Goal: Task Accomplishment & Management: Complete application form

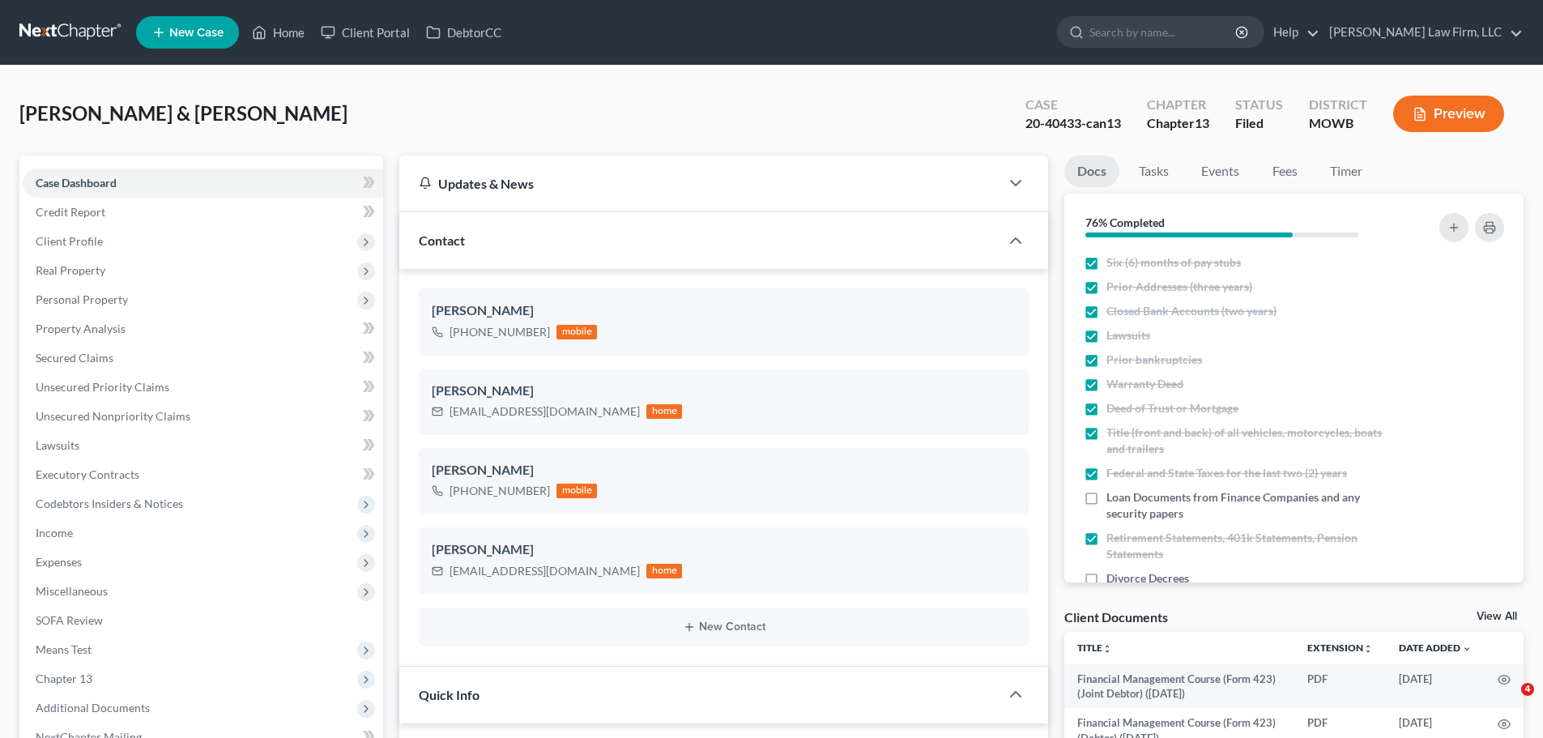
select select "3"
select select "0"
drag, startPoint x: 292, startPoint y: 32, endPoint x: 376, endPoint y: 75, distance: 94.6
click at [292, 32] on link "Home" at bounding box center [278, 32] width 69 height 29
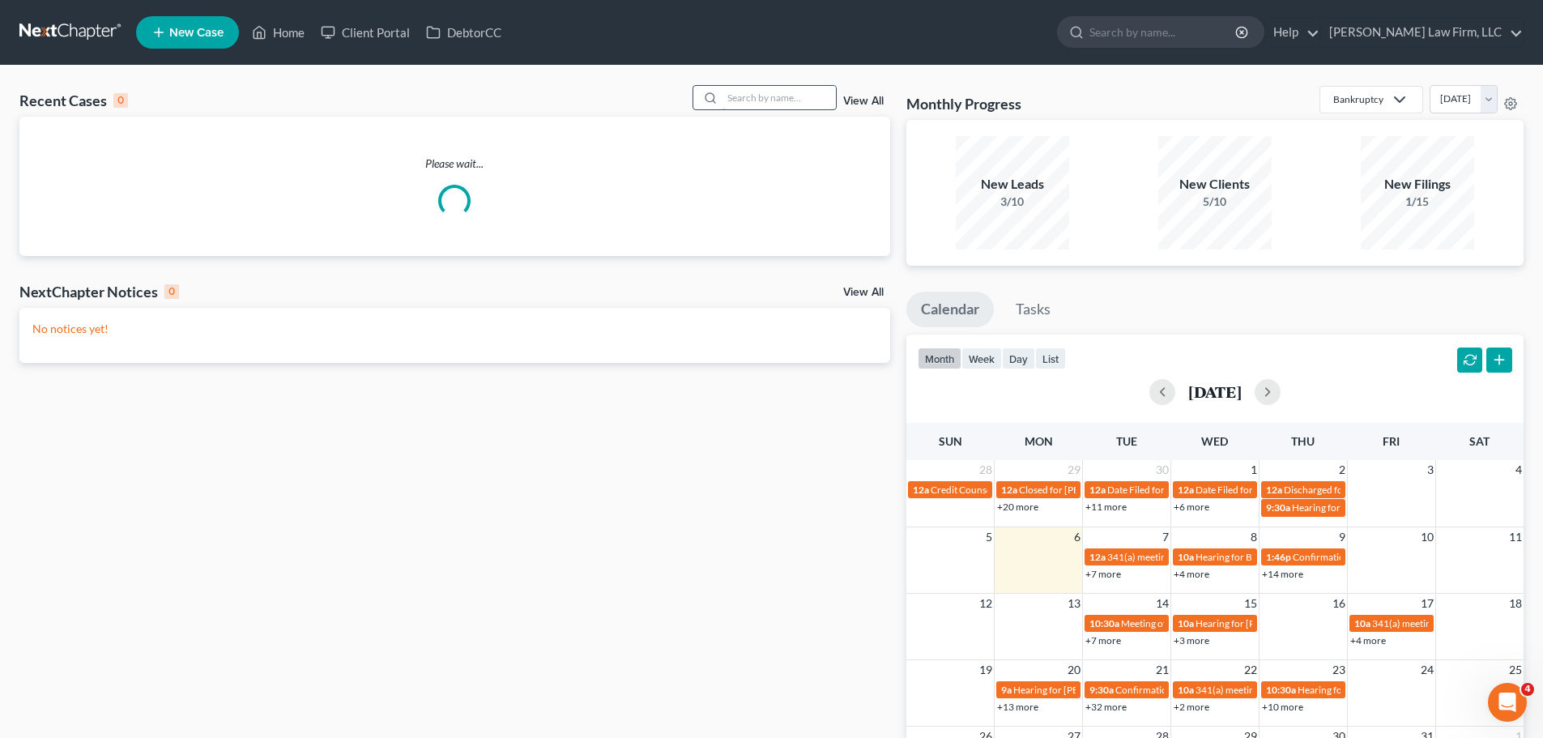
click at [794, 106] on input "search" at bounding box center [779, 97] width 113 height 23
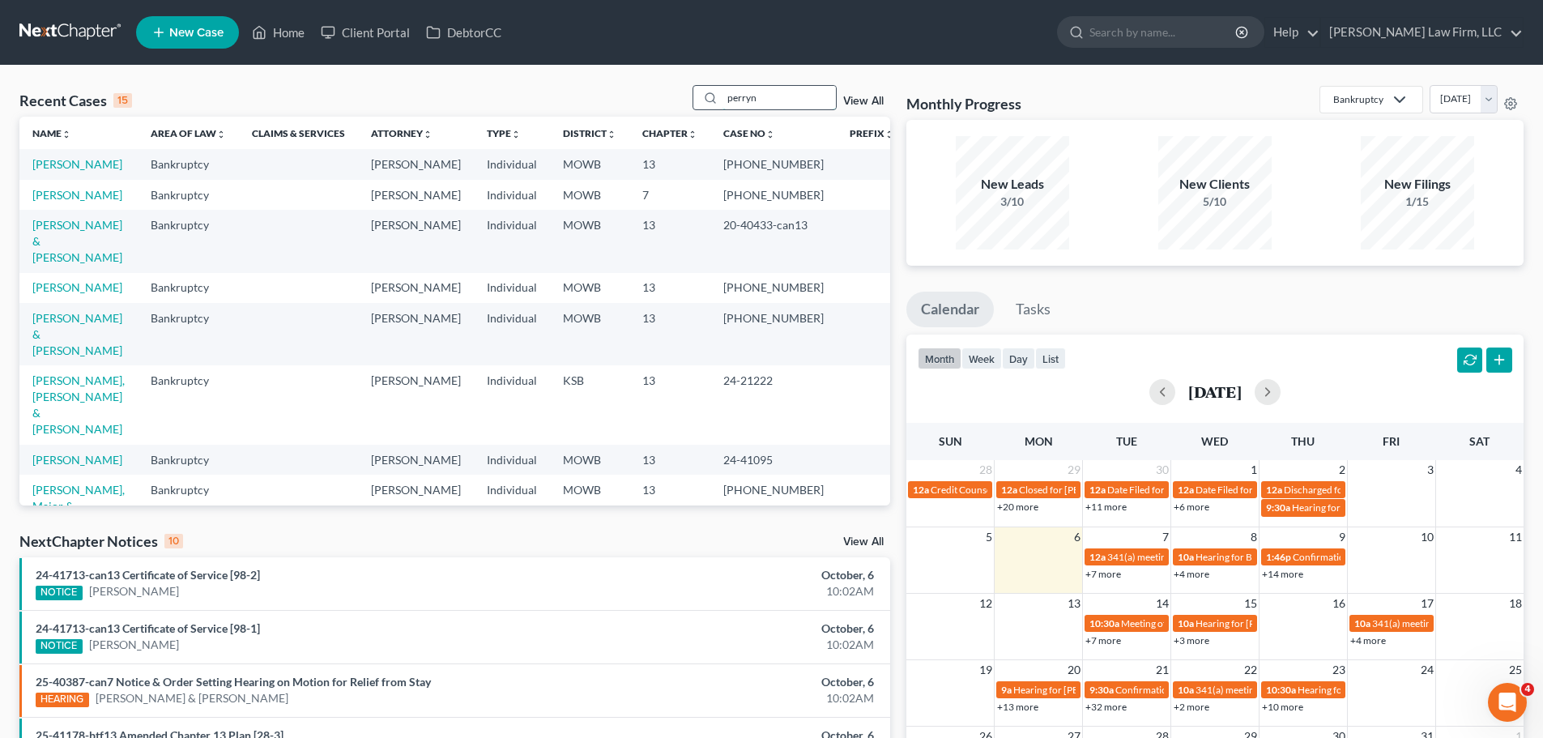
type input "perryn"
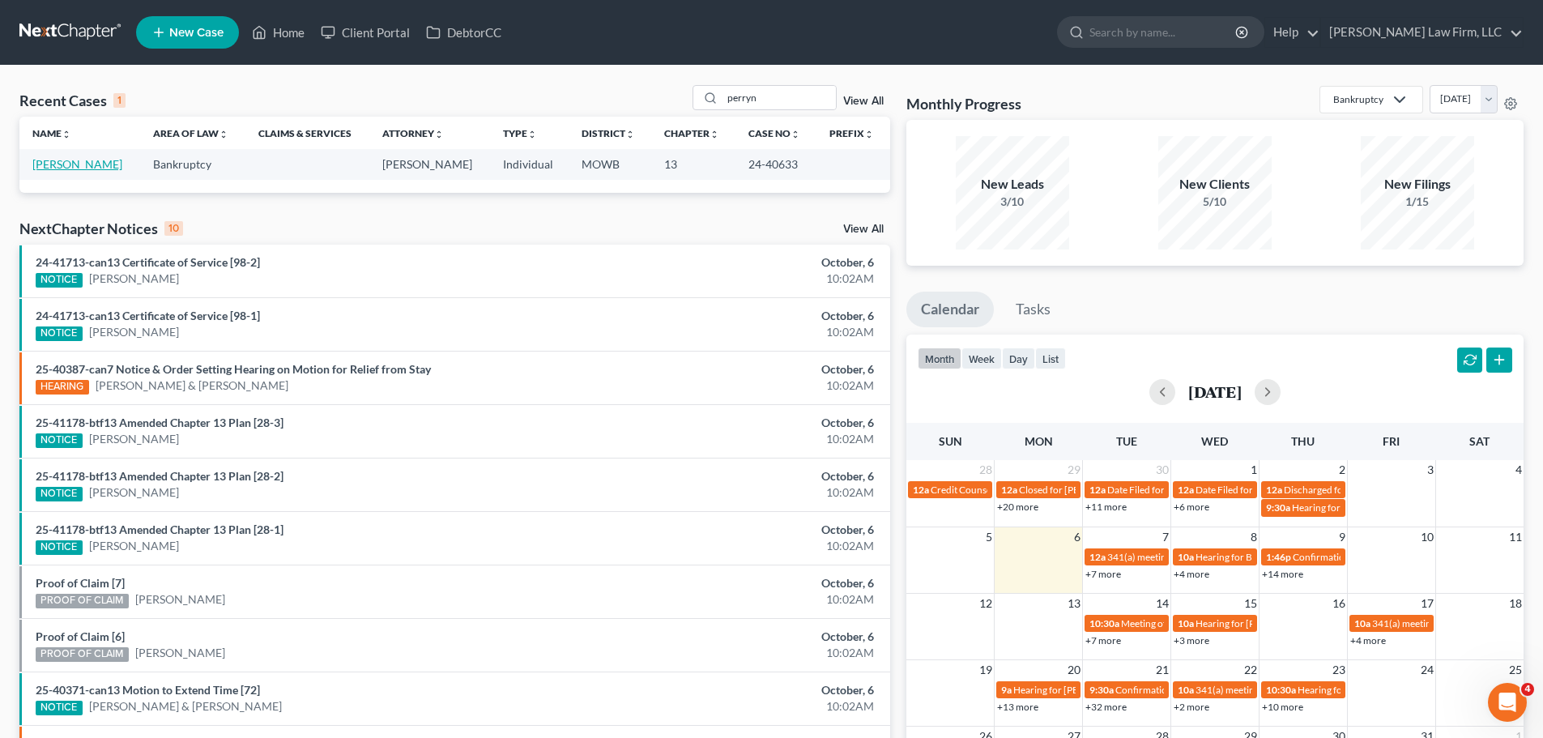
click at [97, 168] on link "[PERSON_NAME]" at bounding box center [77, 164] width 90 height 14
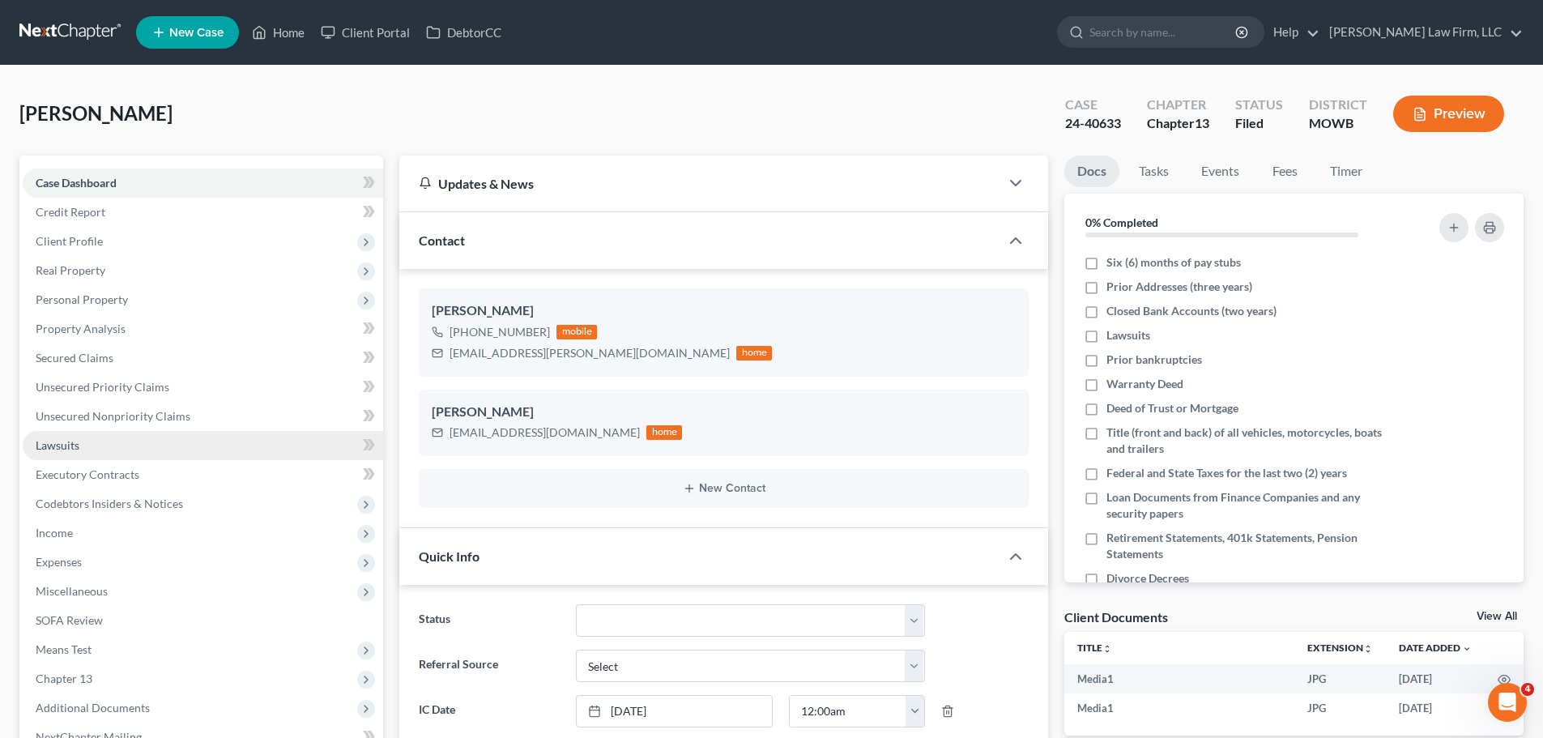
scroll to position [5145, 0]
click at [279, 39] on link "Home" at bounding box center [278, 32] width 69 height 29
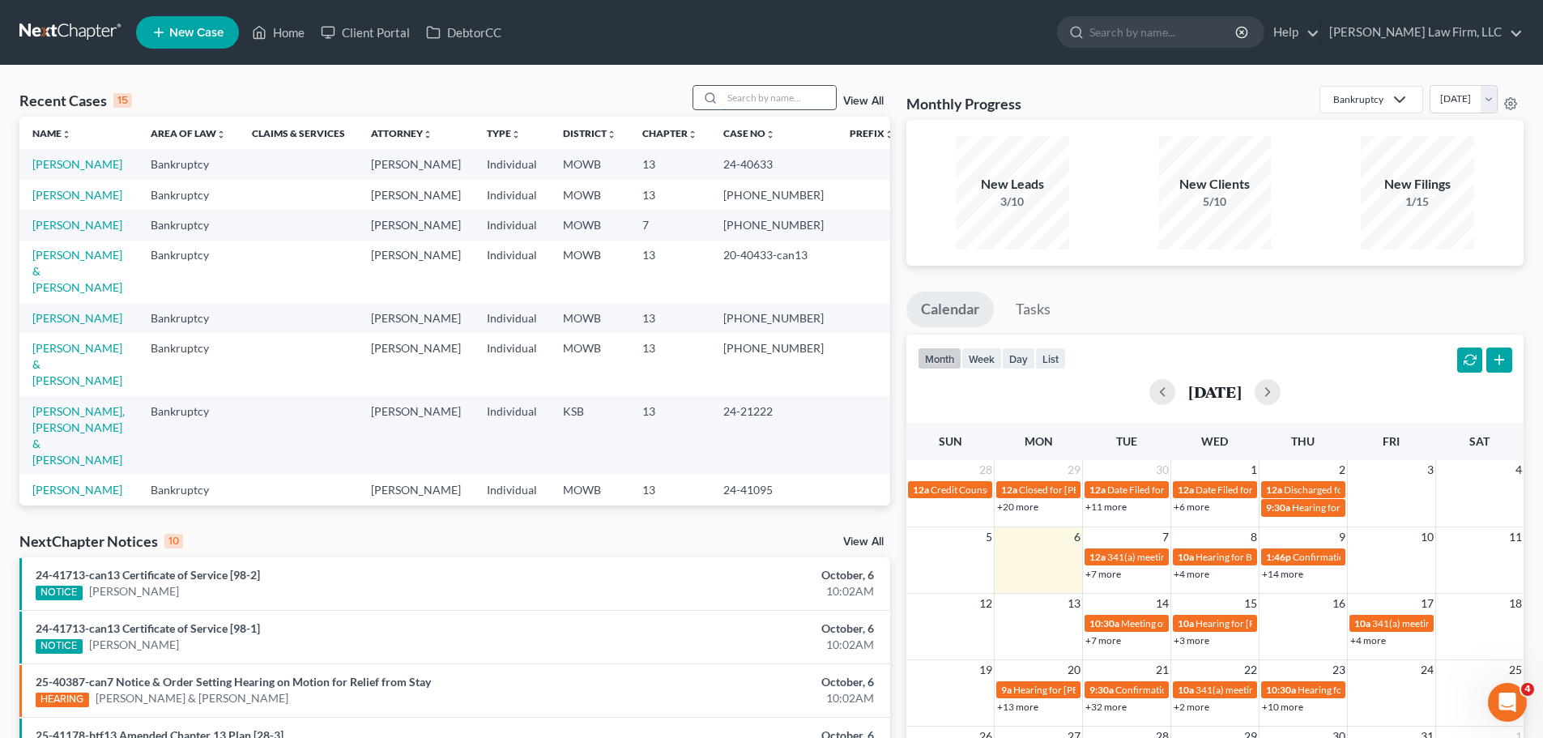
click at [815, 100] on input "search" at bounding box center [779, 97] width 113 height 23
type input "[PERSON_NAME]"
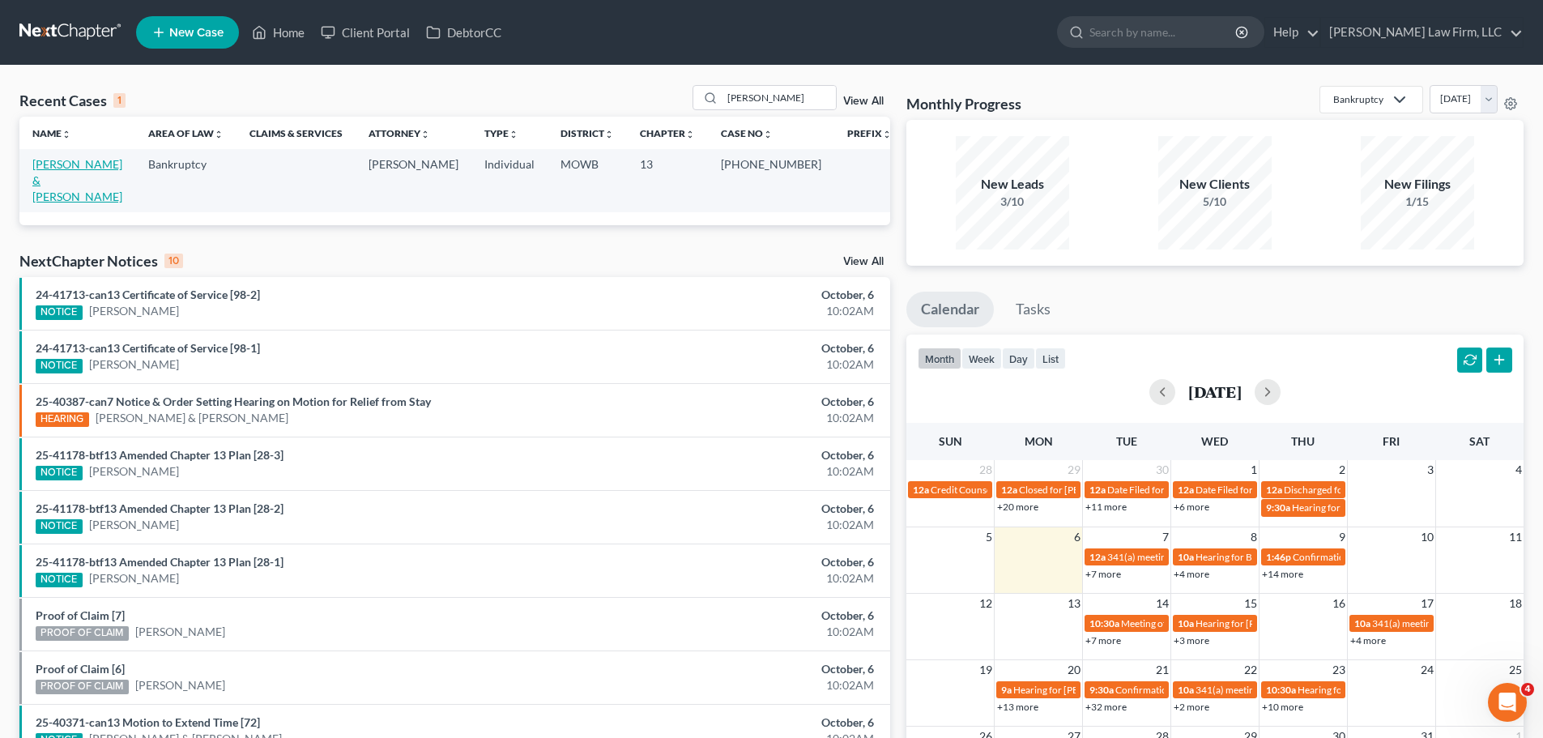
click at [122, 162] on link "[PERSON_NAME] & [PERSON_NAME]" at bounding box center [77, 180] width 90 height 46
select select "4"
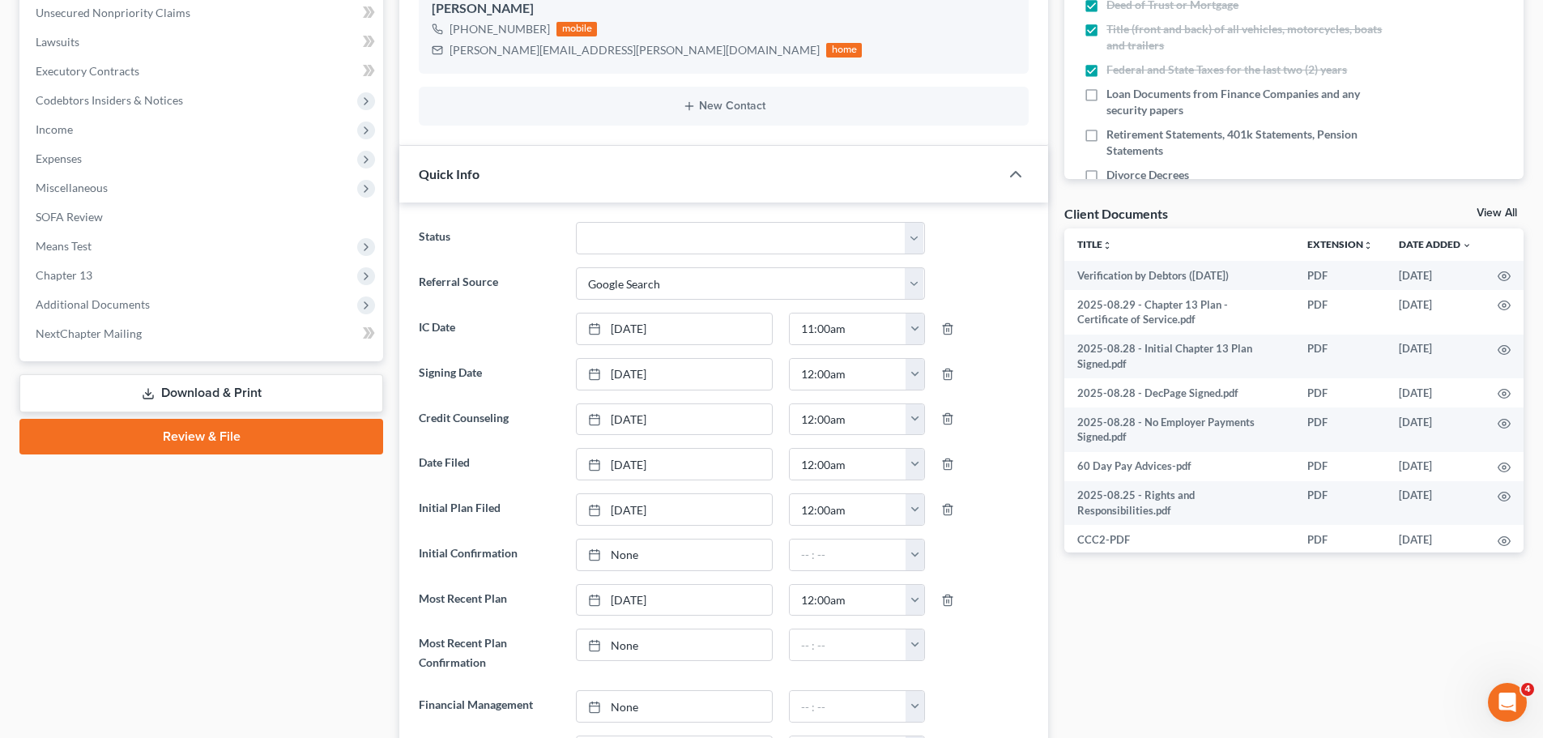
scroll to position [405, 0]
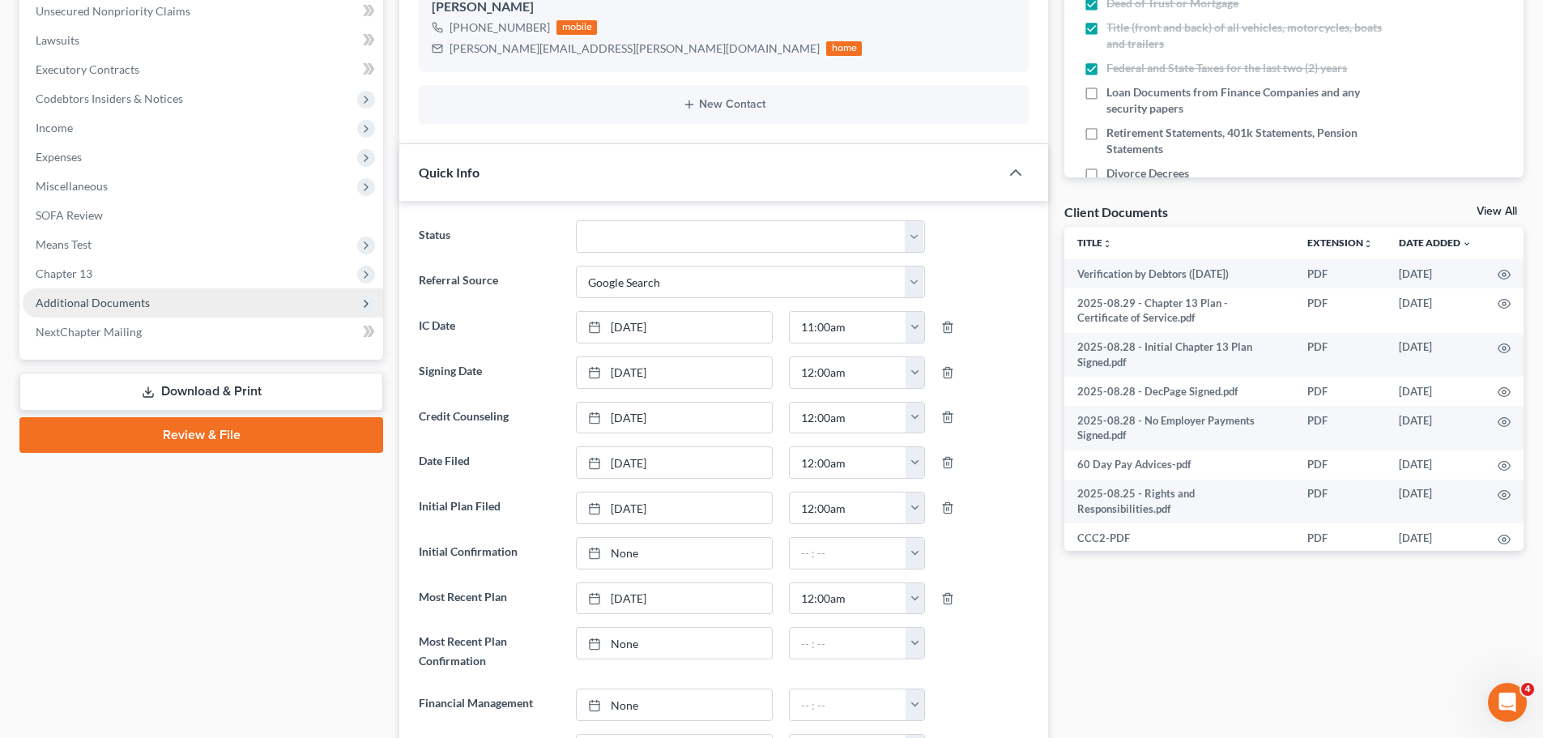
click at [130, 305] on span "Additional Documents" at bounding box center [93, 303] width 114 height 14
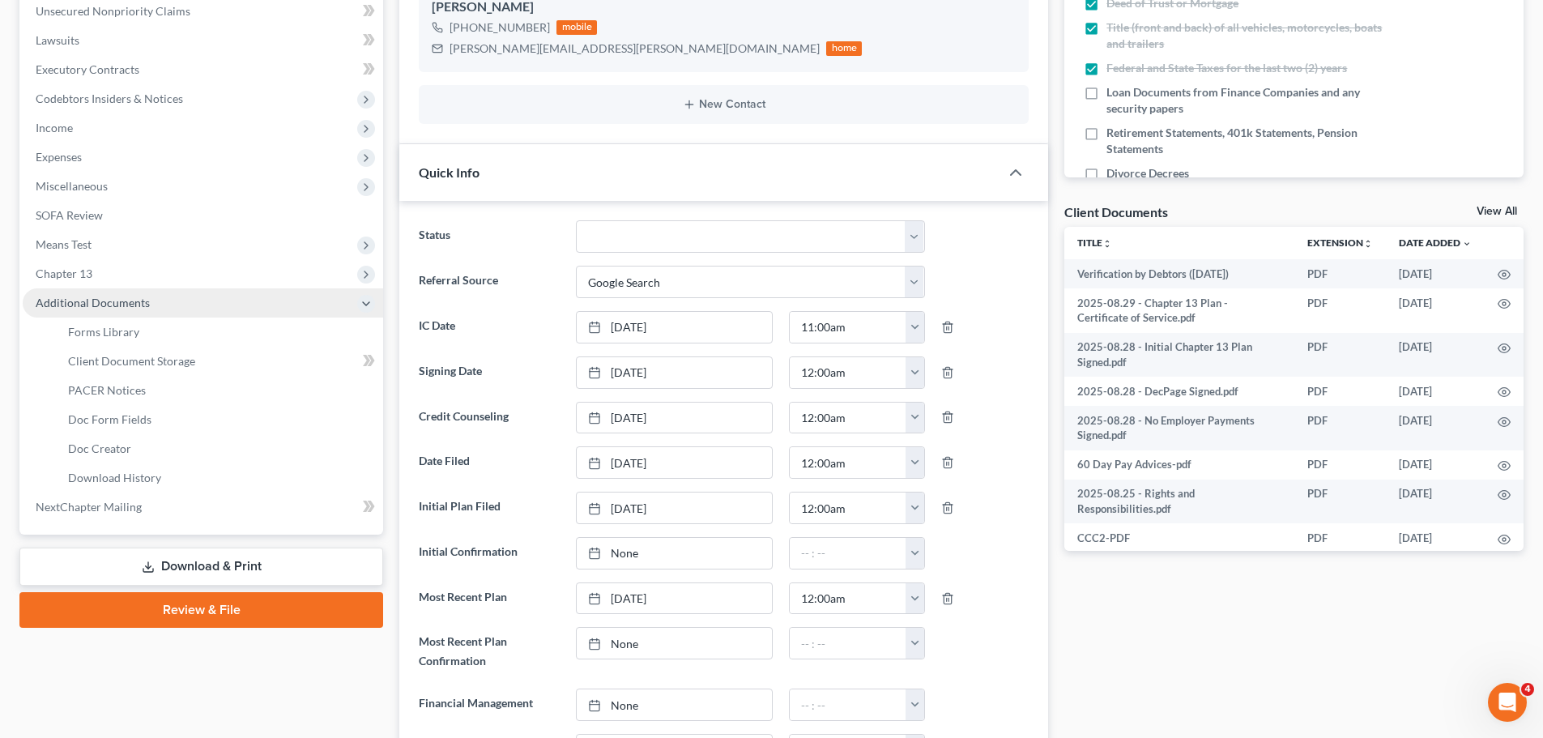
scroll to position [167, 0]
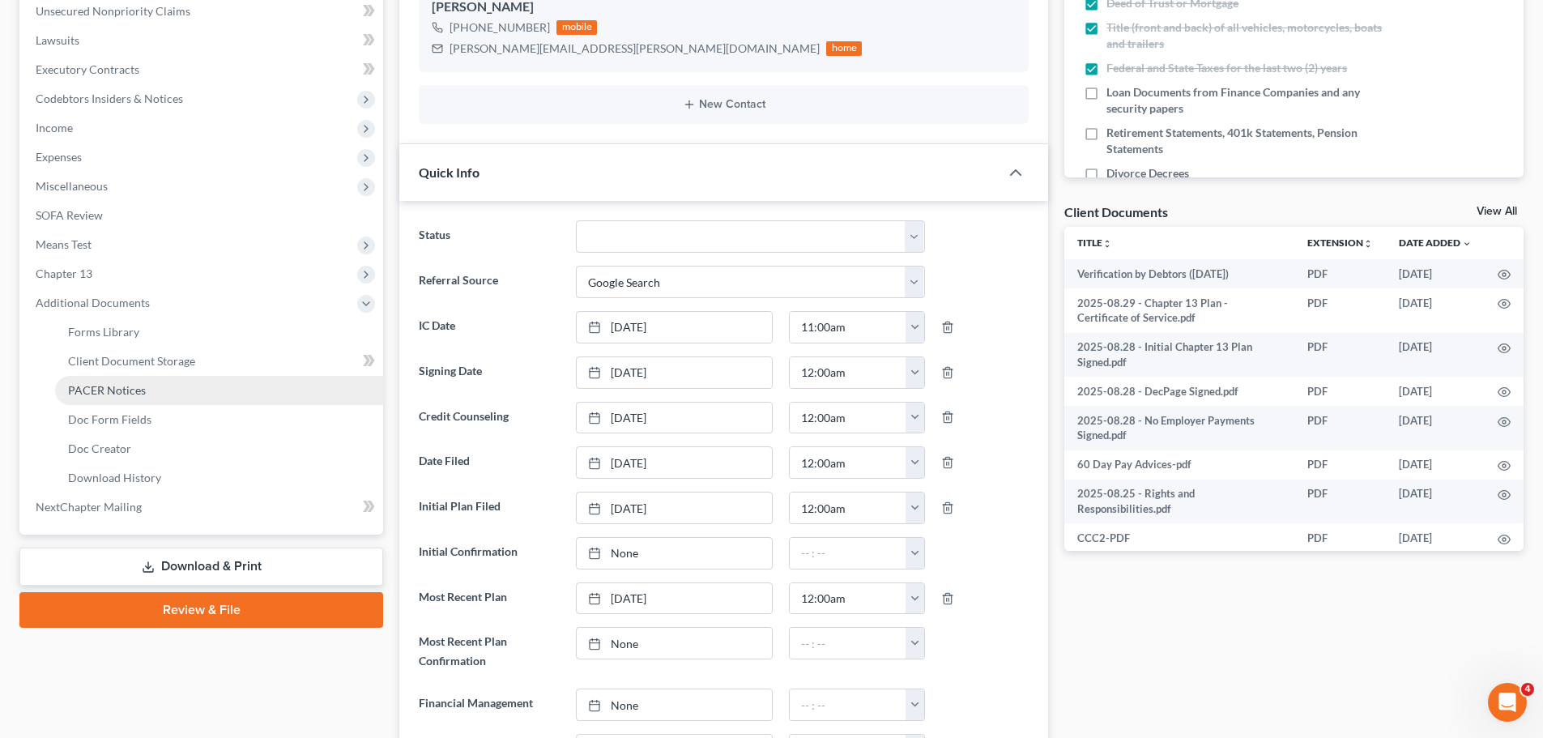
click at [132, 383] on span "PACER Notices" at bounding box center [107, 390] width 78 height 14
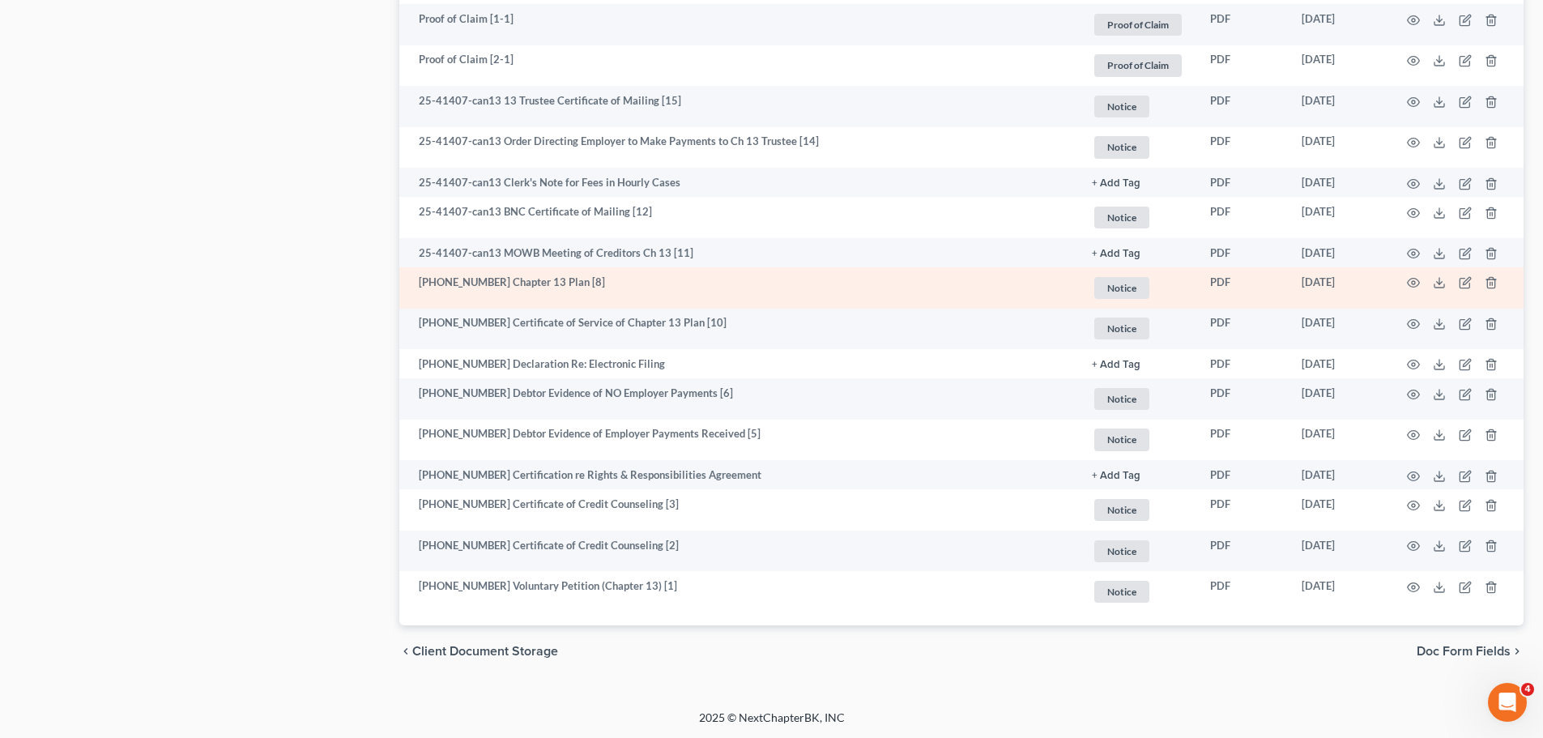
scroll to position [1063, 0]
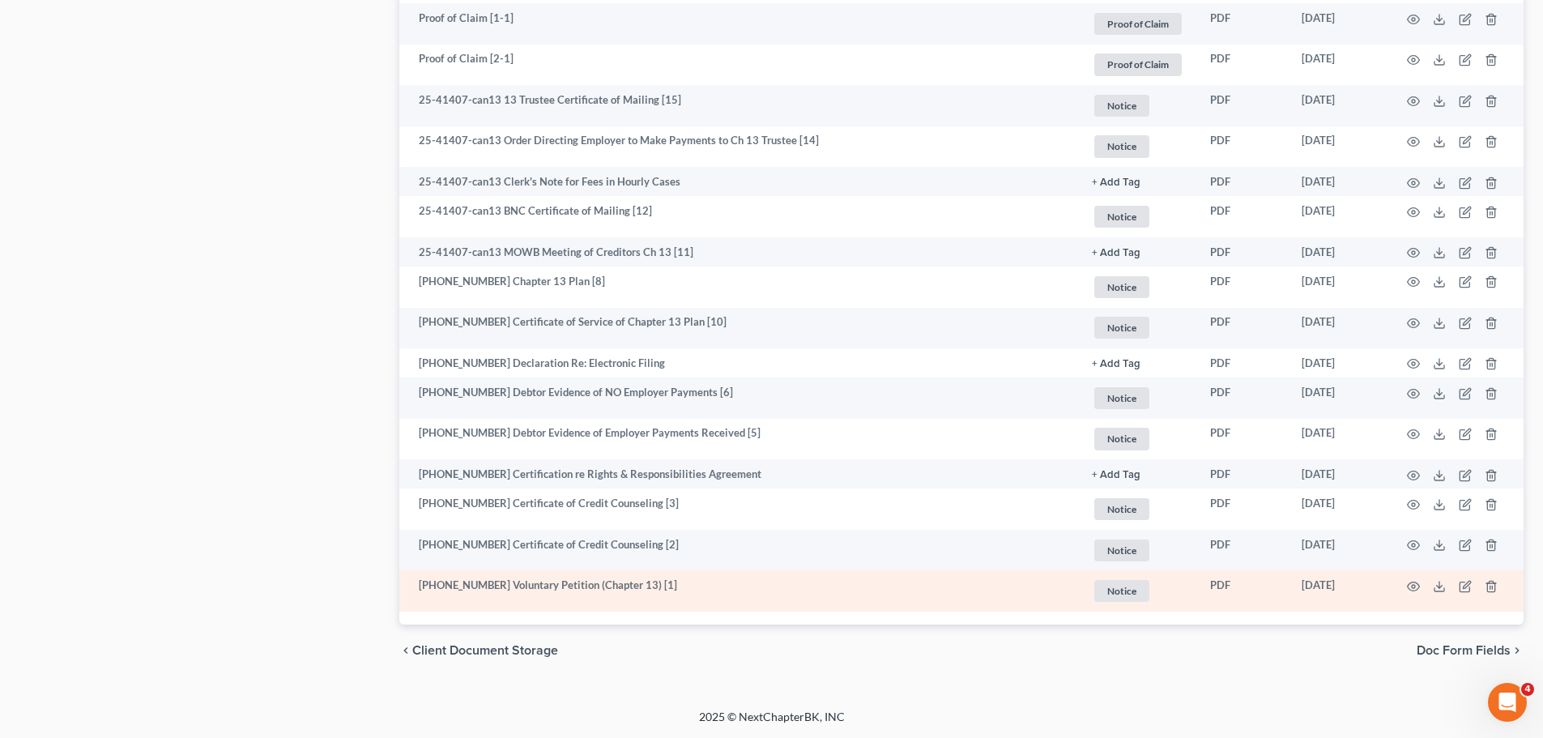
click at [1465, 594] on td at bounding box center [1456, 590] width 136 height 41
click at [1469, 585] on icon "button" at bounding box center [1466, 584] width 7 height 7
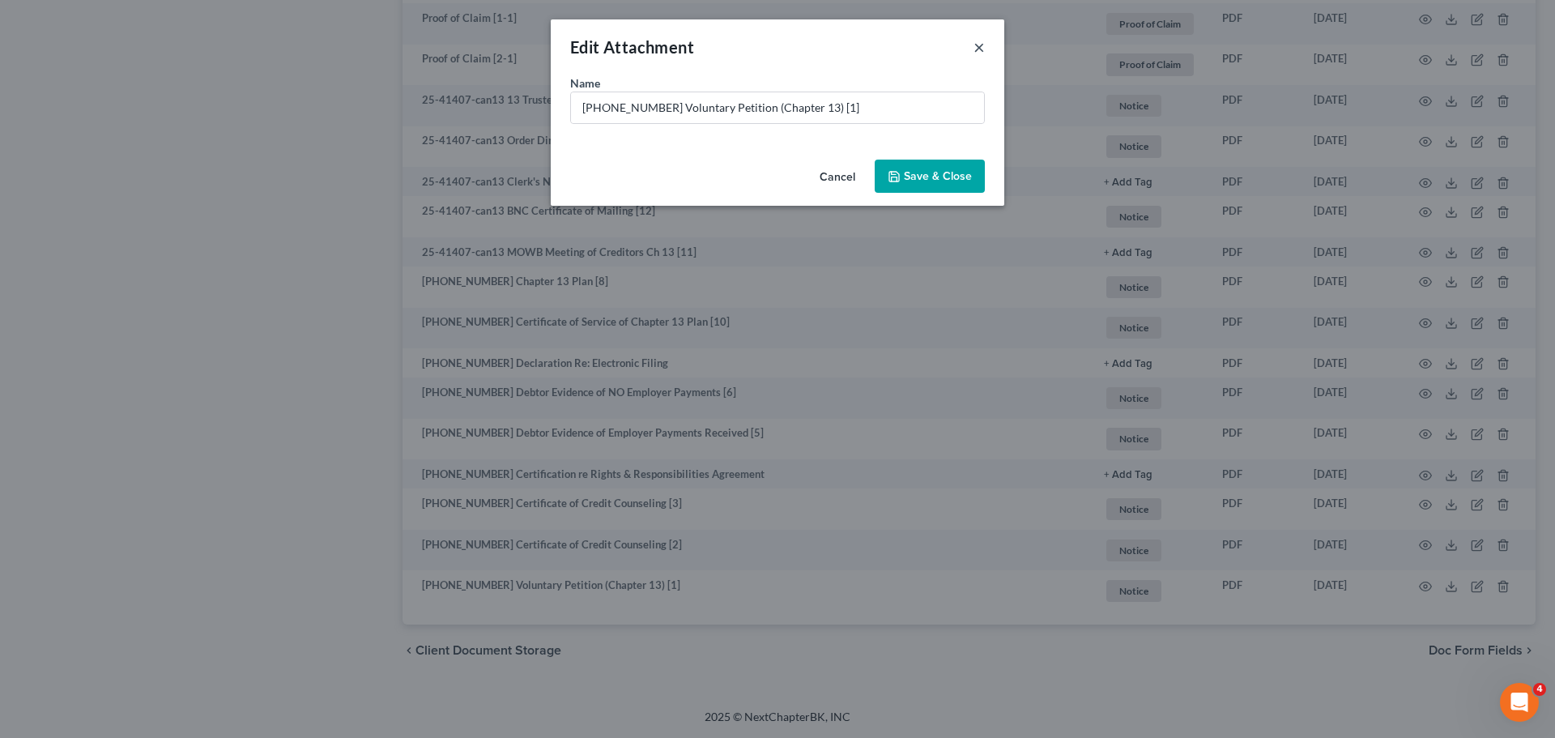
click at [980, 43] on button "×" at bounding box center [979, 46] width 11 height 19
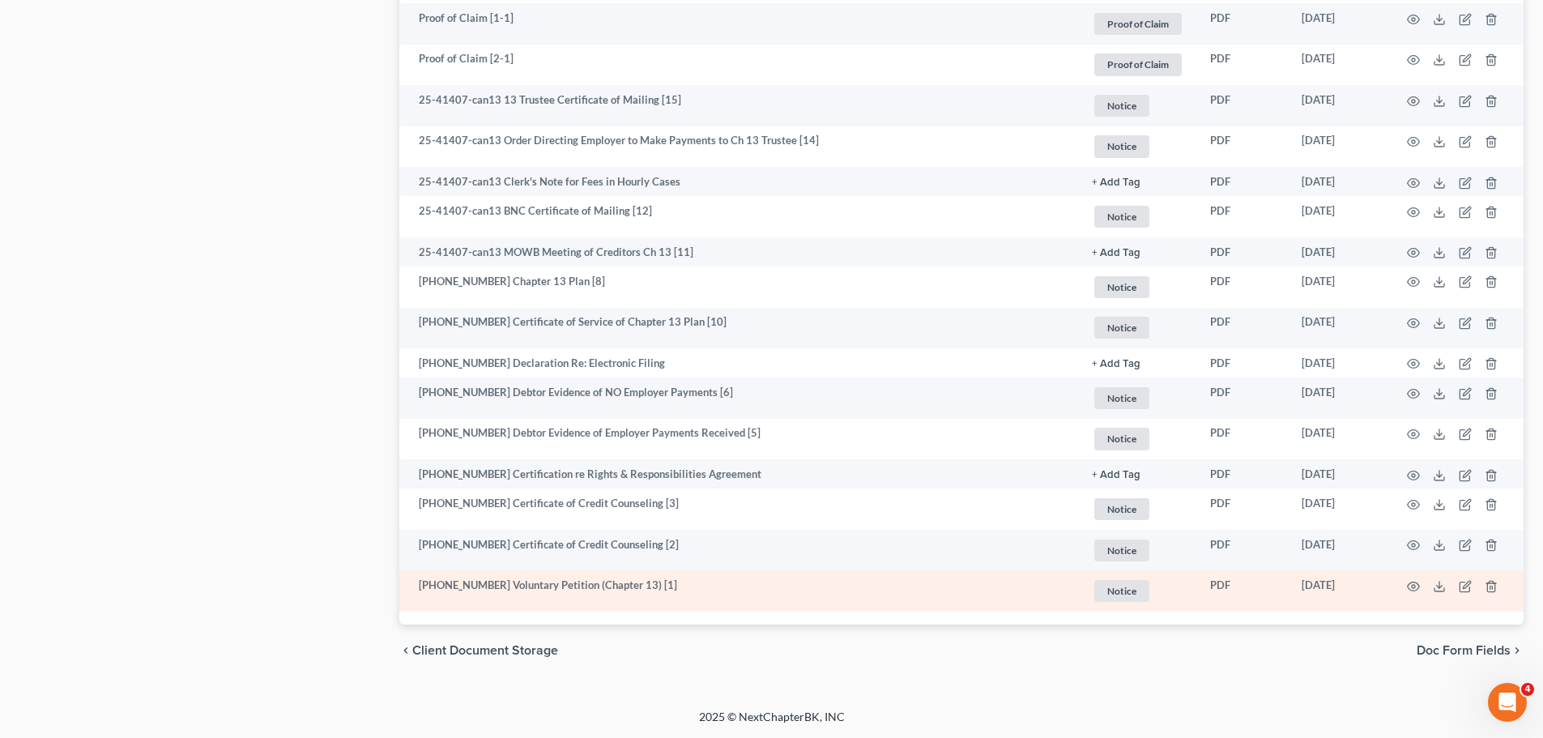
click at [1125, 591] on span "Notice" at bounding box center [1121, 591] width 55 height 22
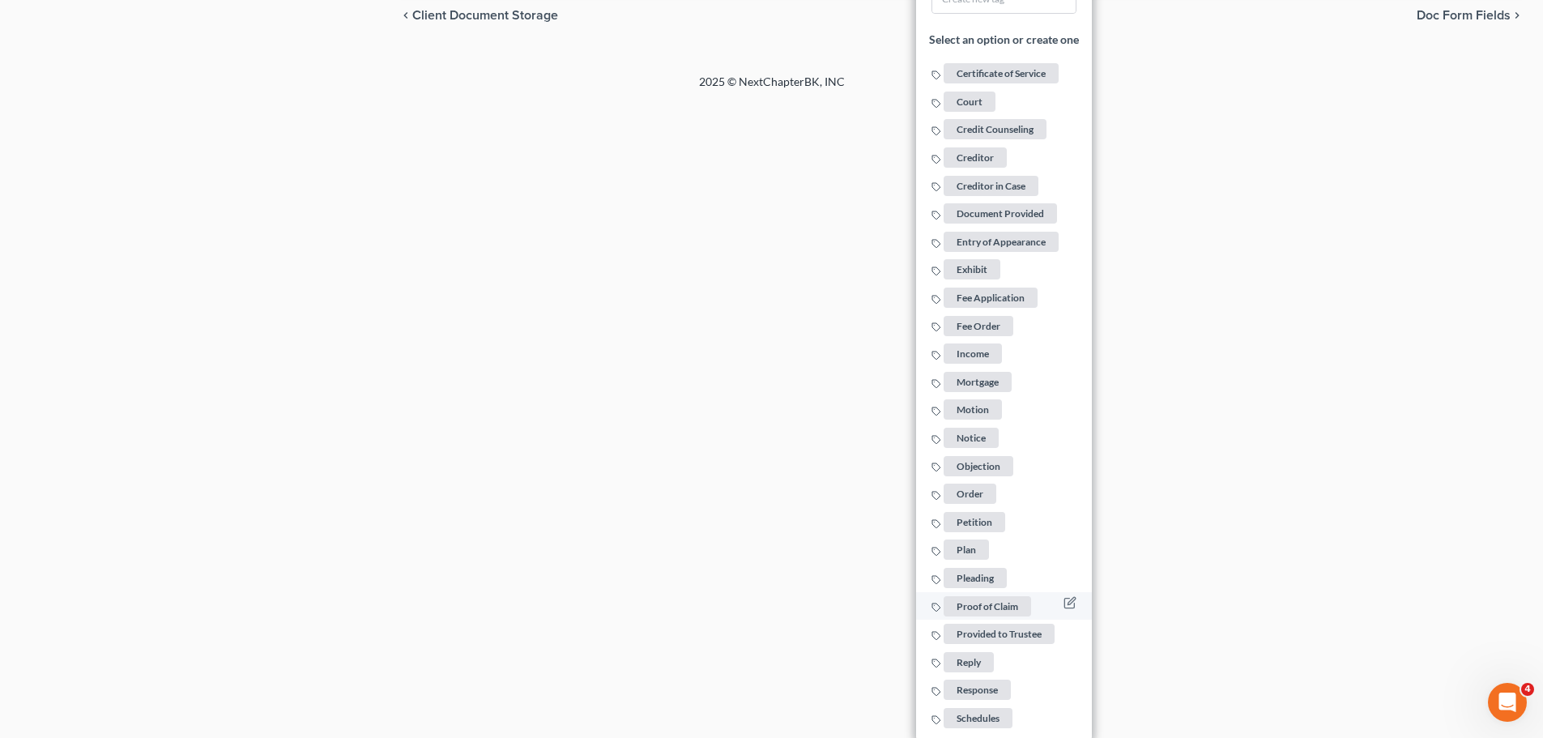
scroll to position [1699, 0]
click at [987, 522] on span "Petition" at bounding box center [975, 521] width 62 height 20
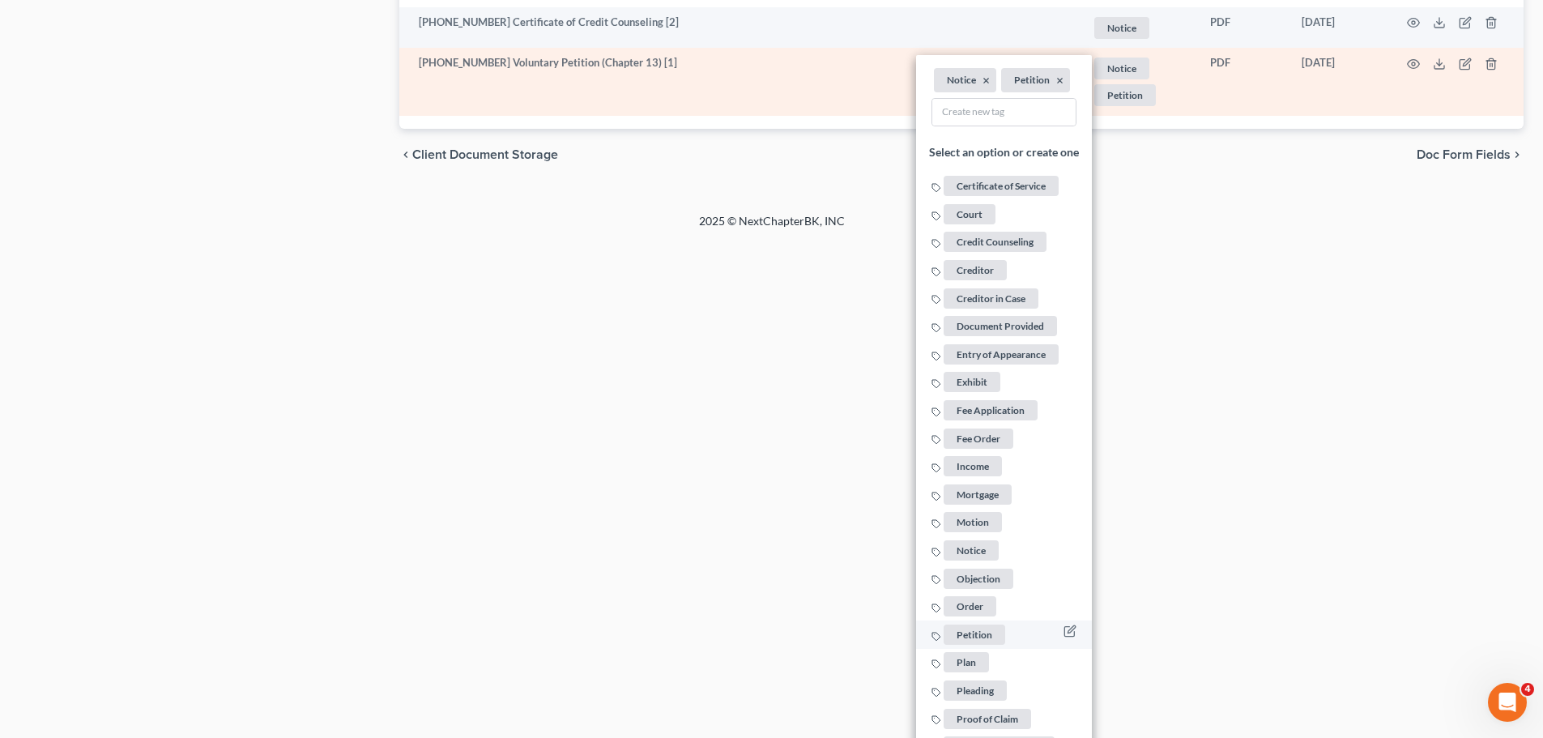
scroll to position [1375, 0]
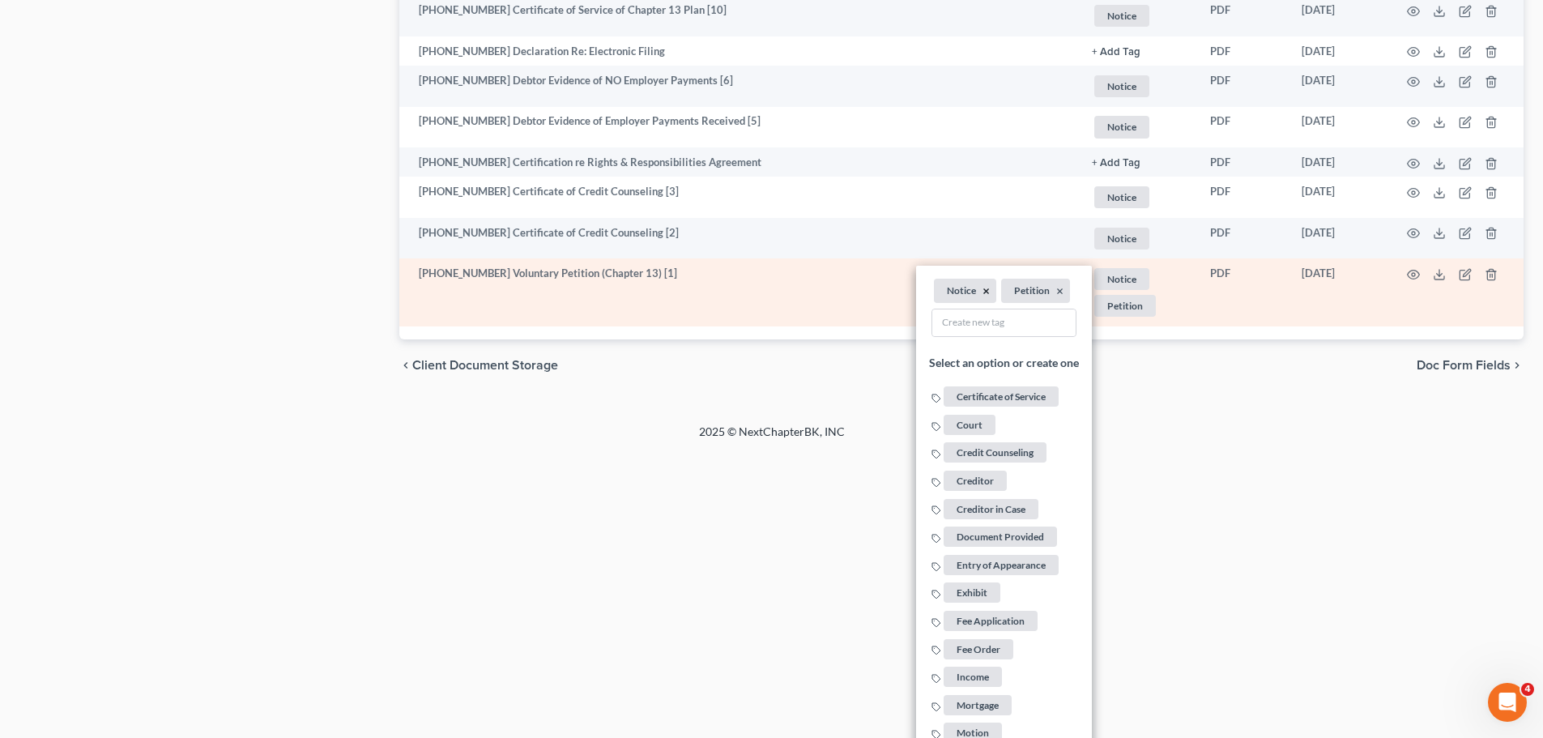
click at [983, 292] on button "×" at bounding box center [986, 291] width 7 height 15
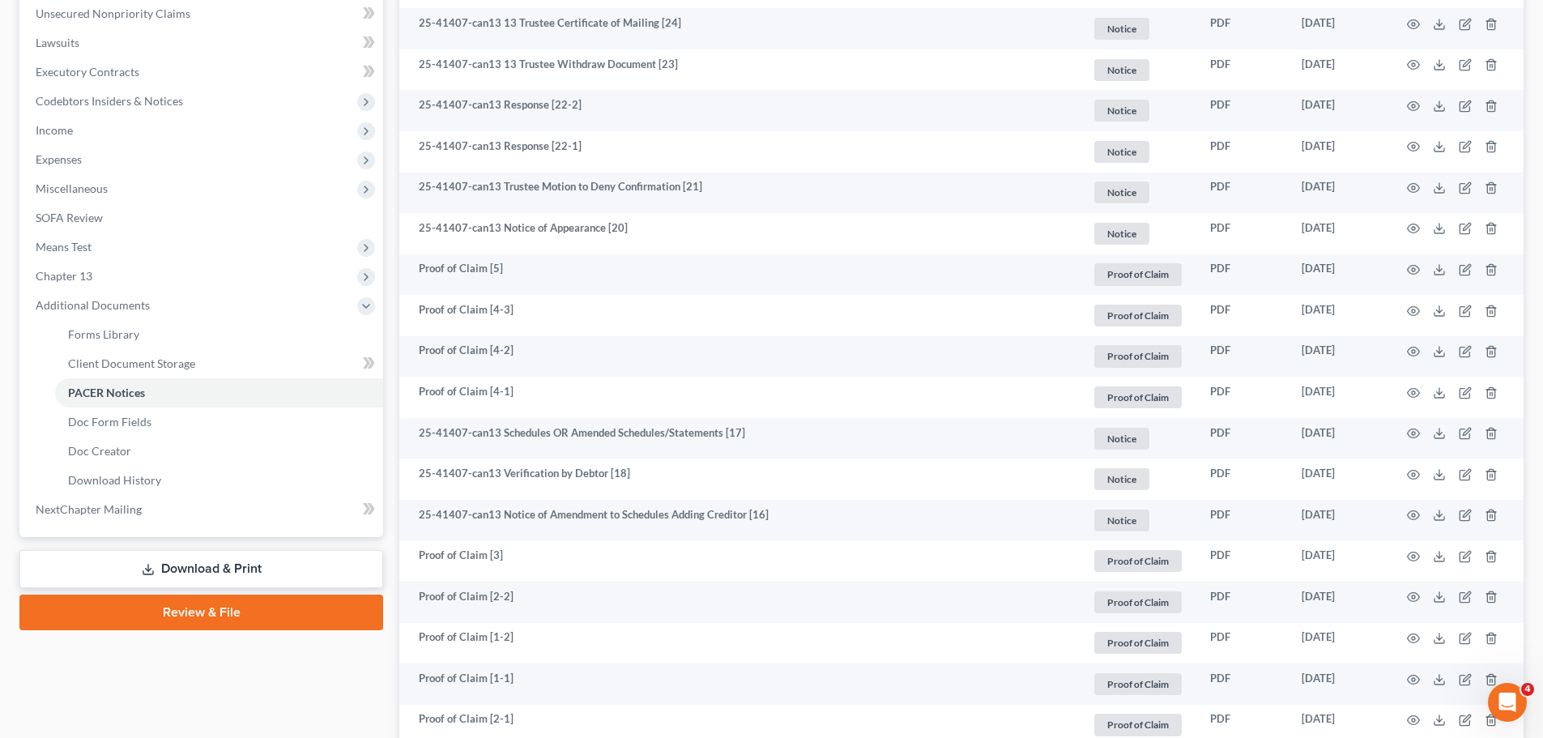
scroll to position [0, 0]
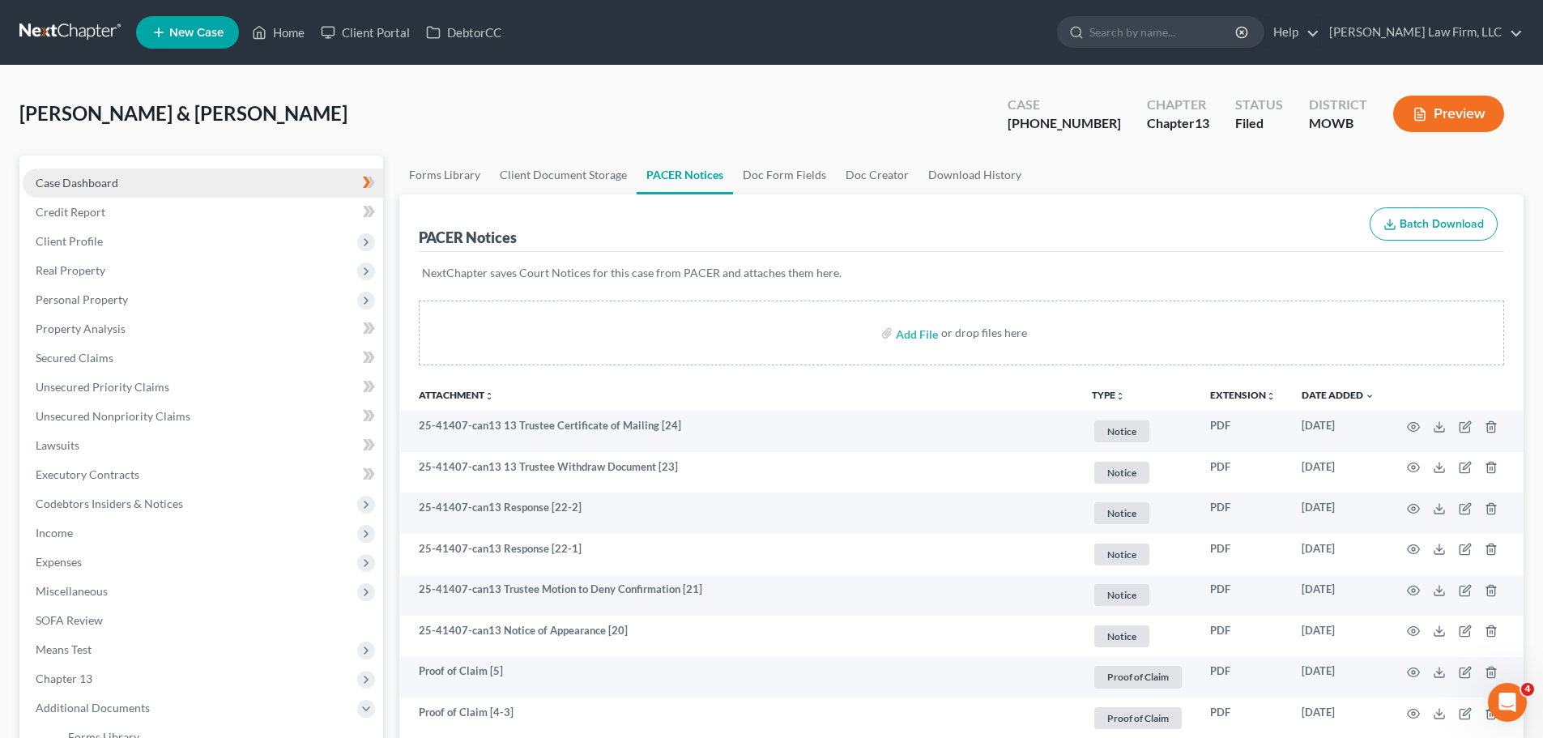
click at [124, 173] on link "Case Dashboard" at bounding box center [203, 182] width 360 height 29
select select "4"
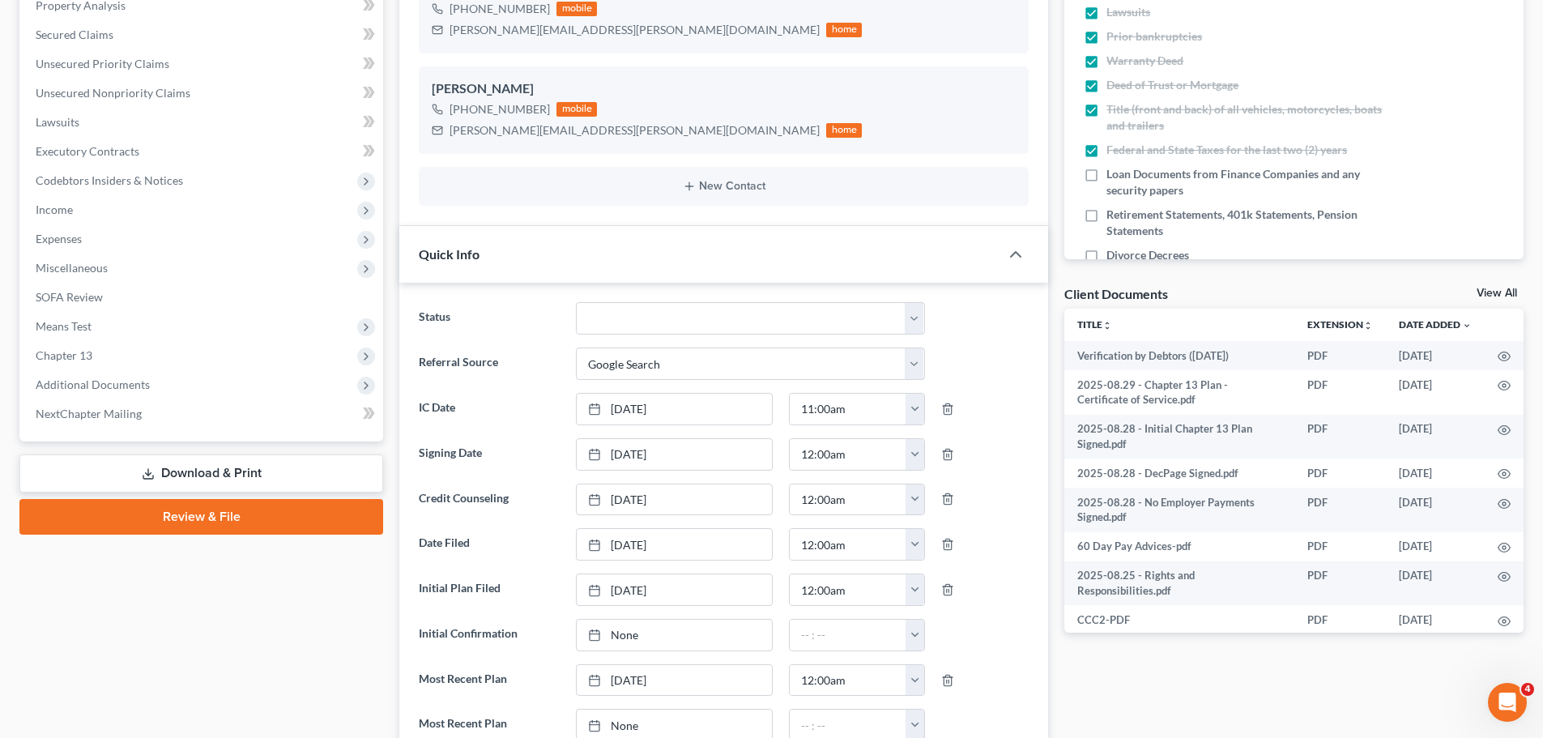
scroll to position [167, 0]
click at [161, 386] on span "Additional Documents" at bounding box center [203, 383] width 360 height 29
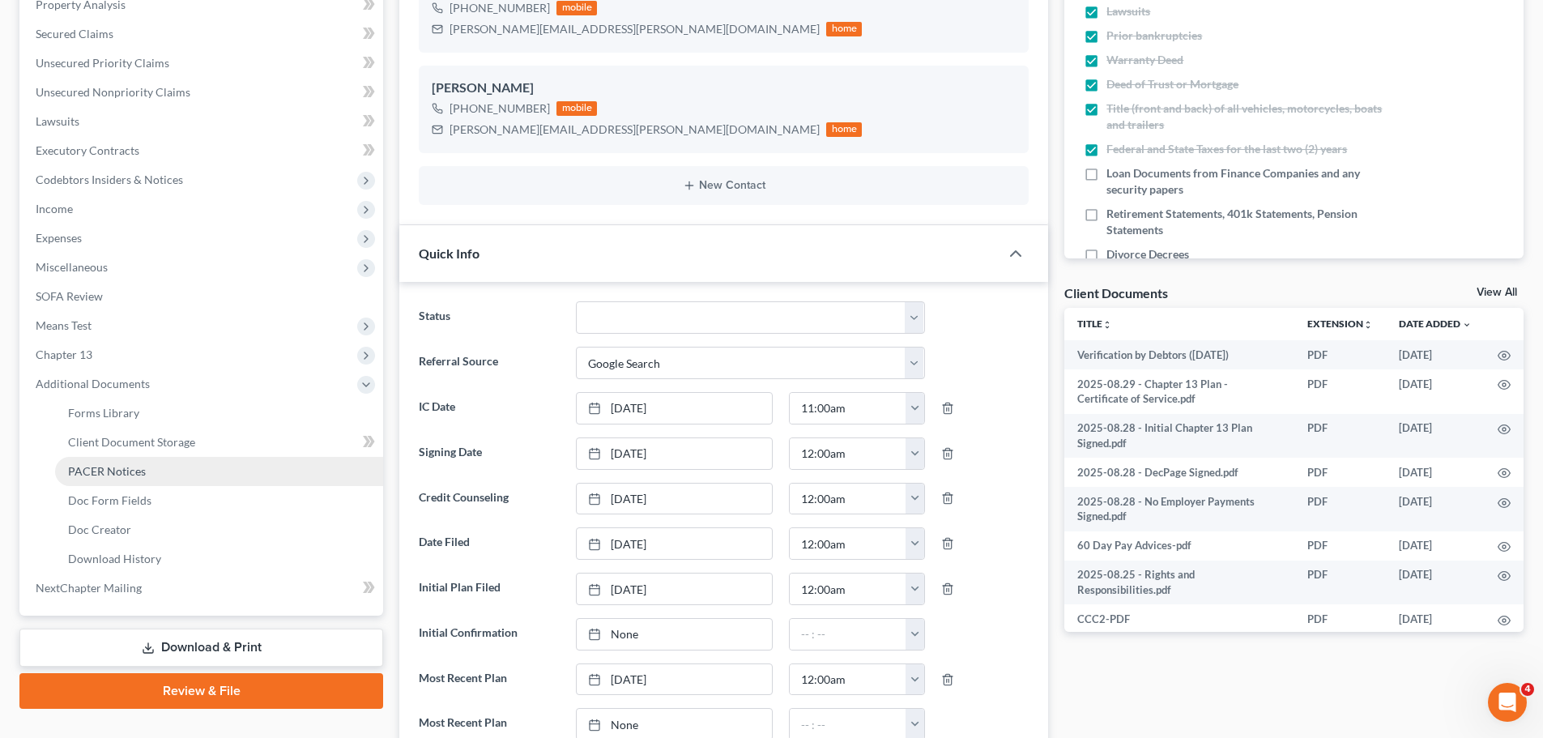
click at [151, 467] on link "PACER Notices" at bounding box center [219, 471] width 328 height 29
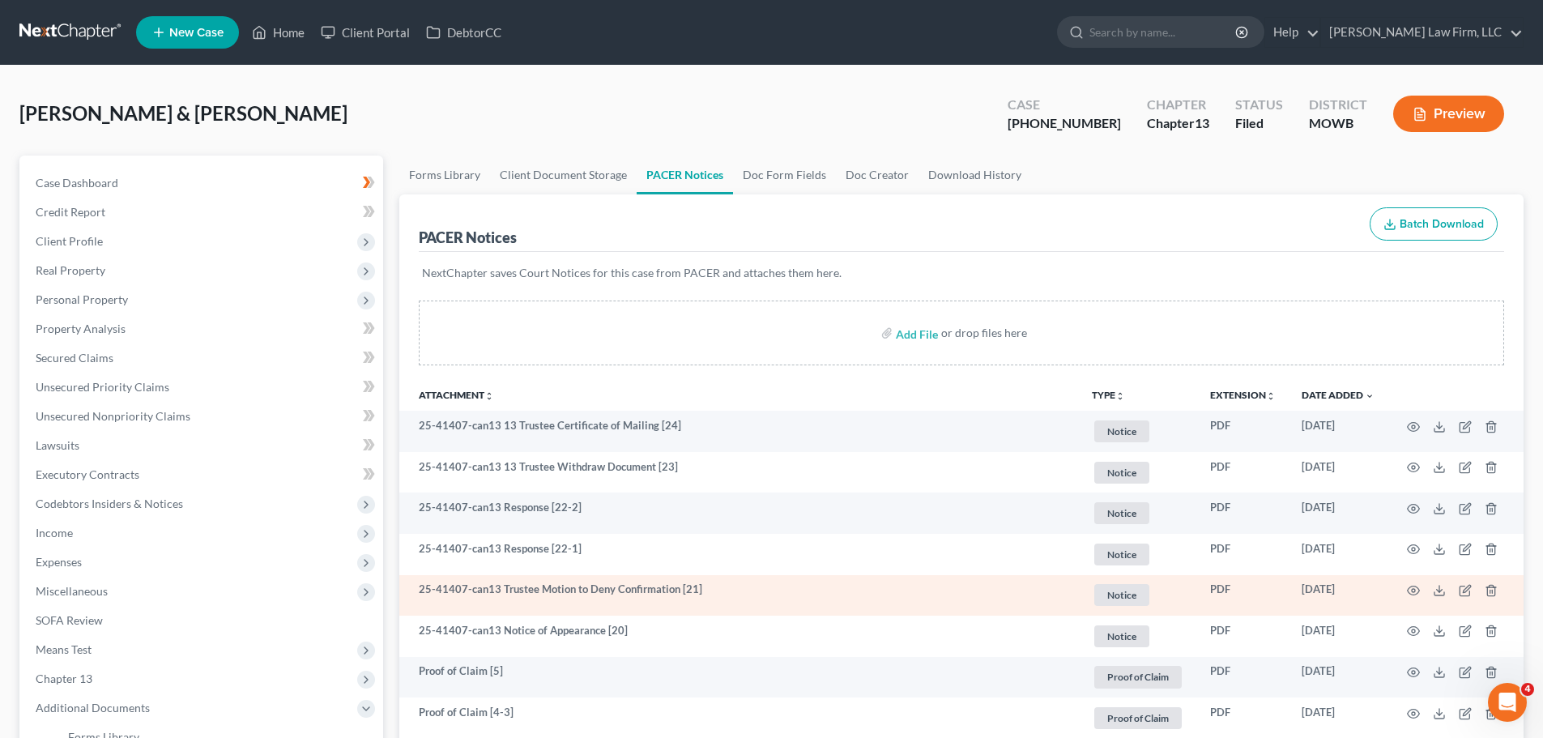
click at [1145, 592] on span "Notice" at bounding box center [1121, 595] width 55 height 22
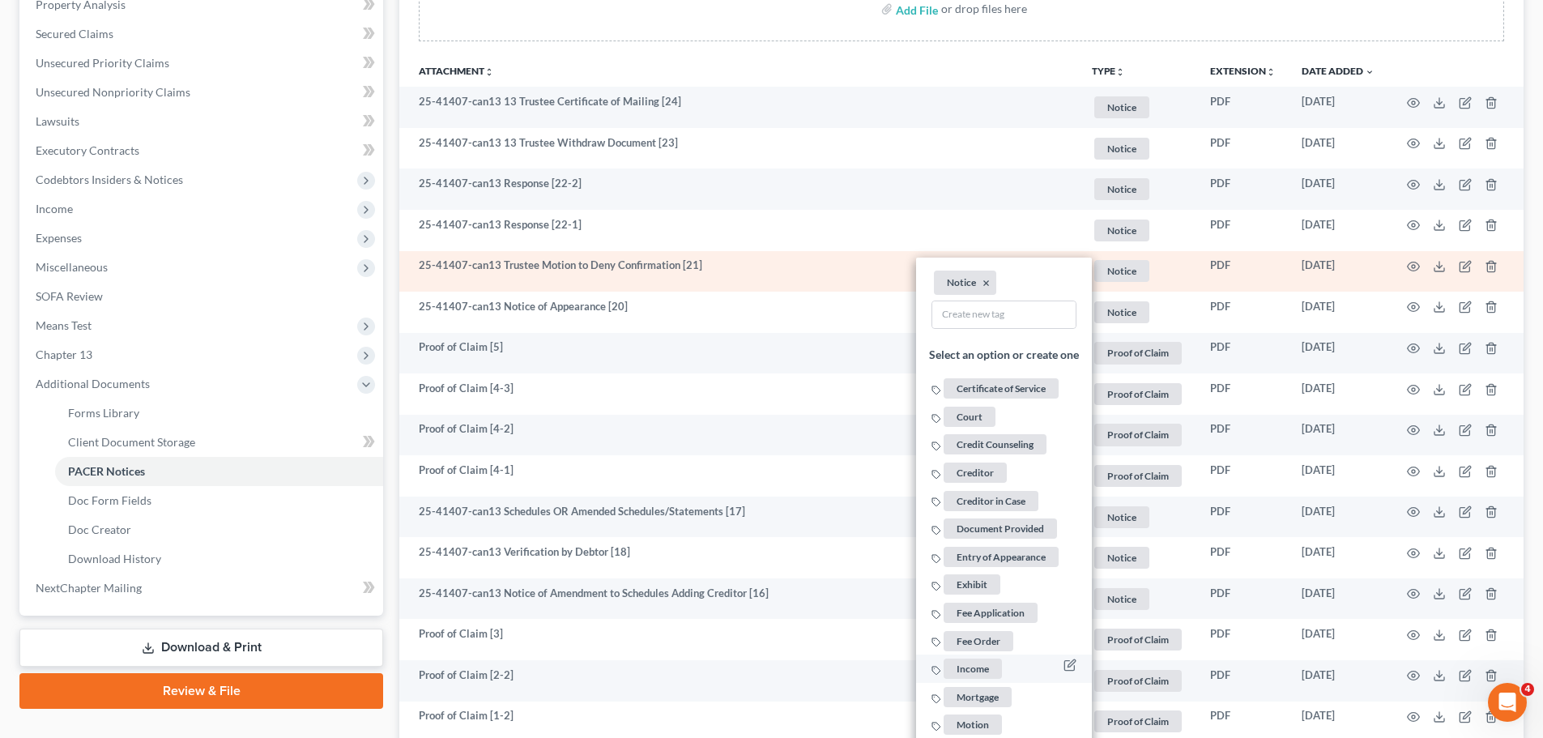
scroll to position [405, 0]
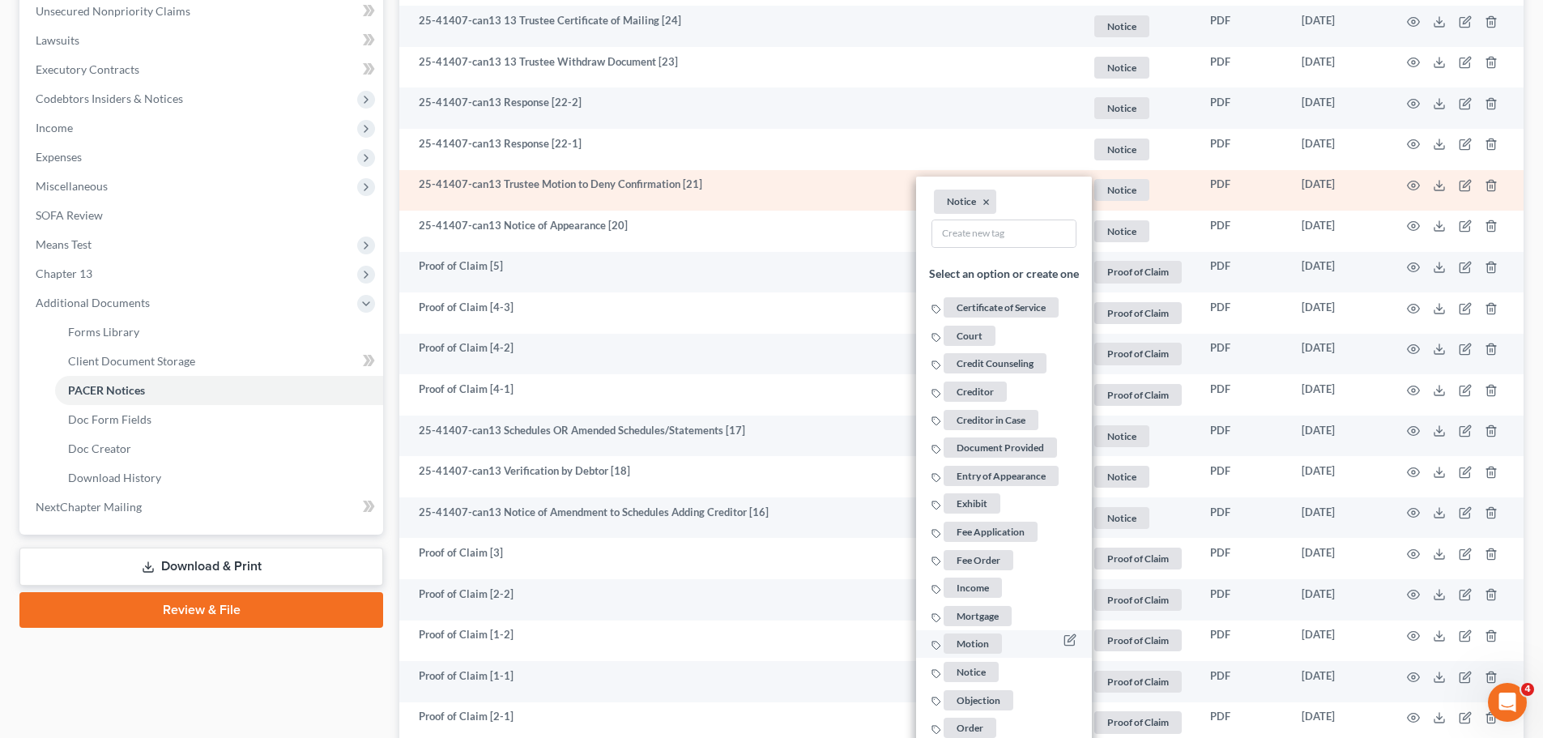
click at [980, 637] on span "Motion" at bounding box center [973, 644] width 58 height 20
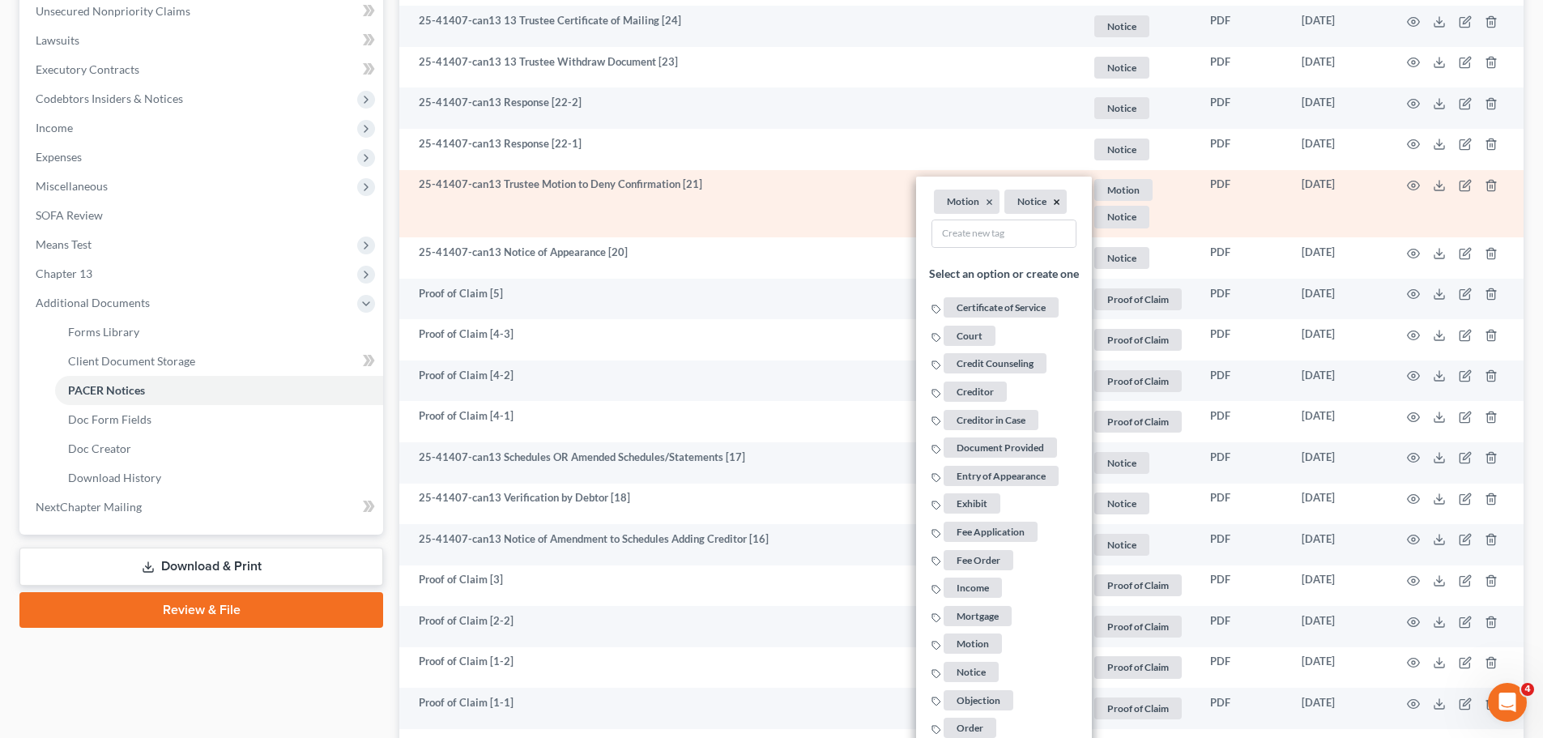
click at [1055, 203] on button "×" at bounding box center [1056, 202] width 7 height 15
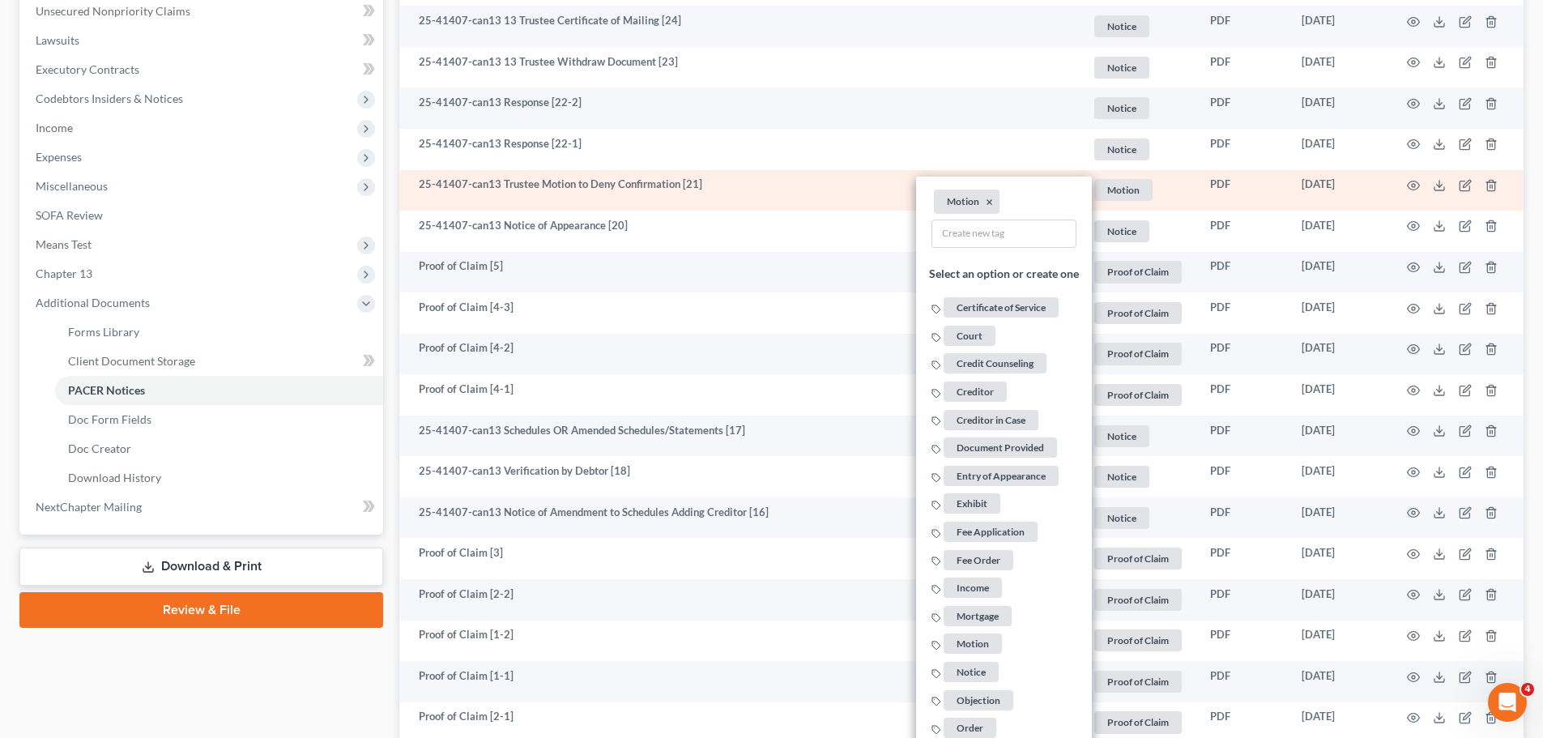
drag, startPoint x: 308, startPoint y: 697, endPoint x: 352, endPoint y: 664, distance: 55.1
click at [313, 692] on div "Case Dashboard Payments Invoices Payments Payments Credit Report Client Profile" at bounding box center [201, 543] width 380 height 1584
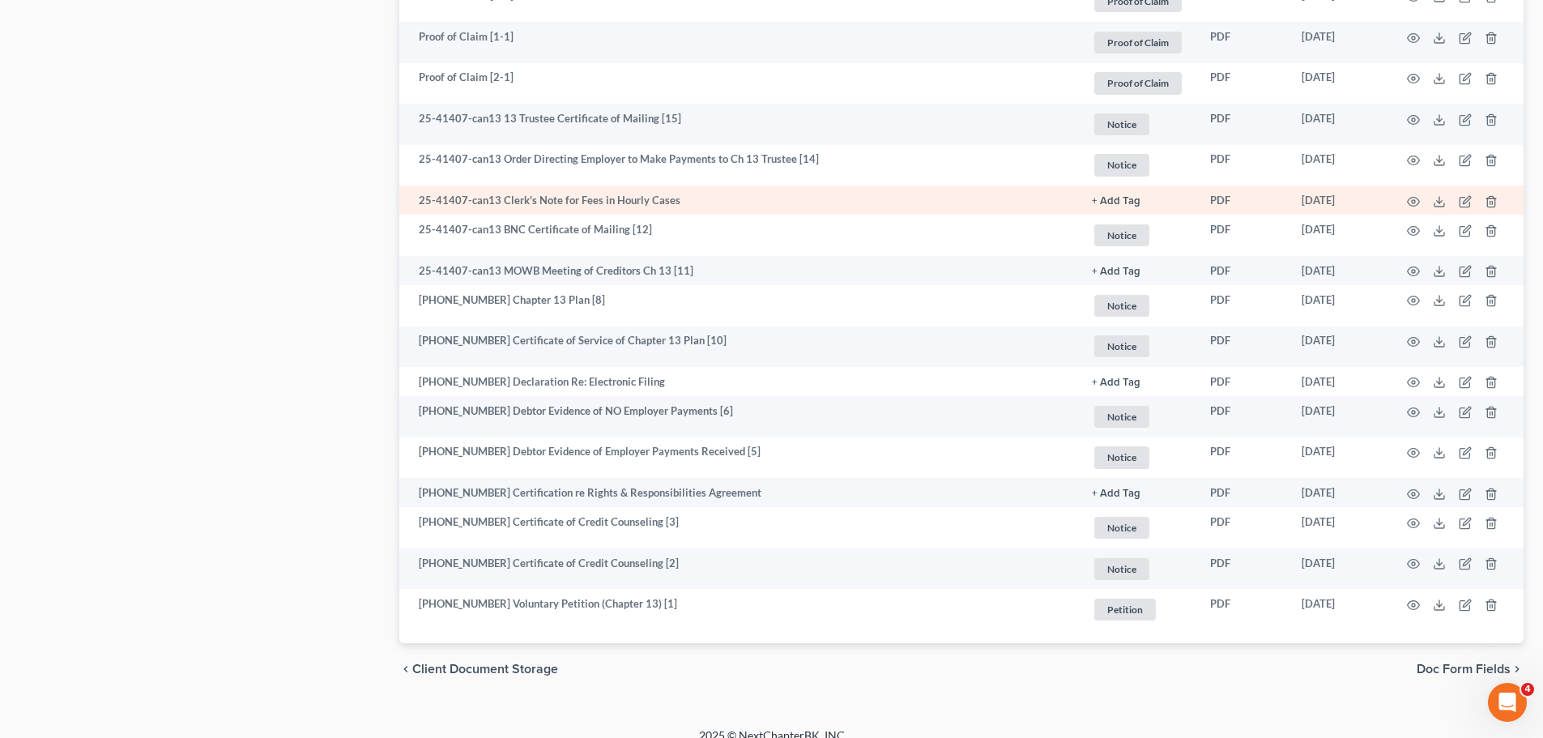
scroll to position [1053, 0]
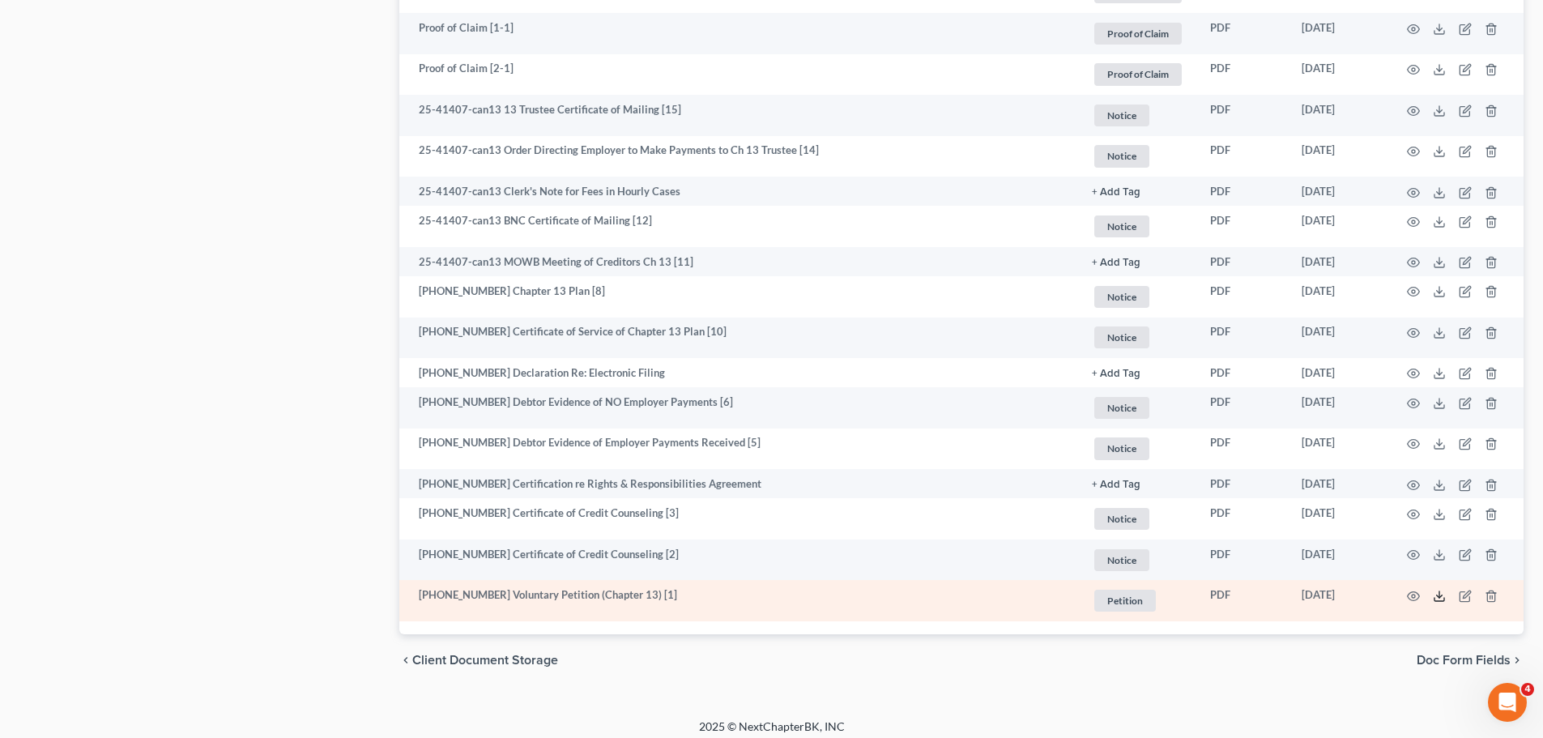
click at [1442, 599] on icon at bounding box center [1439, 596] width 13 height 13
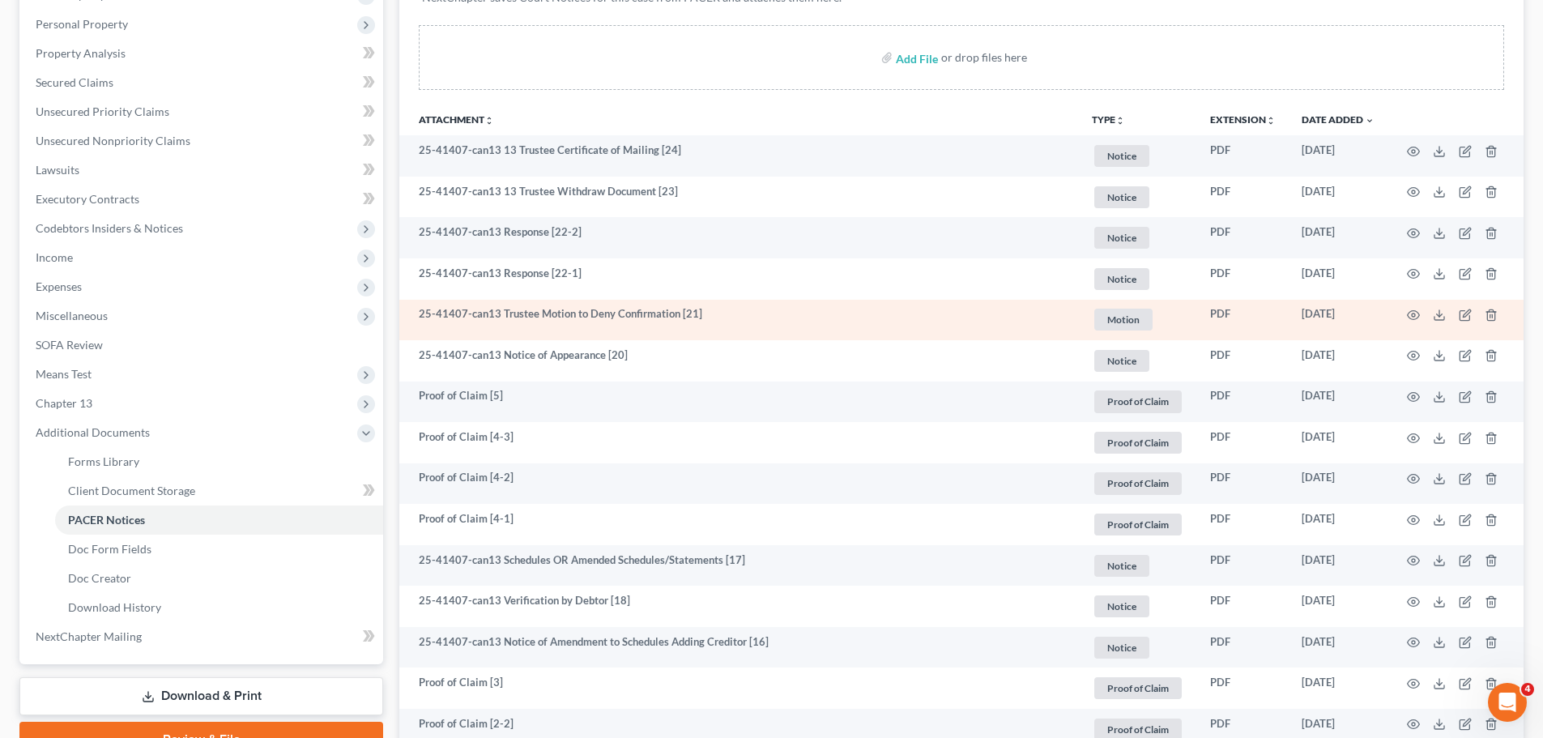
scroll to position [0, 0]
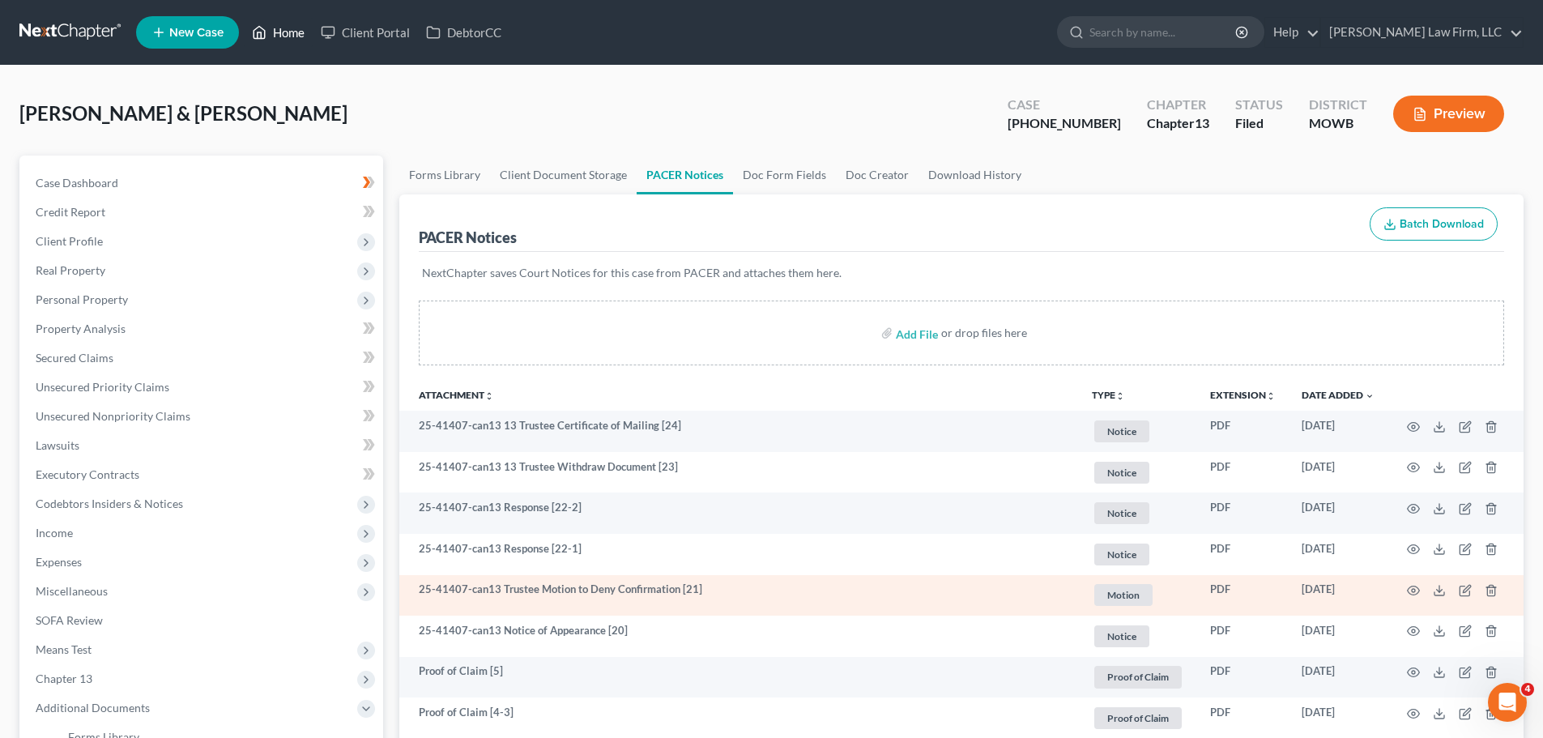
click at [283, 32] on link "Home" at bounding box center [278, 32] width 69 height 29
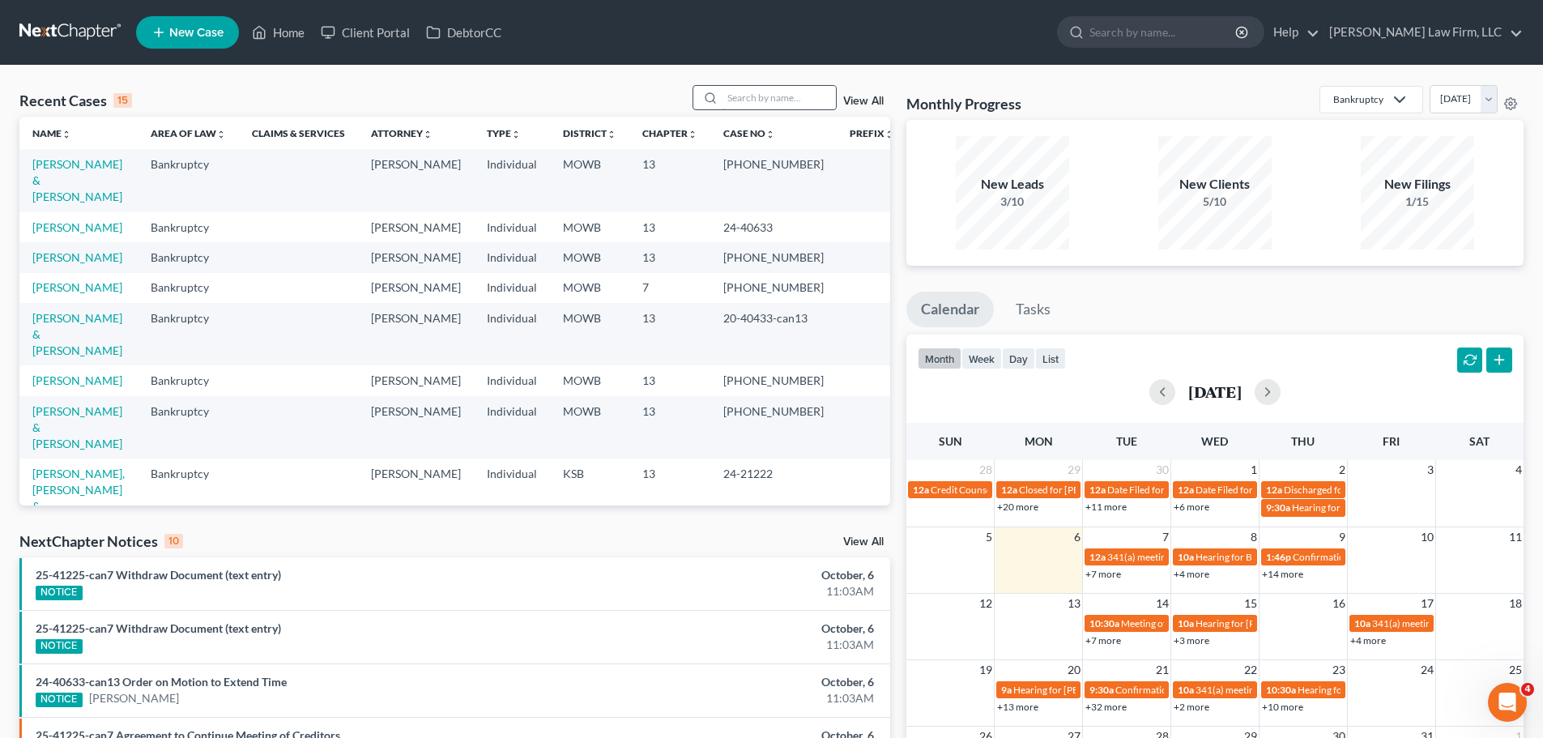
click at [793, 96] on input "search" at bounding box center [779, 97] width 113 height 23
type input "[PERSON_NAME]"
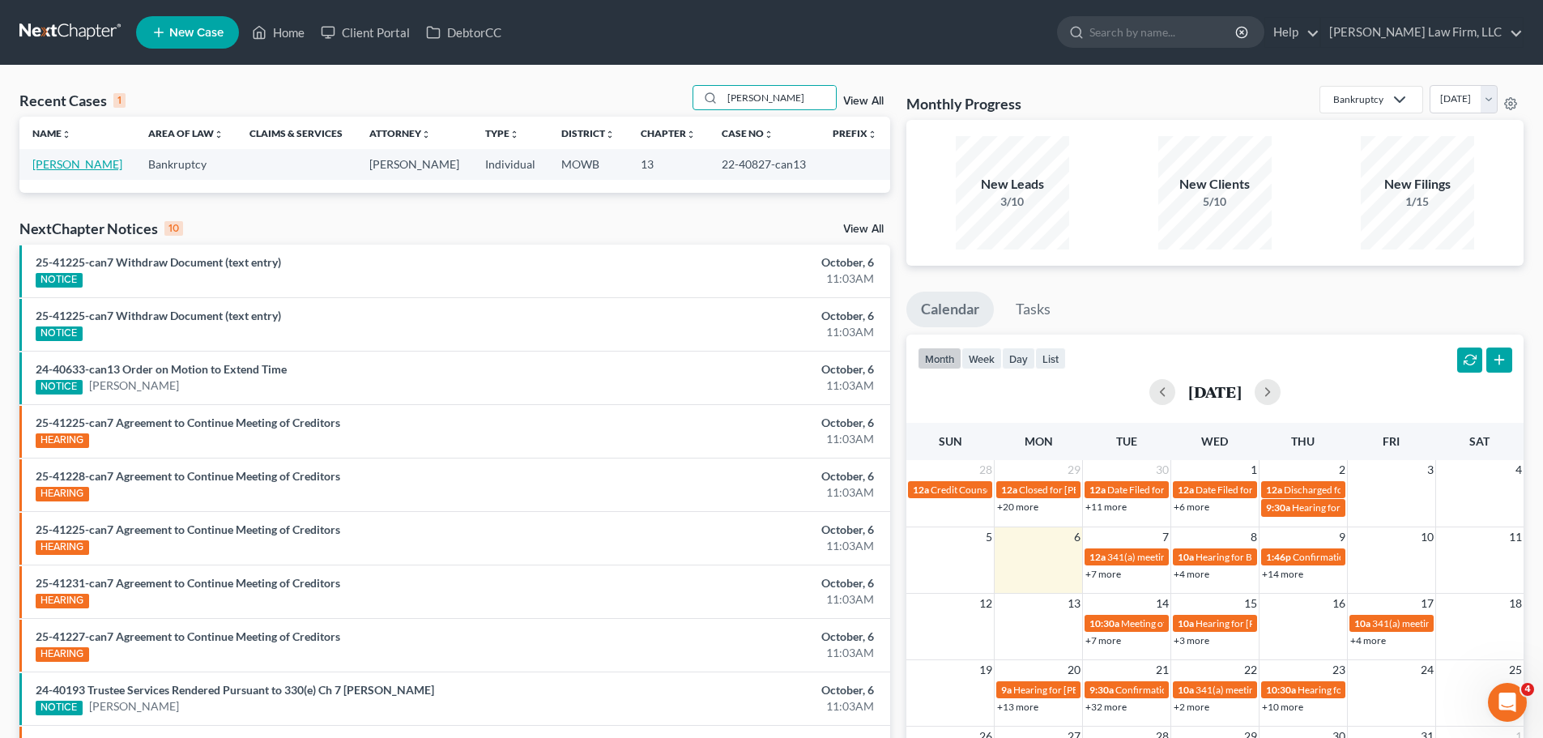
click at [74, 168] on link "[PERSON_NAME]" at bounding box center [77, 164] width 90 height 14
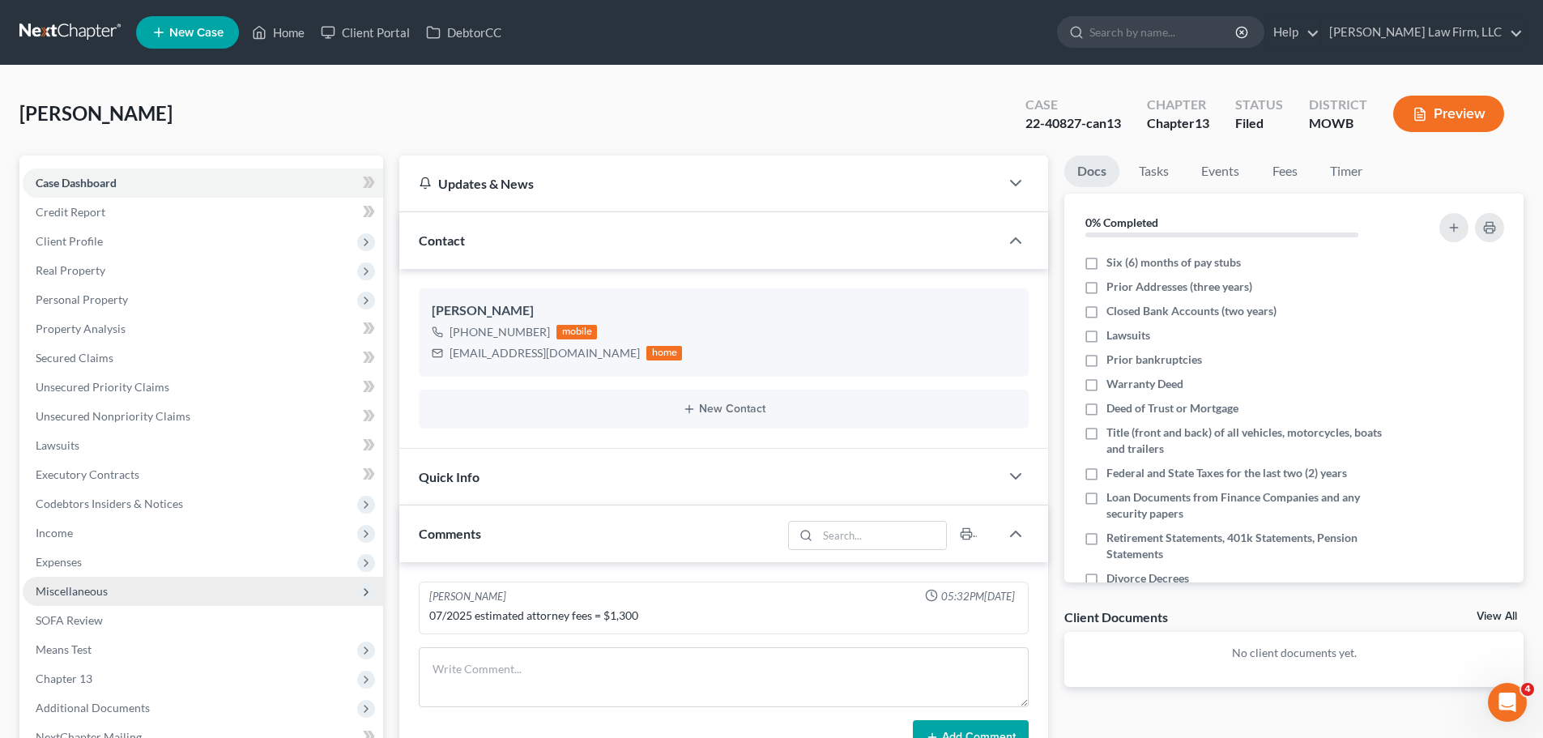
scroll to position [162, 0]
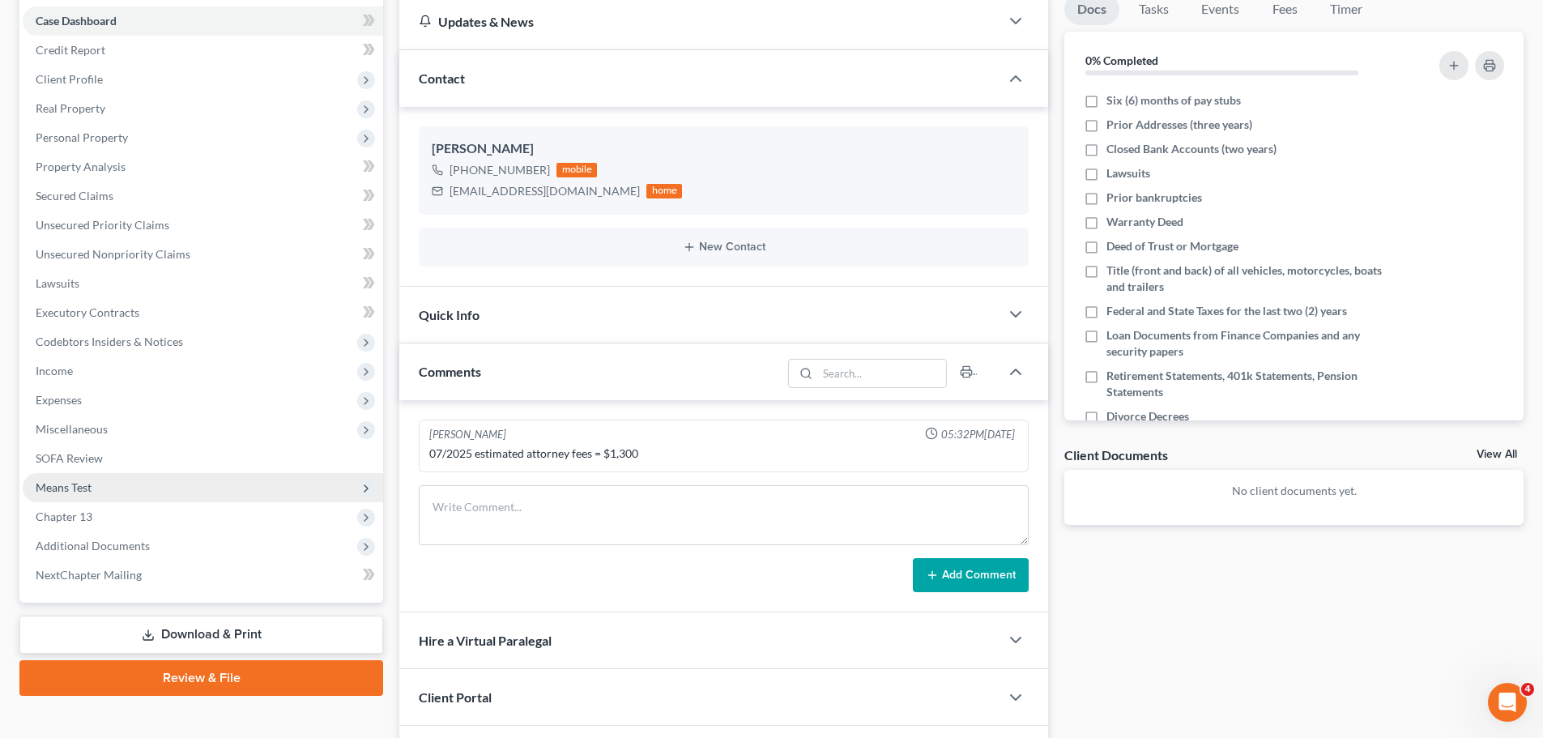
click at [134, 481] on span "Means Test" at bounding box center [203, 487] width 360 height 29
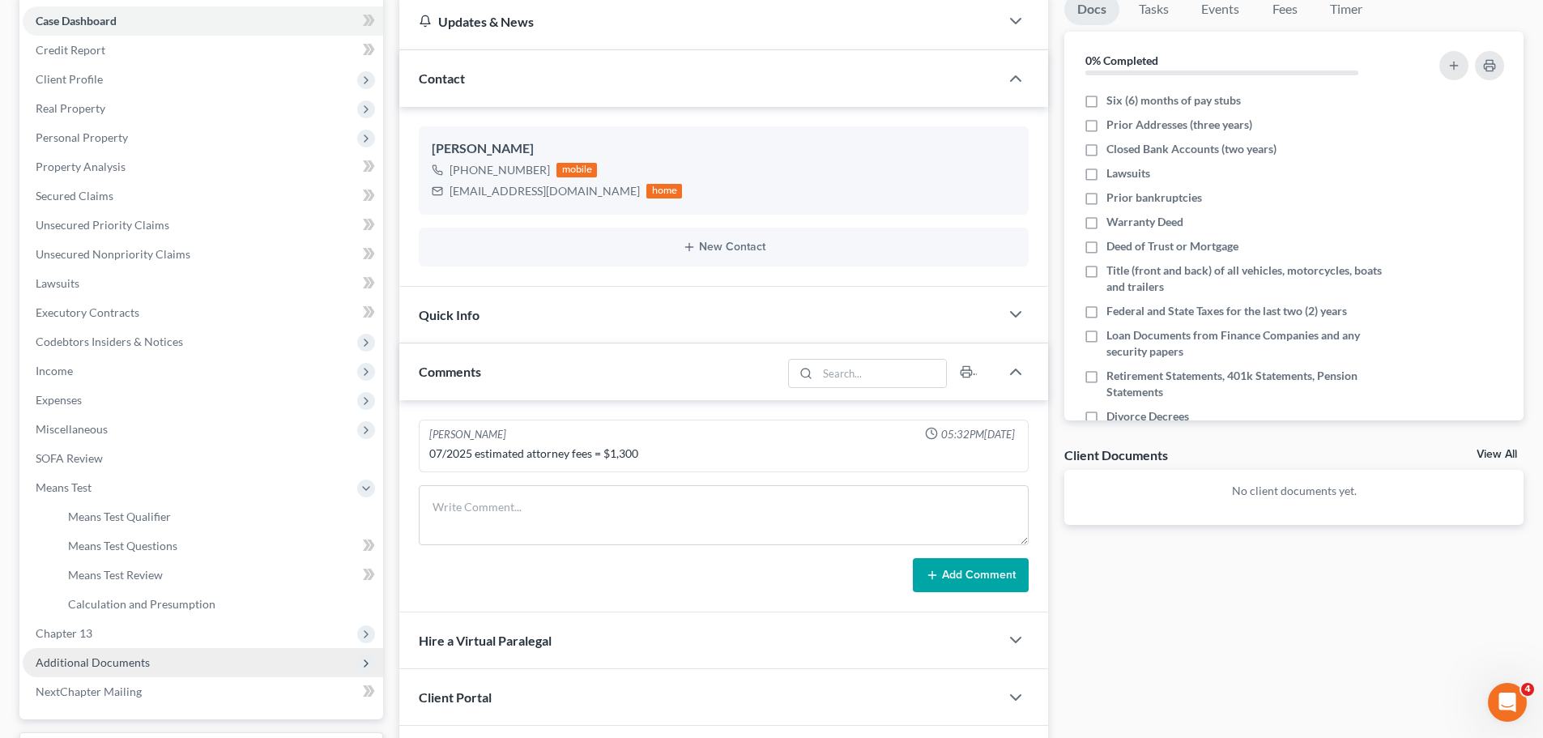
click at [157, 662] on span "Additional Documents" at bounding box center [203, 662] width 360 height 29
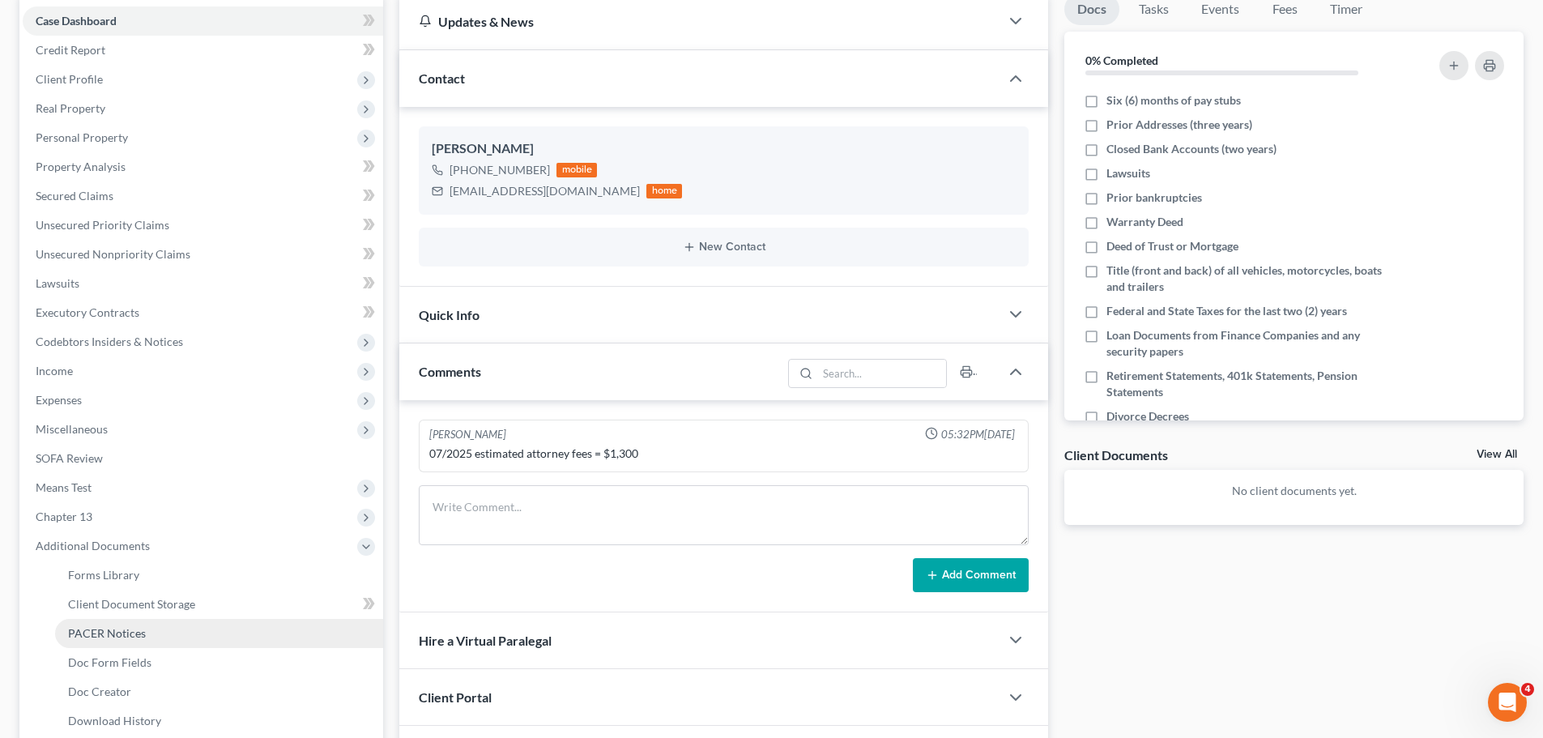
click at [143, 626] on span "PACER Notices" at bounding box center [107, 633] width 78 height 14
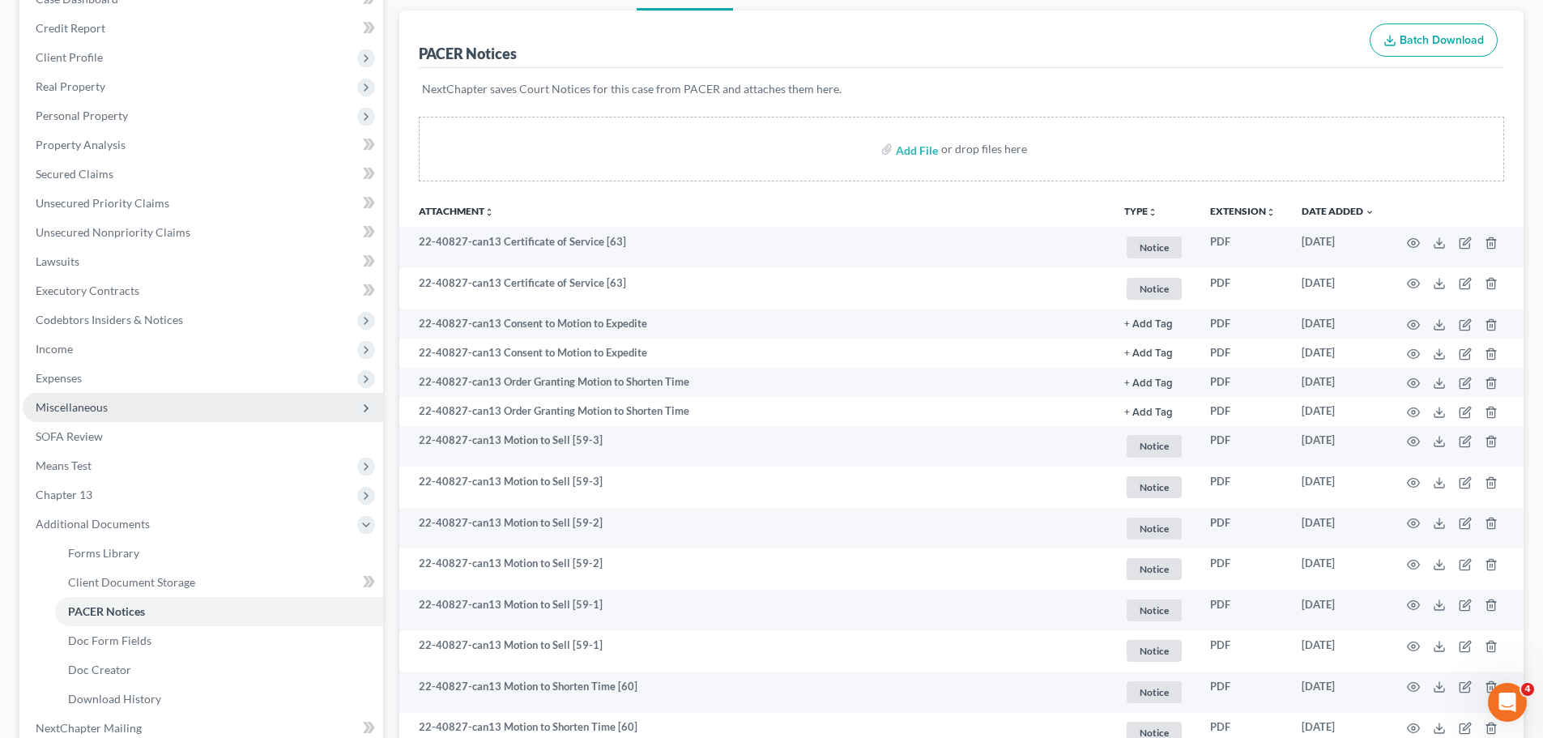
scroll to position [162, 0]
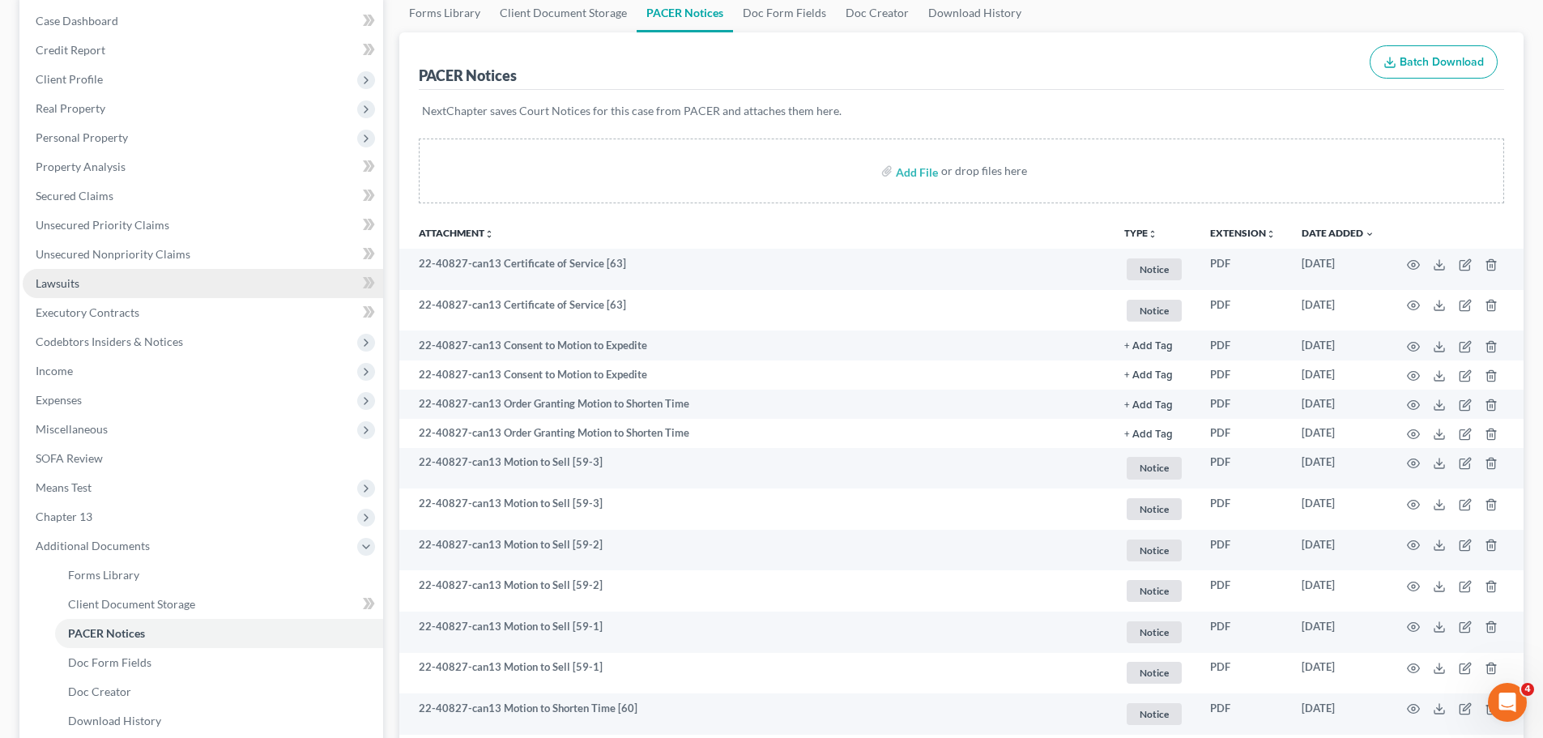
click at [99, 275] on link "Lawsuits" at bounding box center [203, 283] width 360 height 29
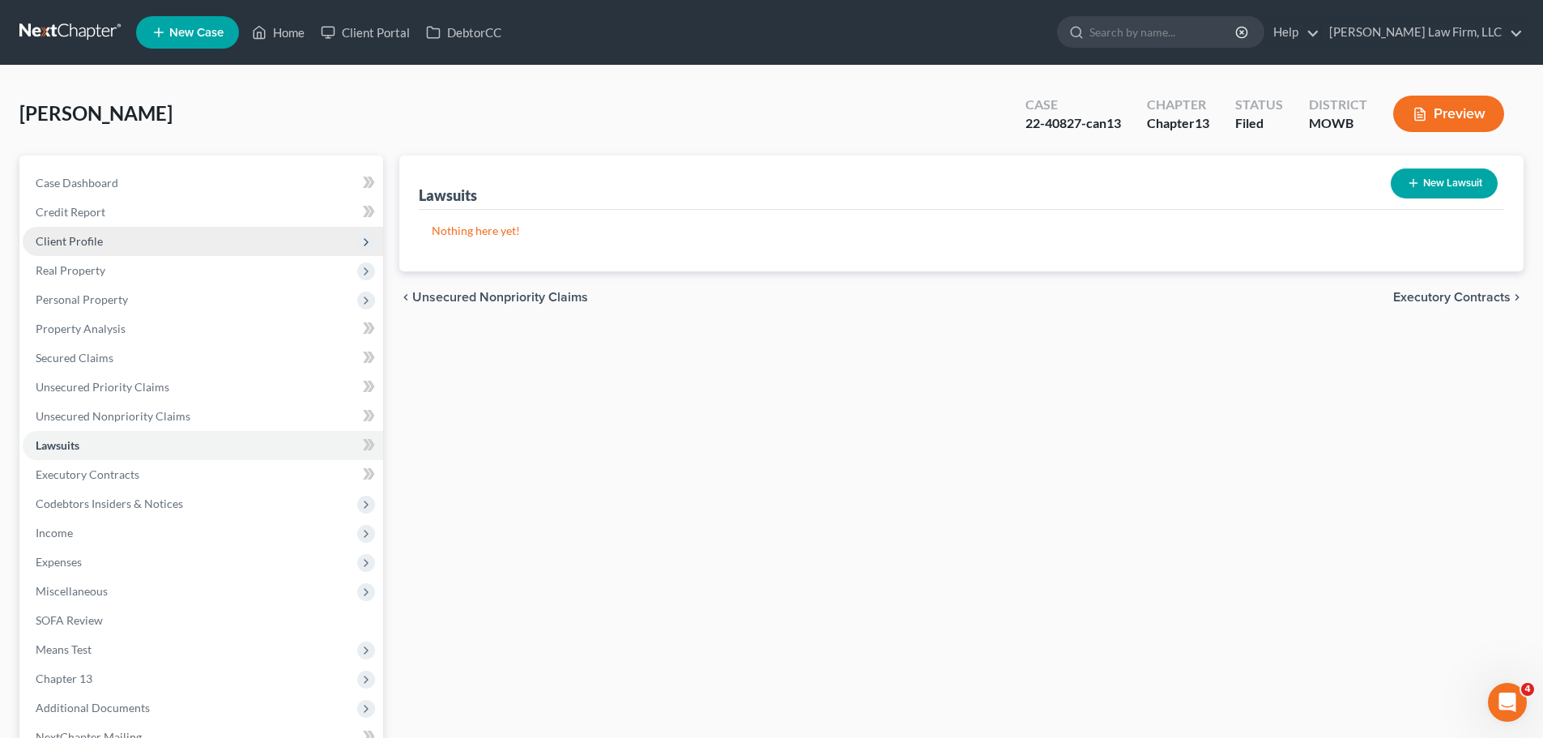
click at [124, 237] on span "Client Profile" at bounding box center [203, 241] width 360 height 29
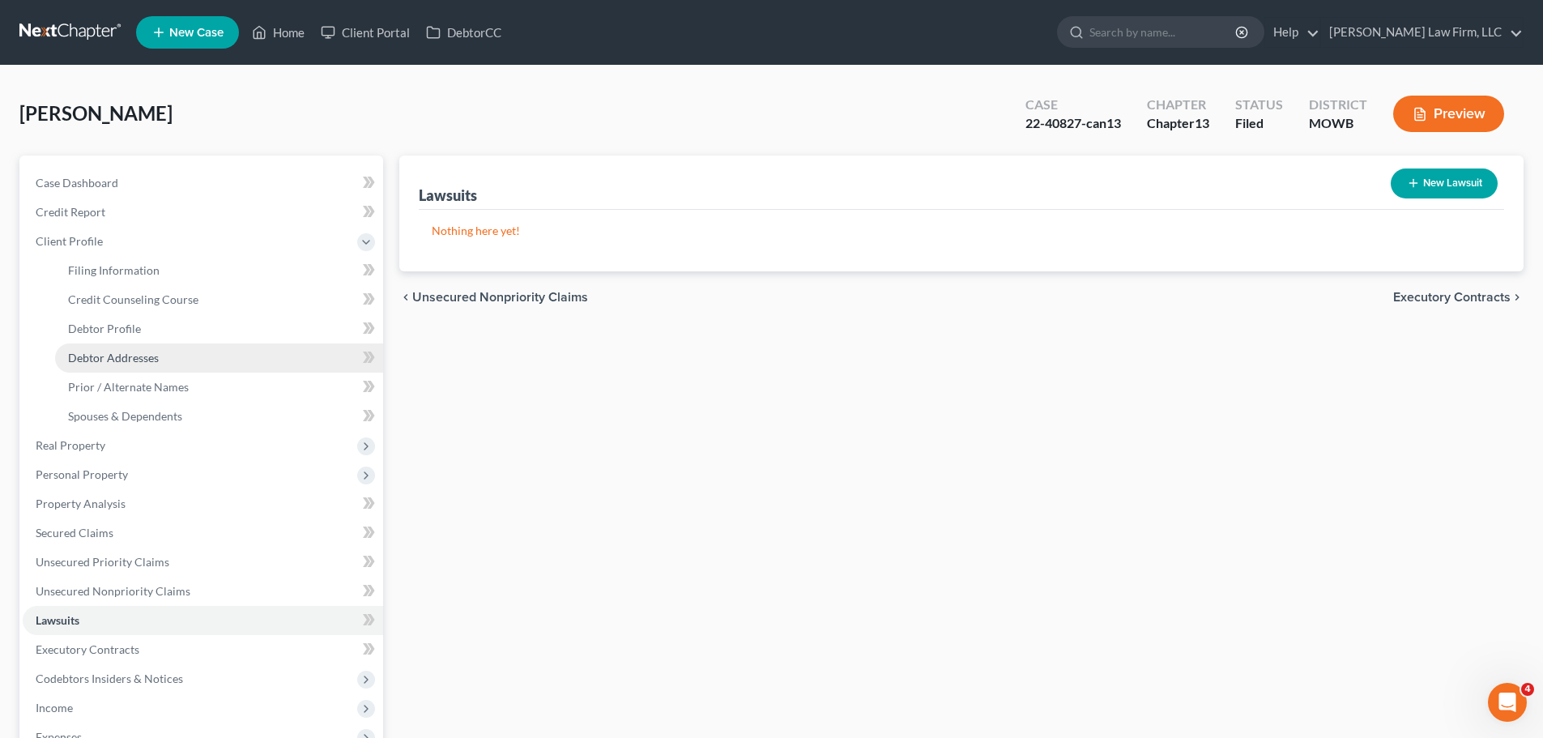
click at [177, 358] on link "Debtor Addresses" at bounding box center [219, 357] width 328 height 29
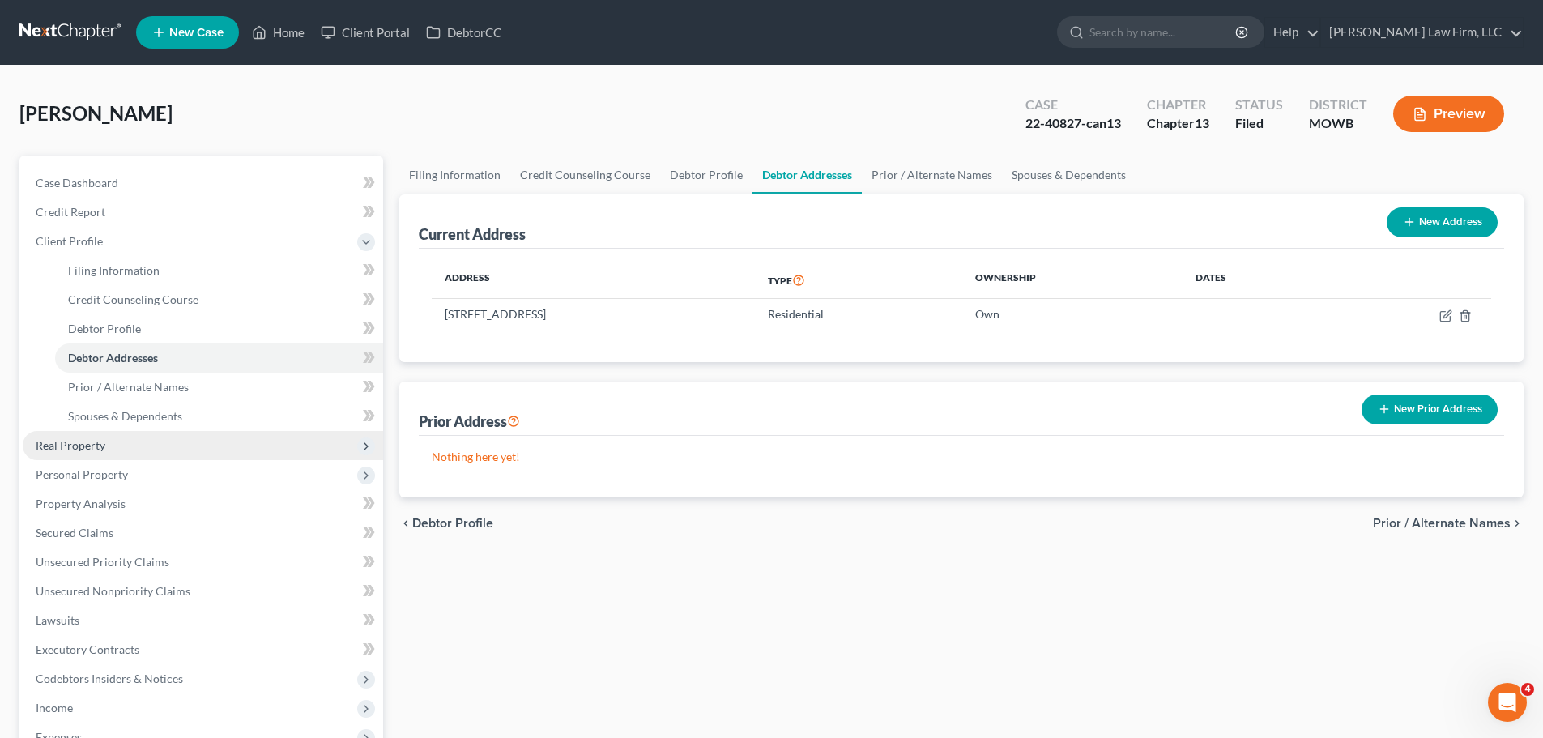
click at [109, 446] on span "Real Property" at bounding box center [203, 445] width 360 height 29
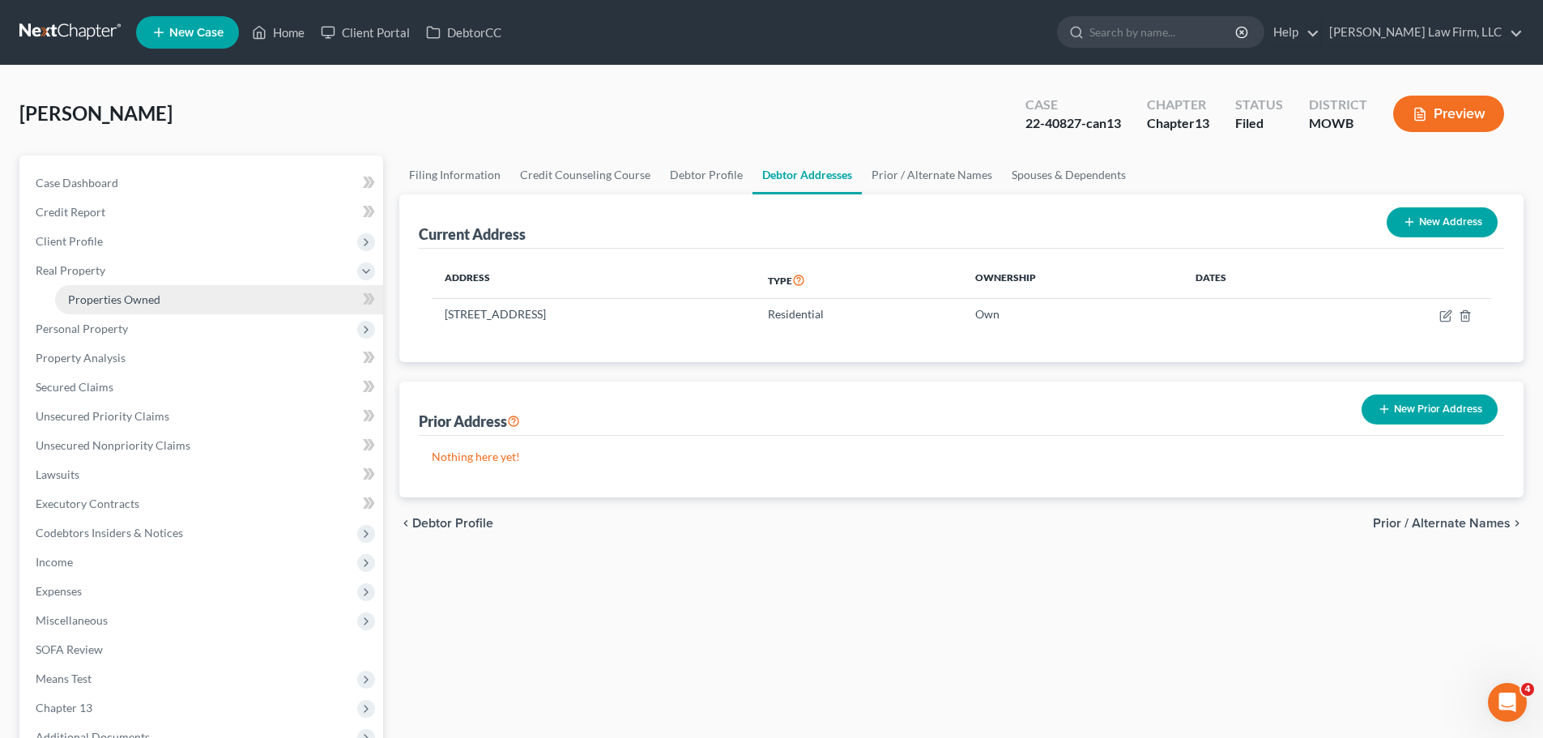
click at [143, 307] on link "Properties Owned" at bounding box center [219, 299] width 328 height 29
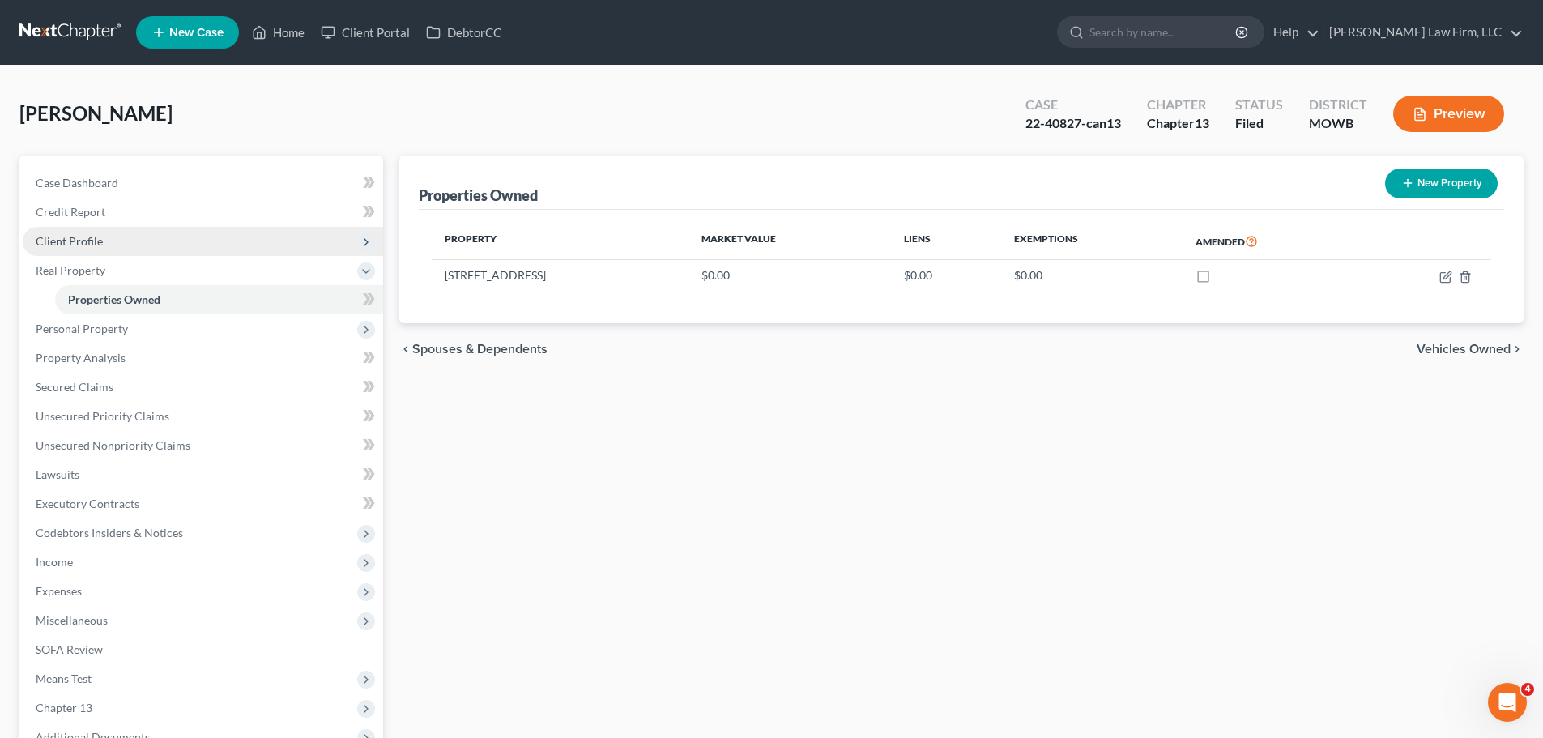
click at [121, 234] on span "Client Profile" at bounding box center [203, 241] width 360 height 29
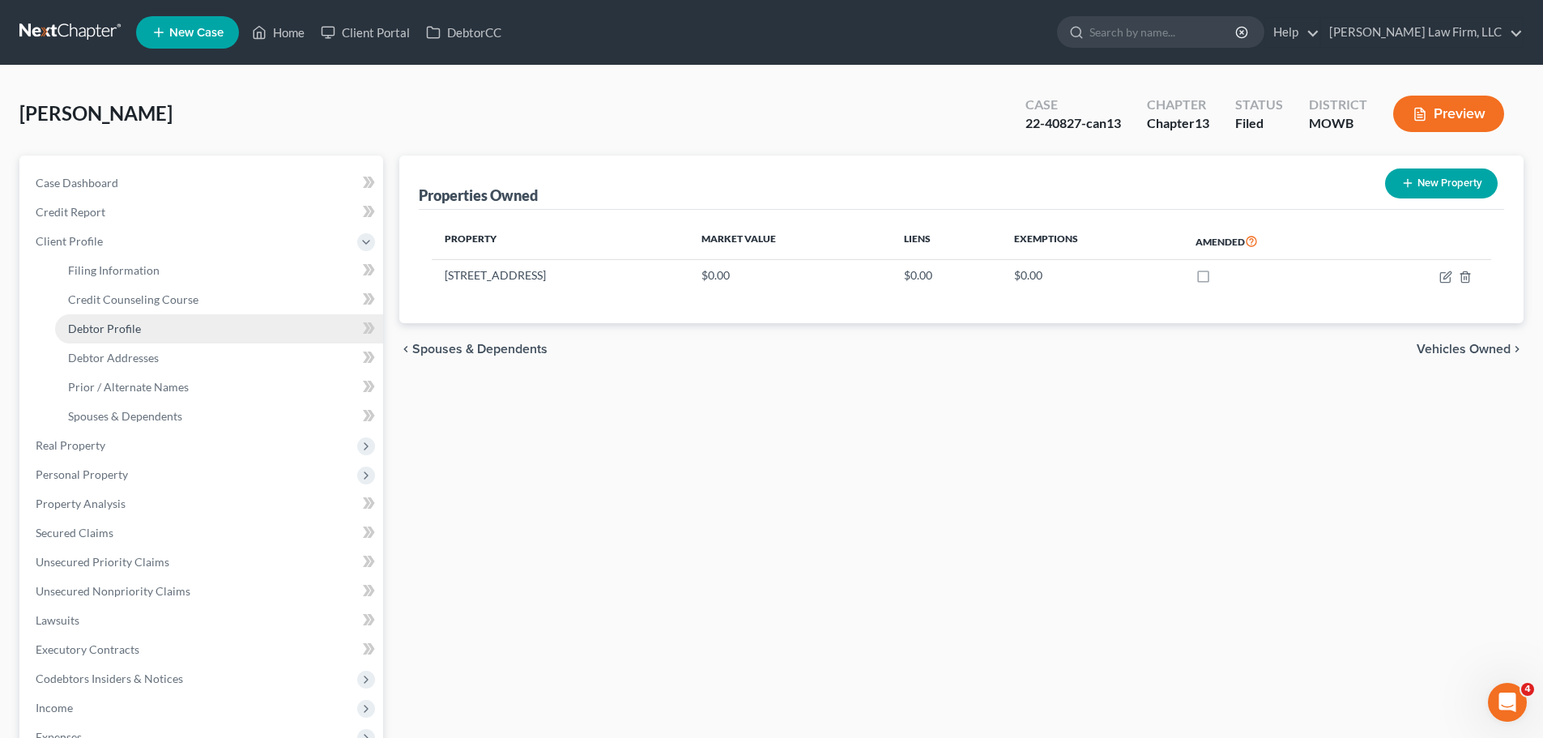
click at [151, 318] on link "Debtor Profile" at bounding box center [219, 328] width 328 height 29
select select "0"
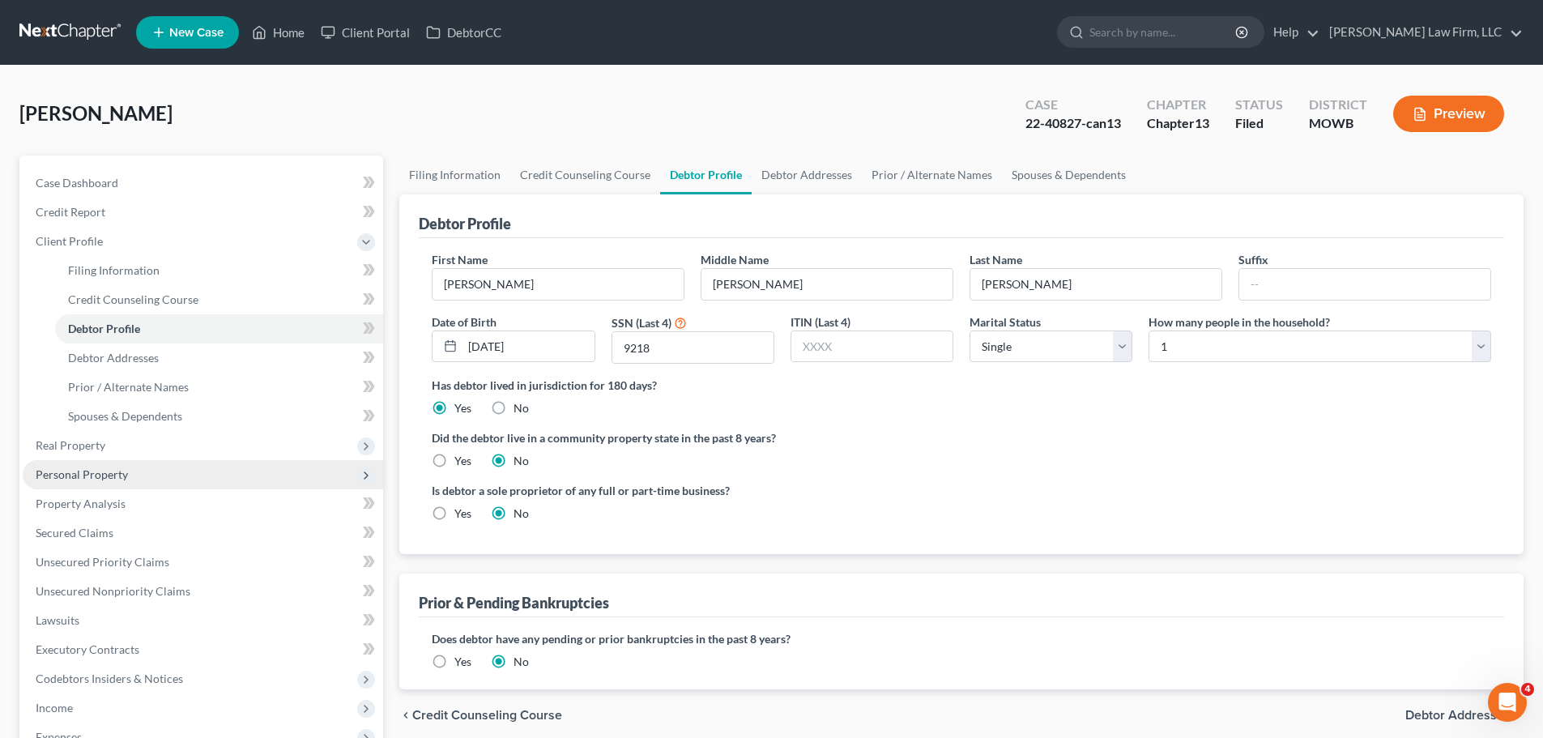
click at [143, 479] on span "Personal Property" at bounding box center [203, 474] width 360 height 29
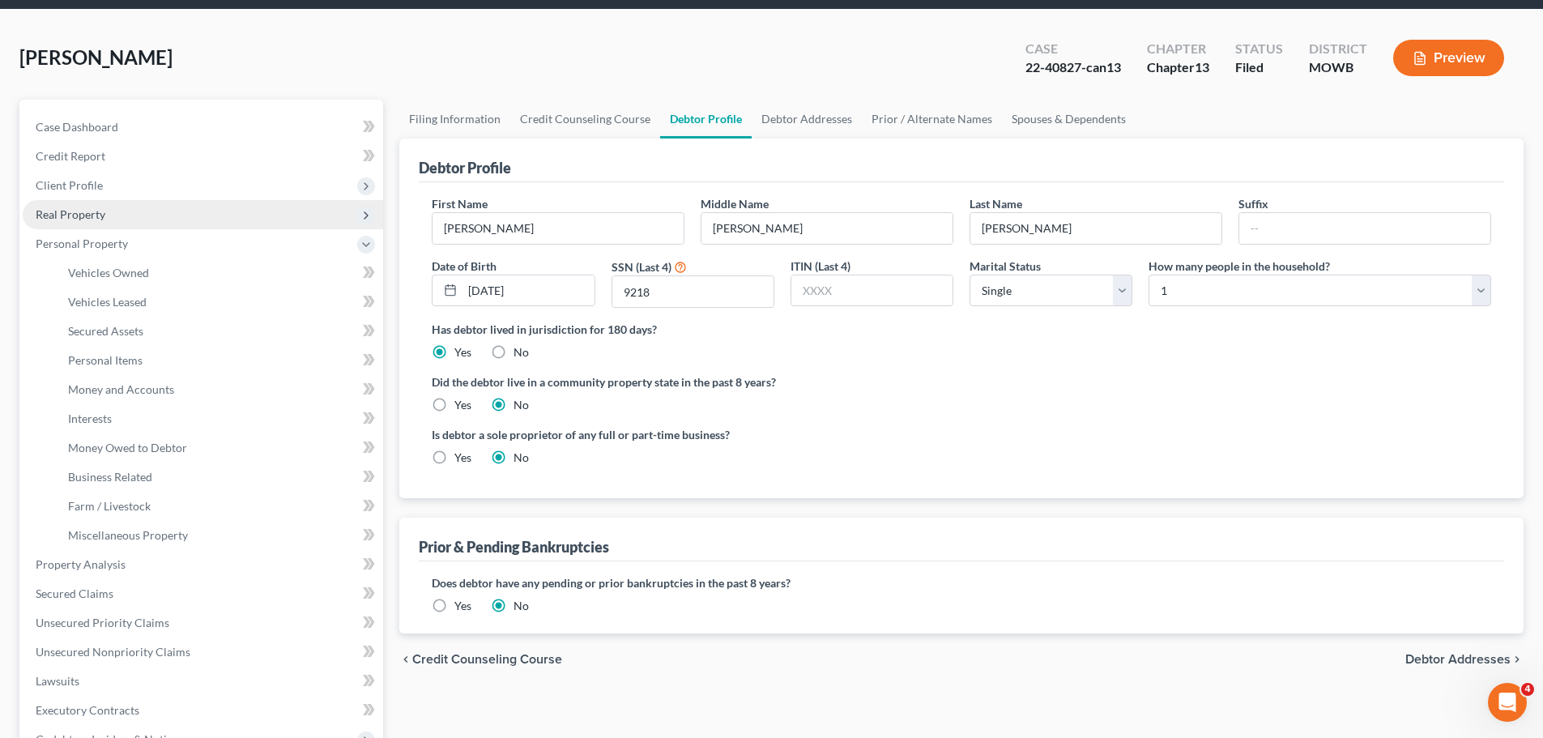
scroll to position [81, 0]
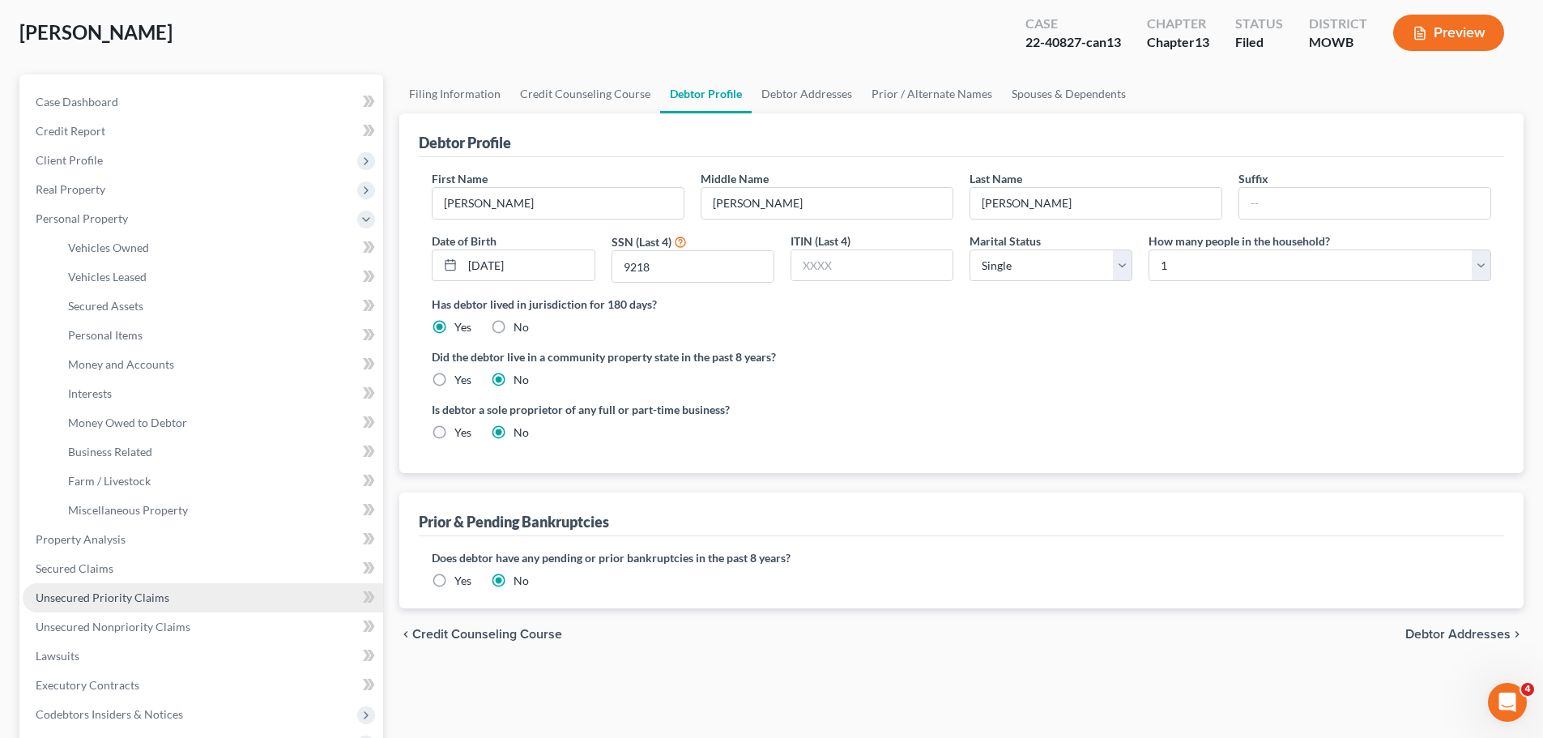
click at [135, 603] on span "Unsecured Priority Claims" at bounding box center [103, 598] width 134 height 14
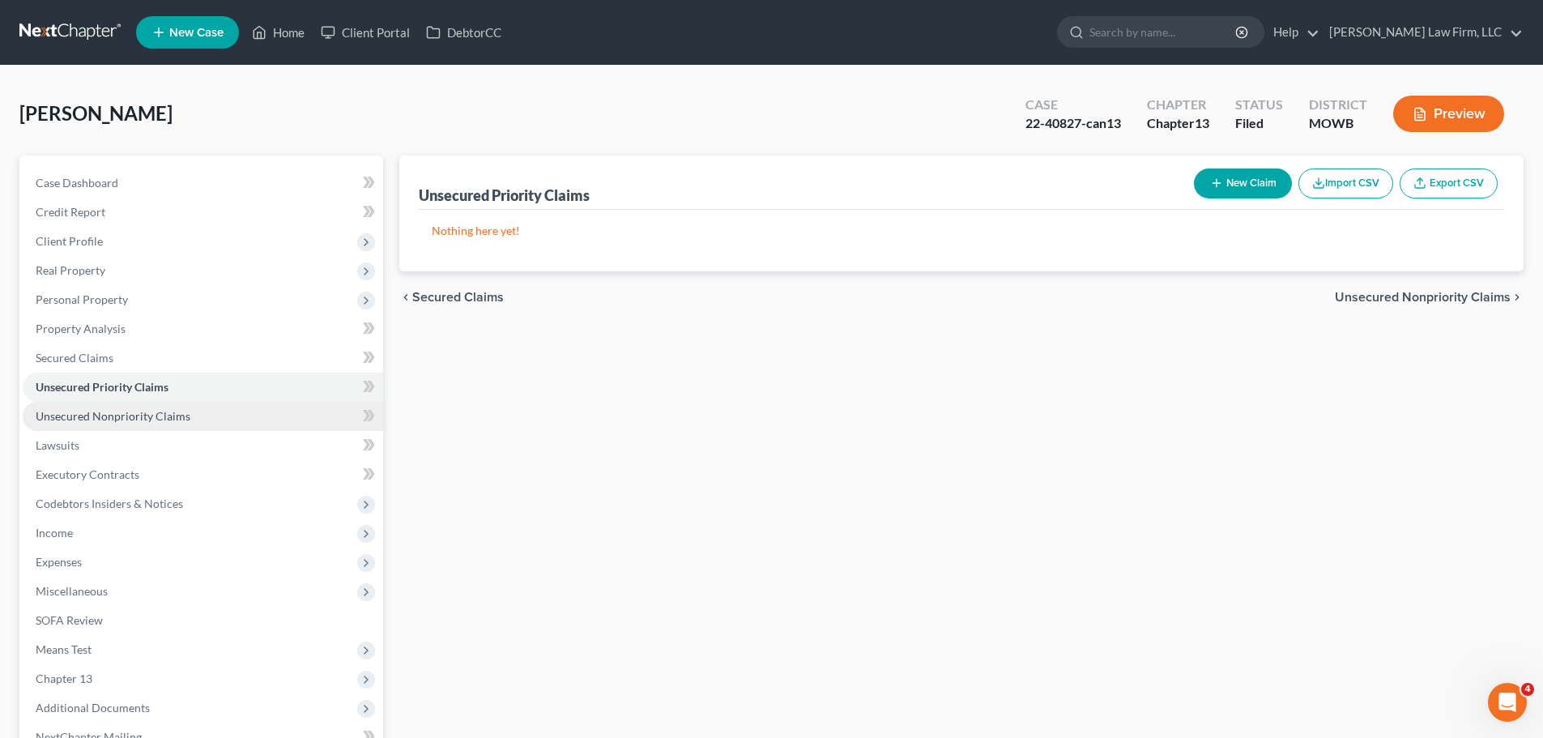
click at [143, 424] on link "Unsecured Nonpriority Claims" at bounding box center [203, 416] width 360 height 29
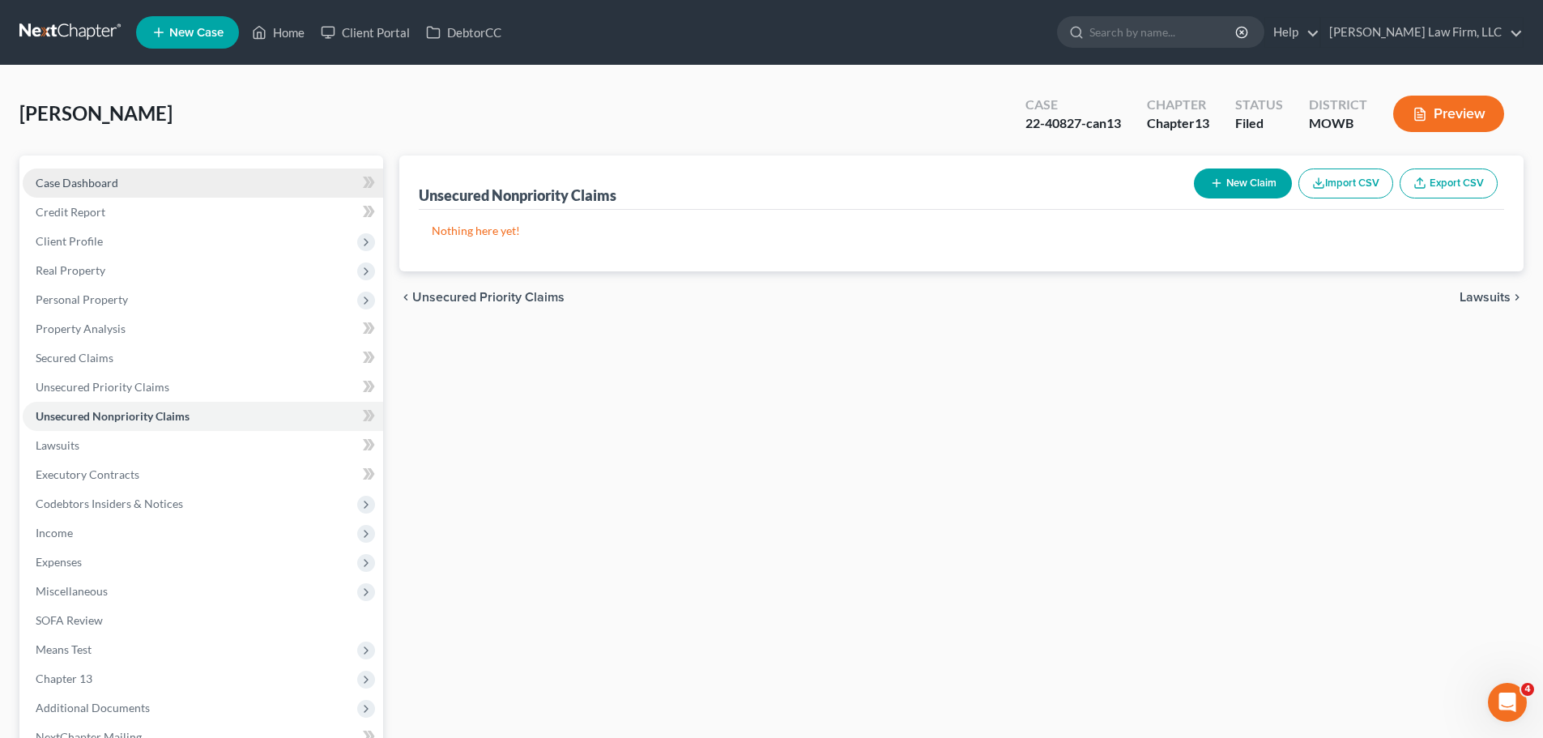
click at [83, 190] on link "Case Dashboard" at bounding box center [203, 182] width 360 height 29
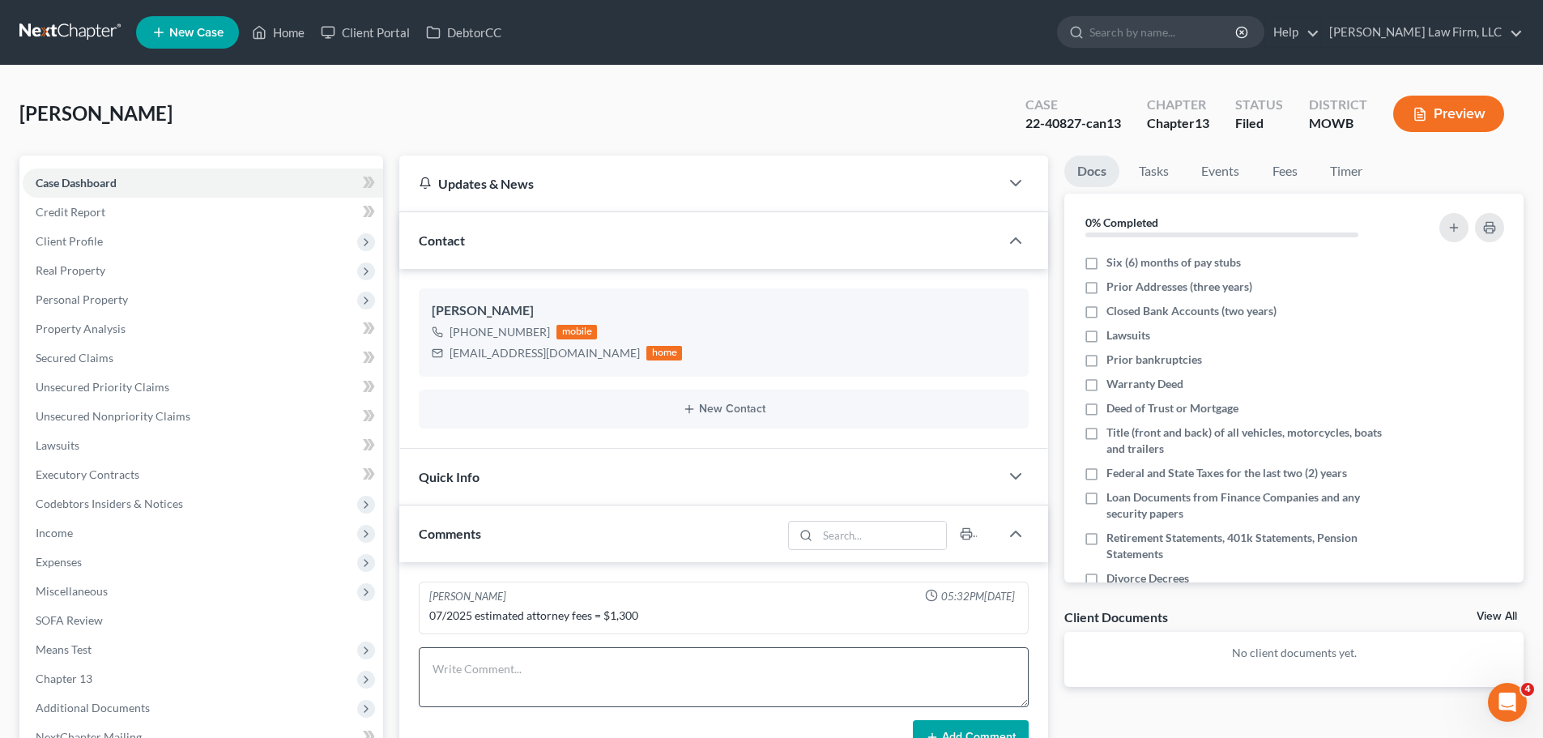
scroll to position [1367, 0]
click at [274, 24] on link "Home" at bounding box center [278, 32] width 69 height 29
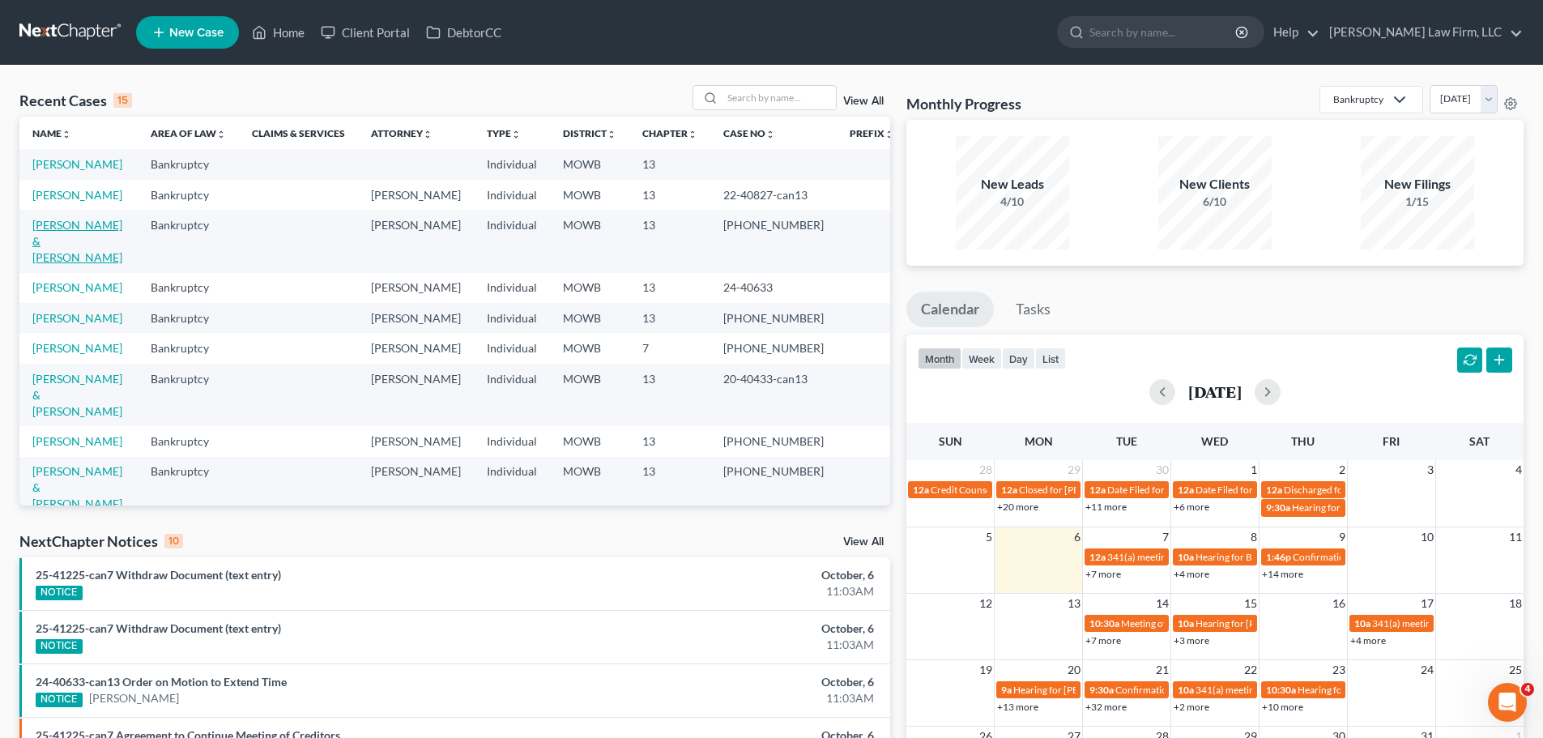
click at [64, 235] on link "[PERSON_NAME] & [PERSON_NAME]" at bounding box center [77, 241] width 90 height 46
select select "4"
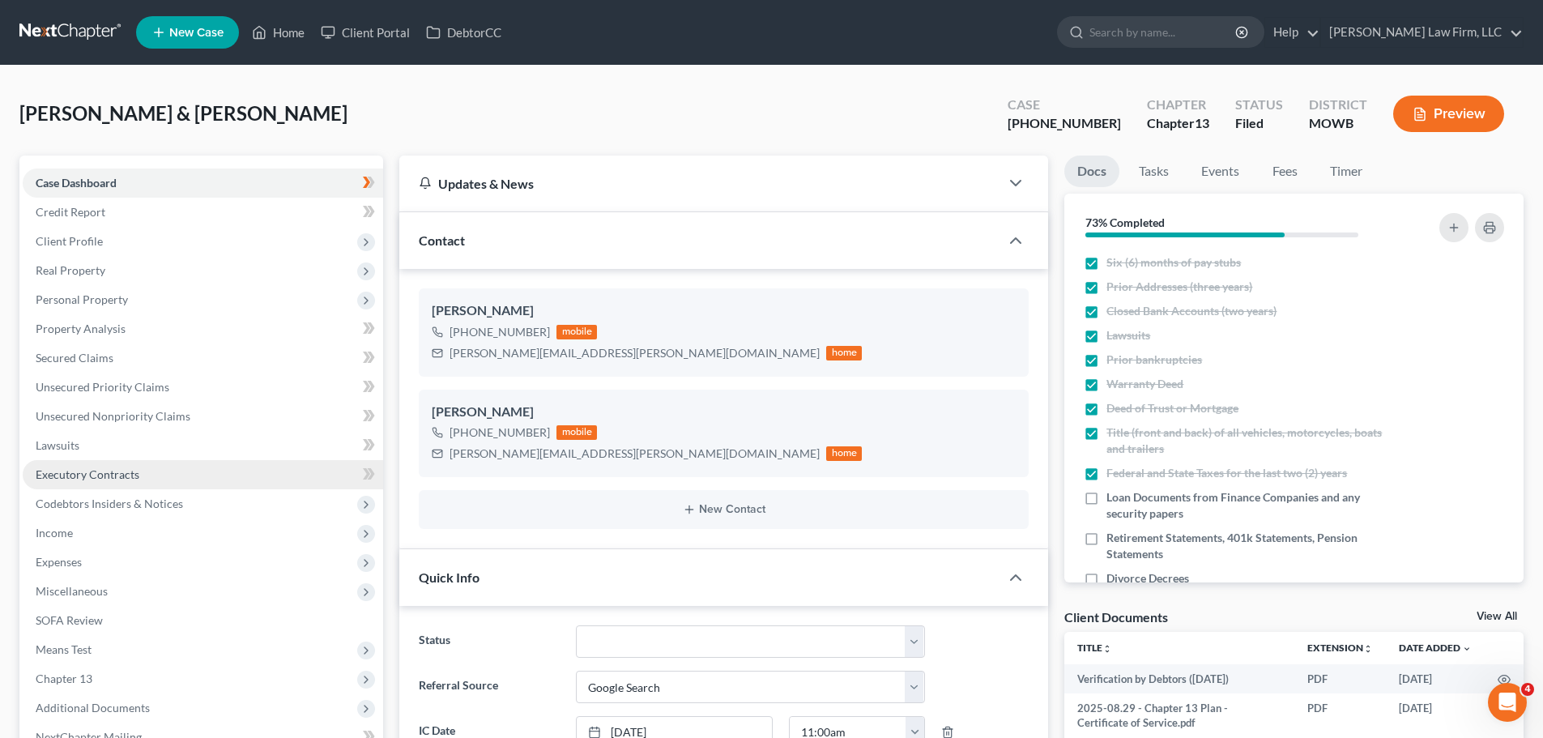
scroll to position [167, 0]
click at [135, 330] on link "Property Analysis" at bounding box center [203, 328] width 360 height 29
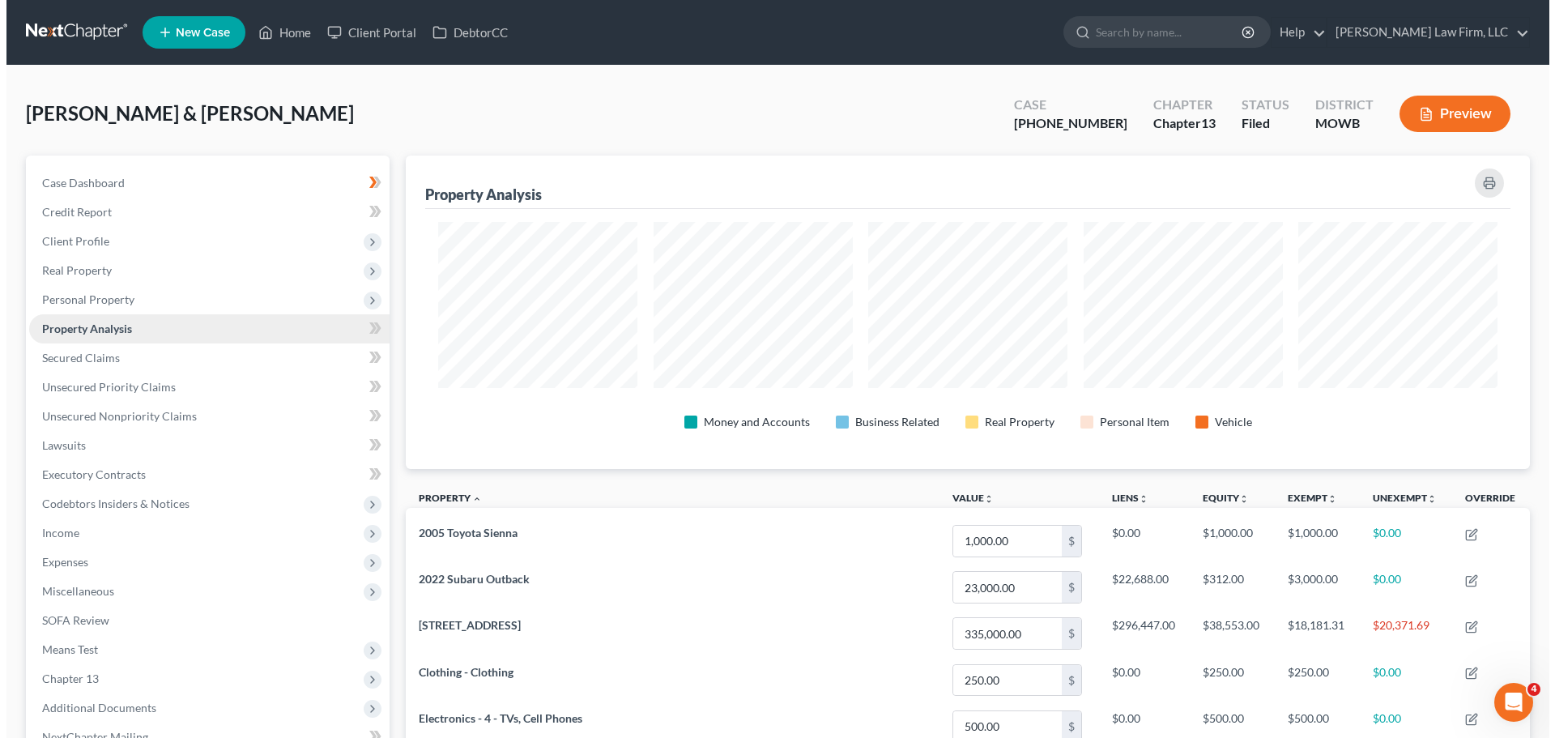
scroll to position [313, 1124]
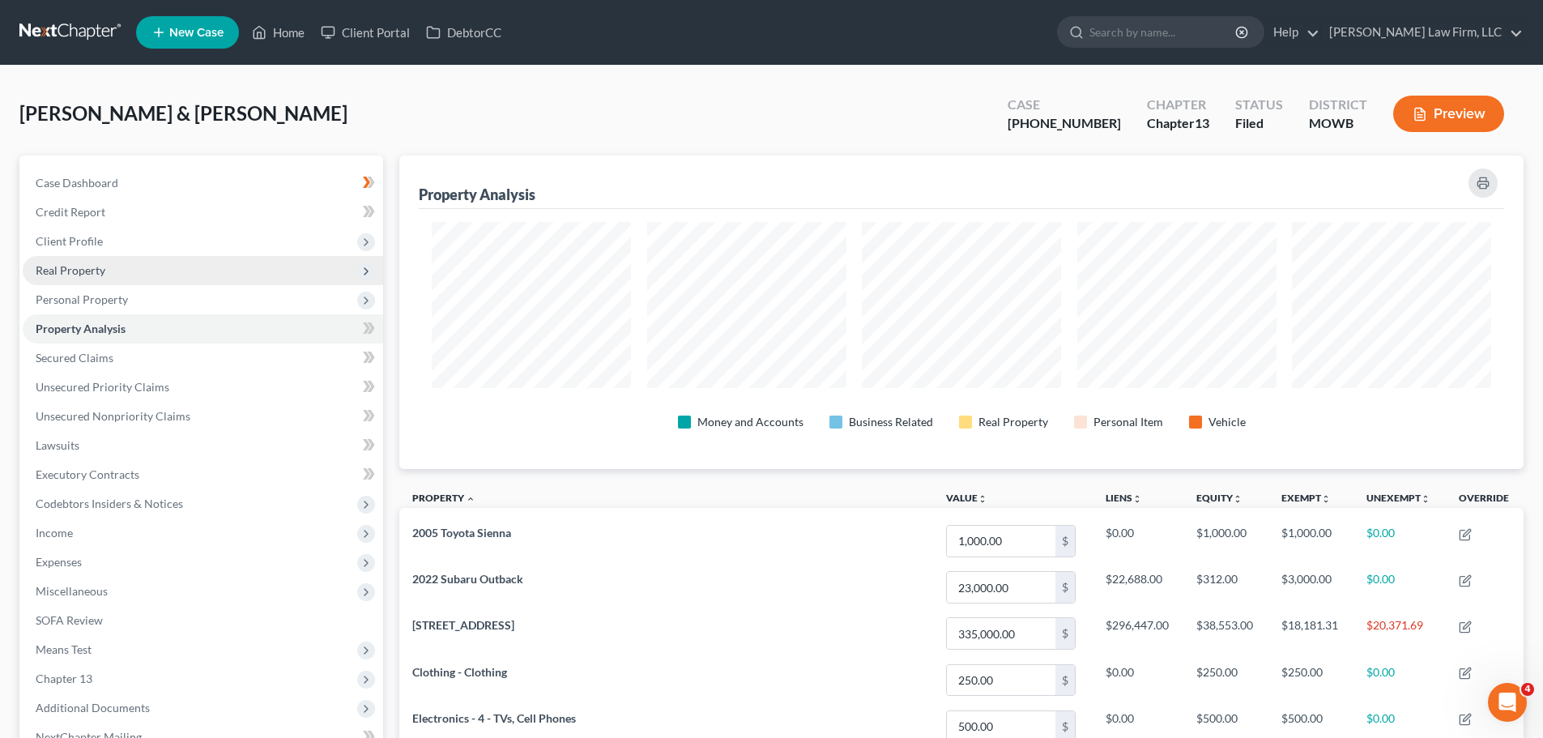
click at [136, 265] on span "Real Property" at bounding box center [203, 270] width 360 height 29
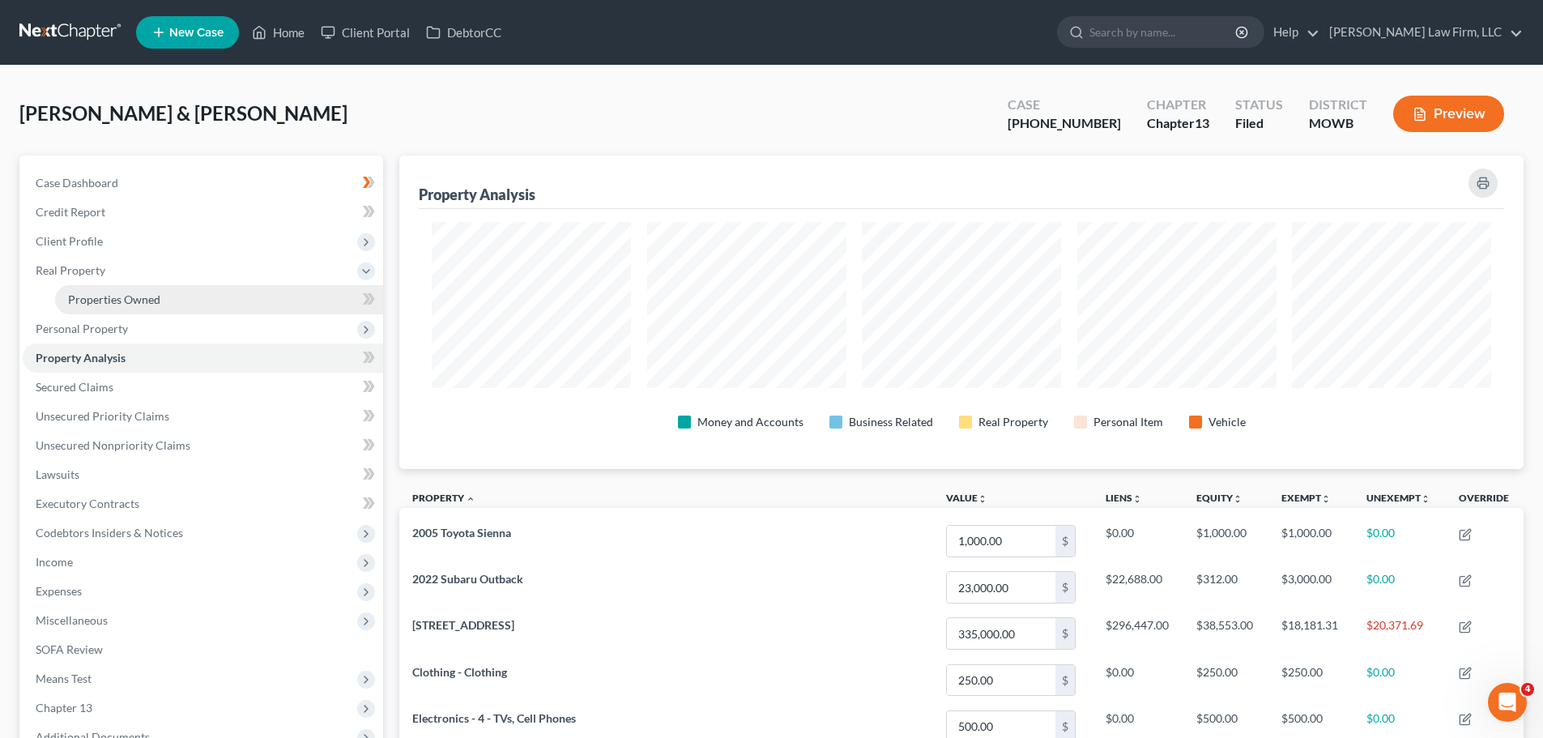
click at [129, 296] on span "Properties Owned" at bounding box center [114, 299] width 92 height 14
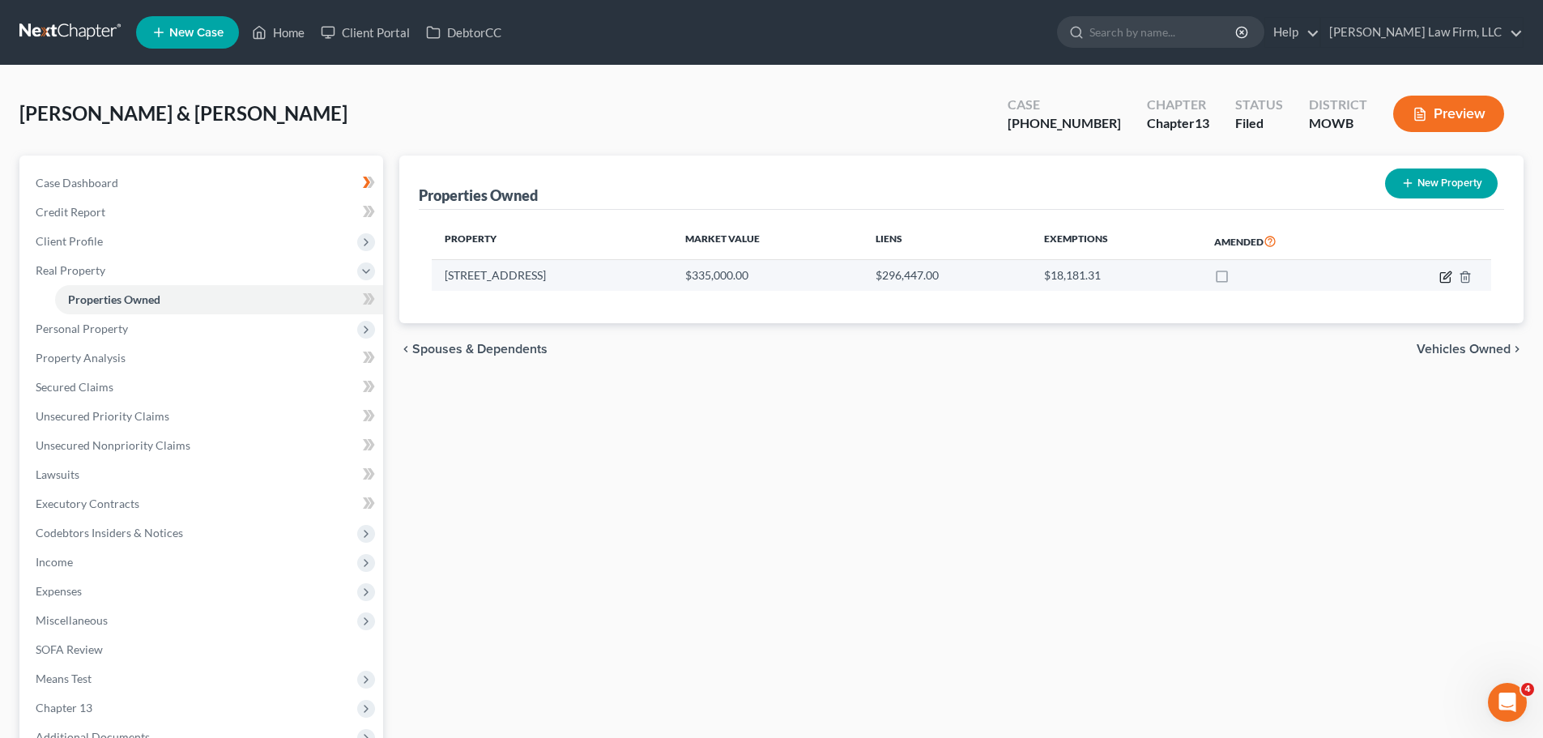
click at [1445, 280] on icon "button" at bounding box center [1445, 277] width 13 height 13
select select "26"
select select "2"
select select "5"
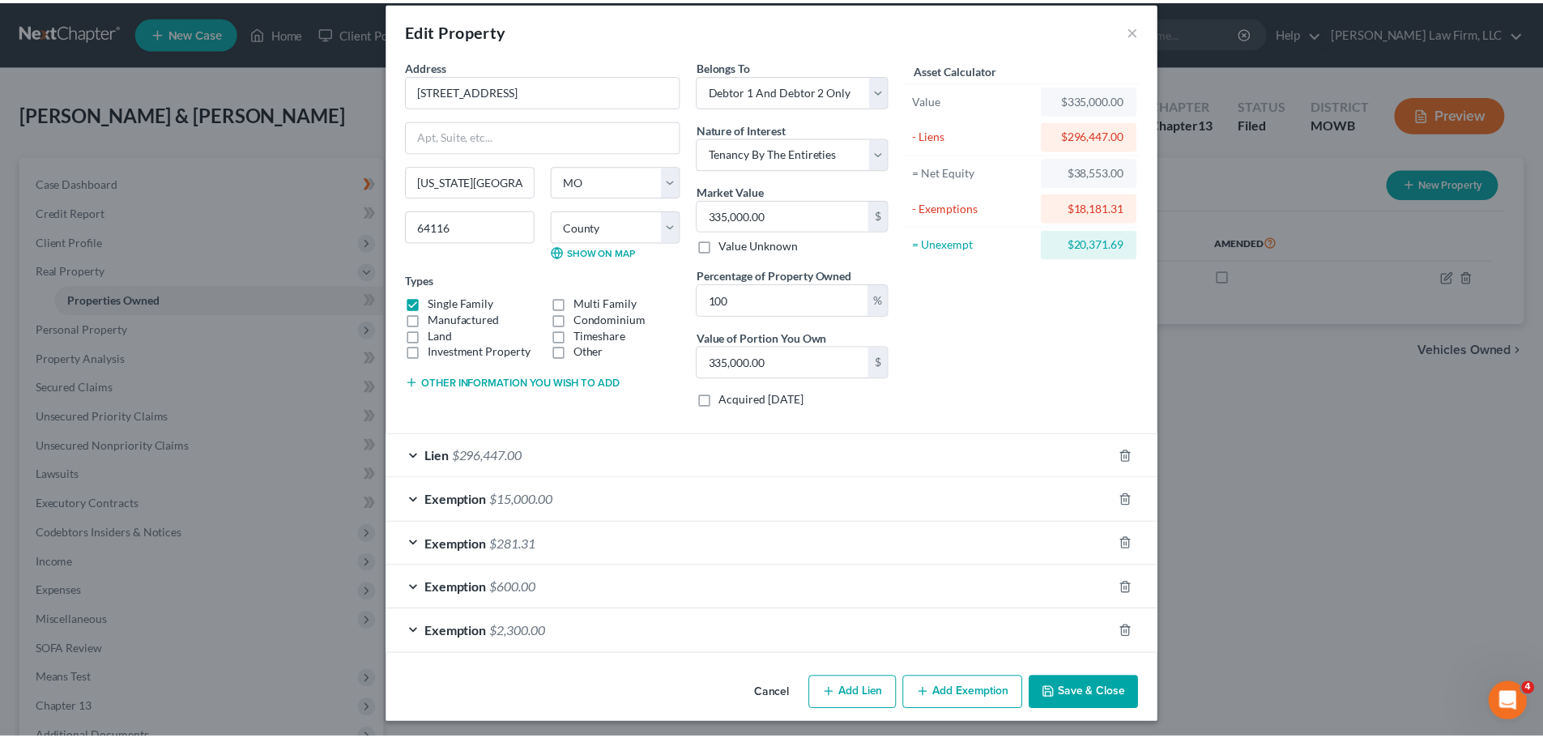
scroll to position [22, 0]
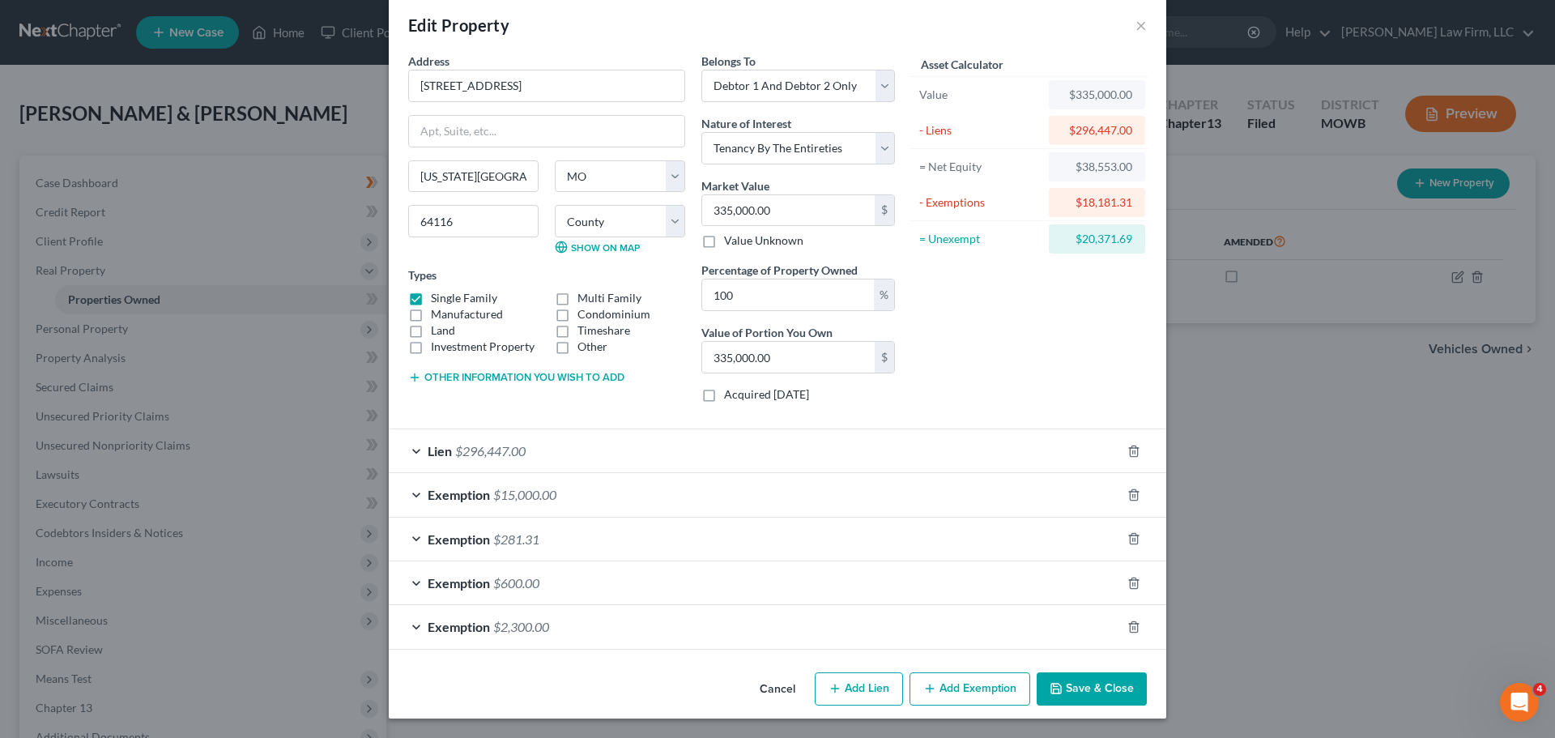
click at [1089, 692] on button "Save & Close" at bounding box center [1092, 689] width 110 height 34
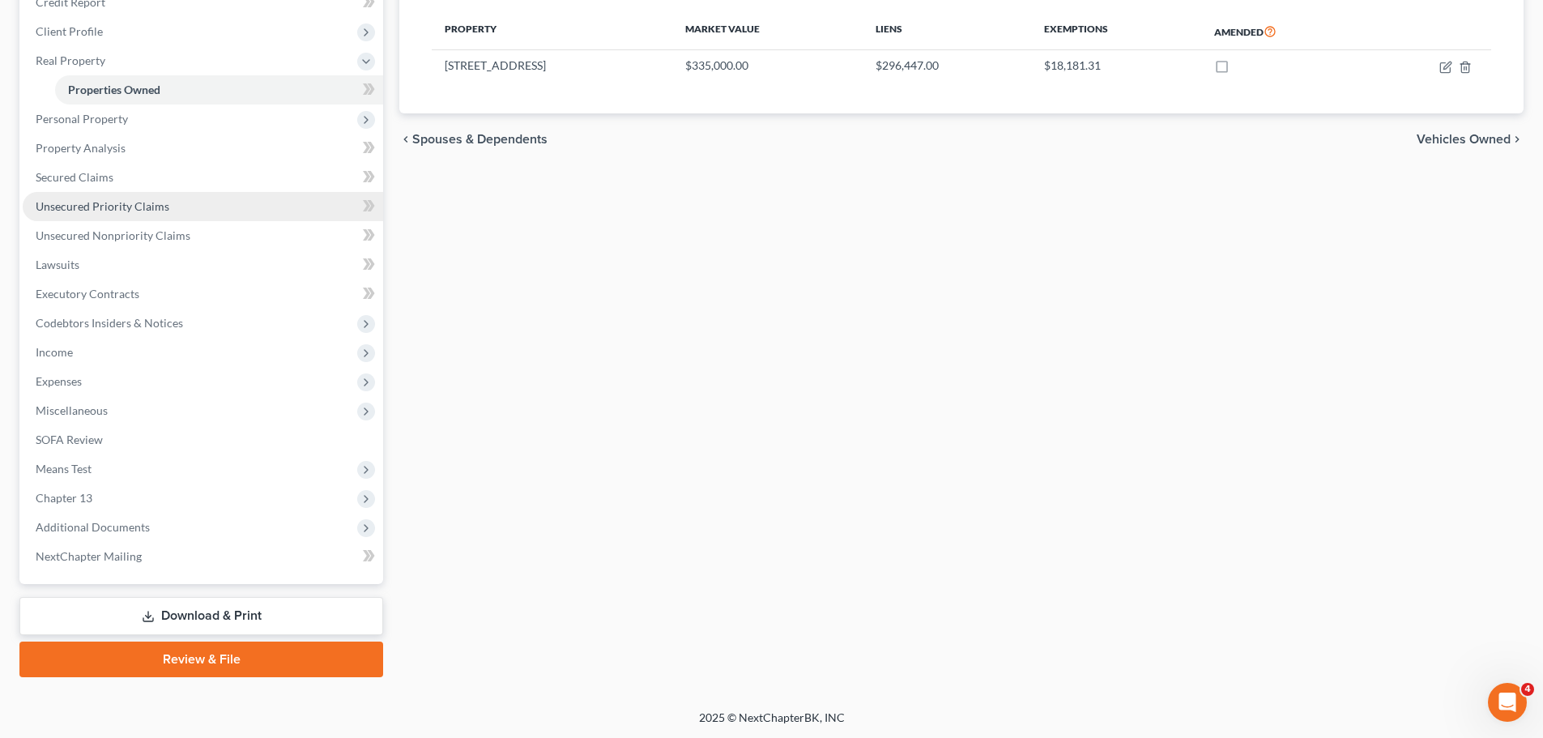
scroll to position [211, 0]
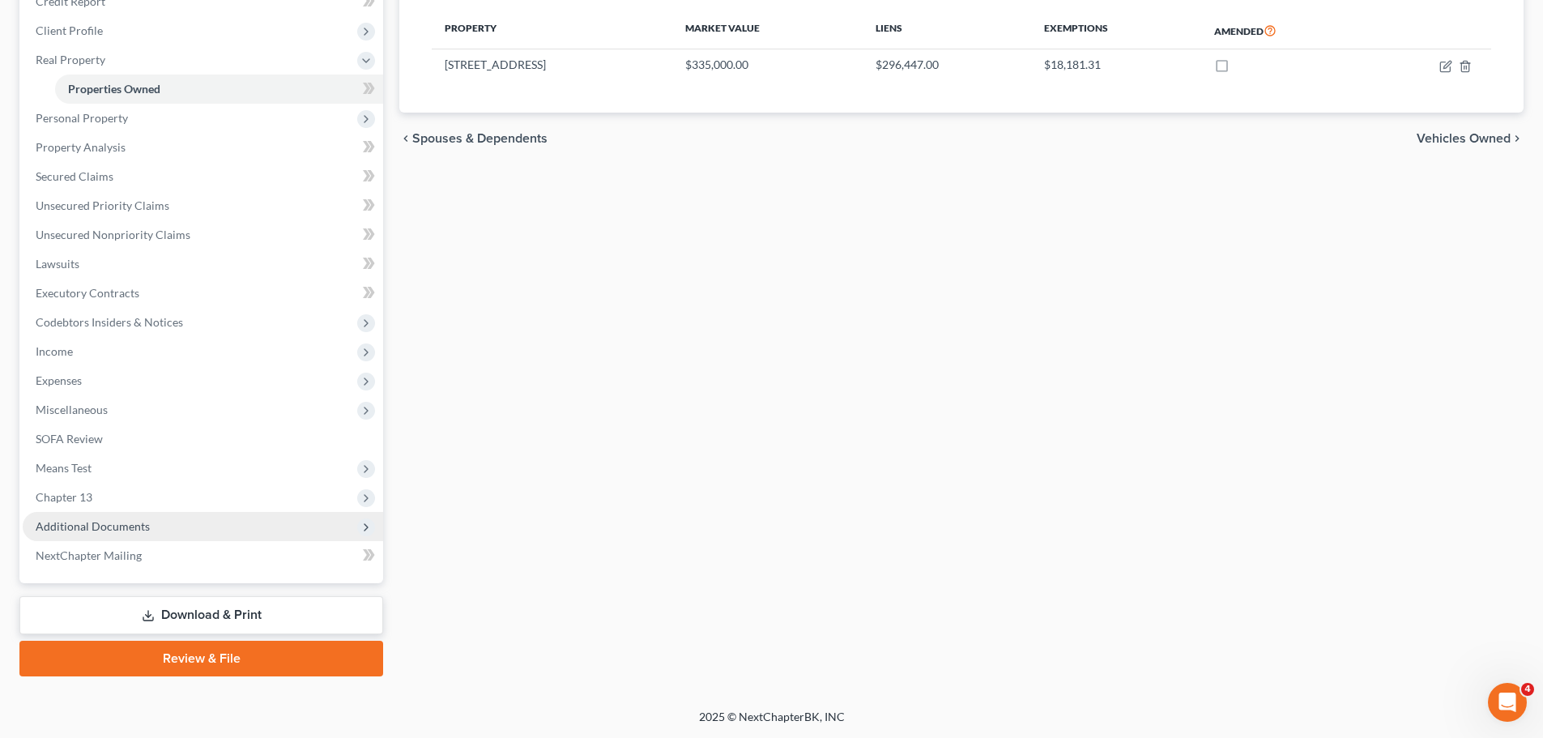
click at [190, 531] on span "Additional Documents" at bounding box center [203, 526] width 360 height 29
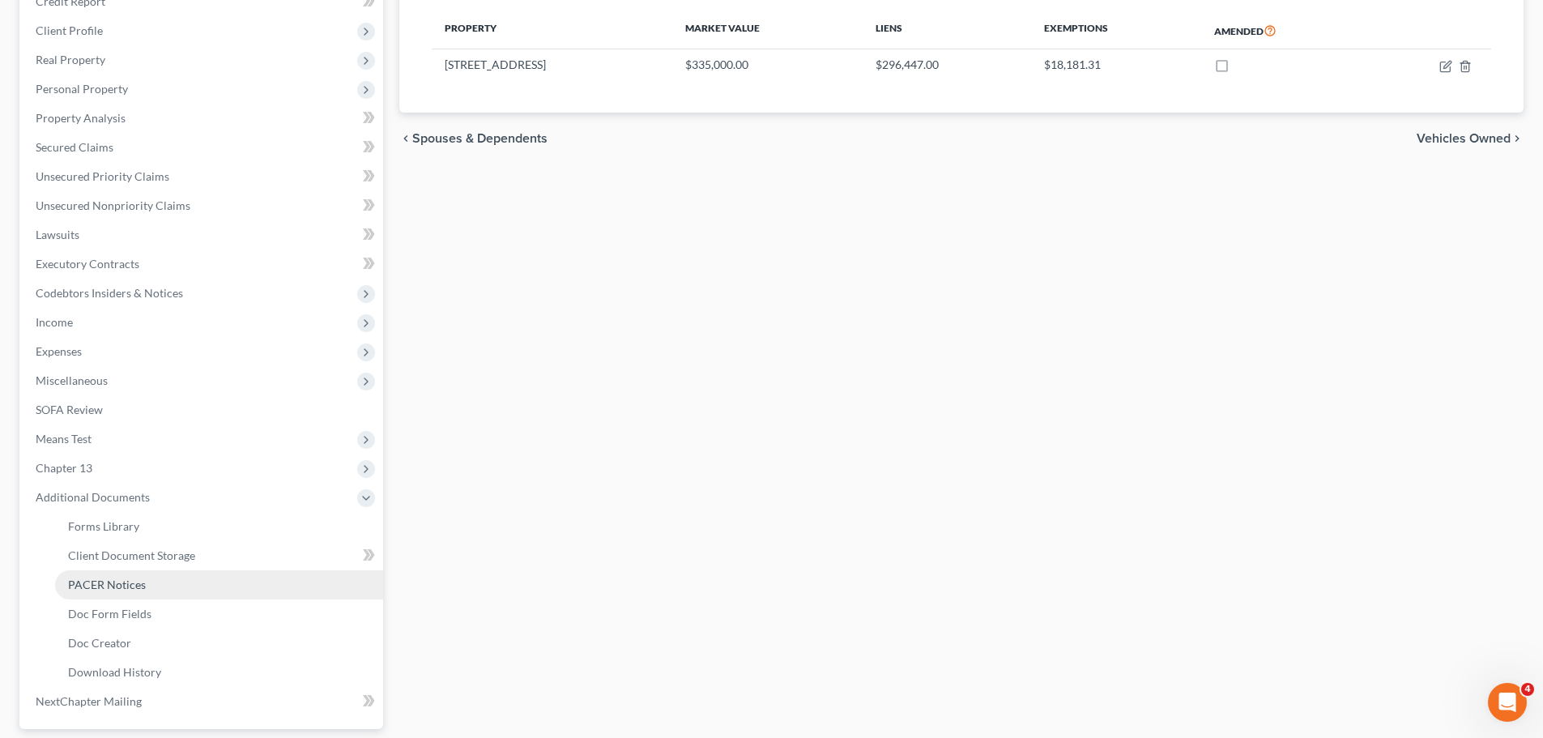
click at [150, 588] on link "PACER Notices" at bounding box center [219, 584] width 328 height 29
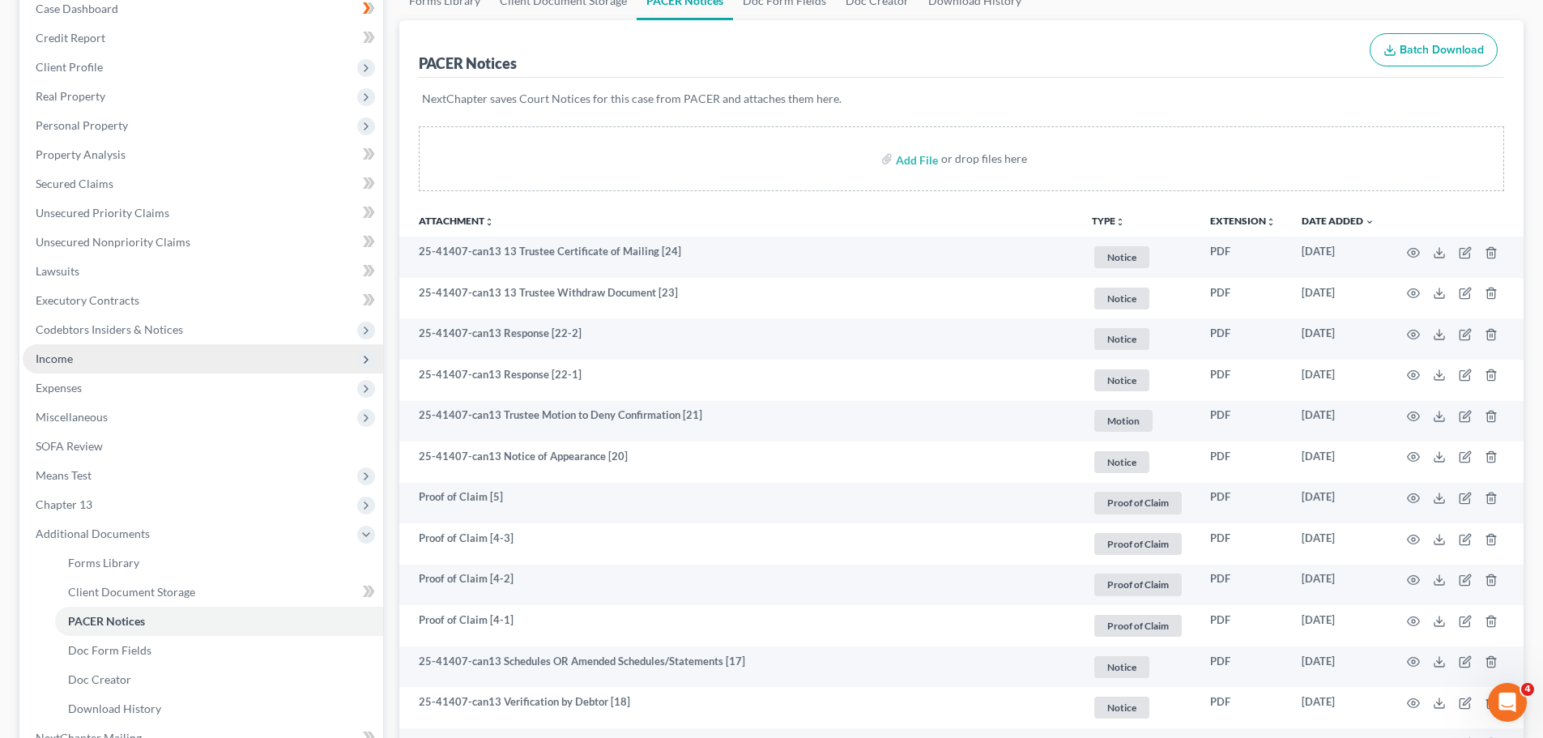
scroll to position [172, 0]
click at [103, 401] on span "Expenses" at bounding box center [203, 390] width 360 height 29
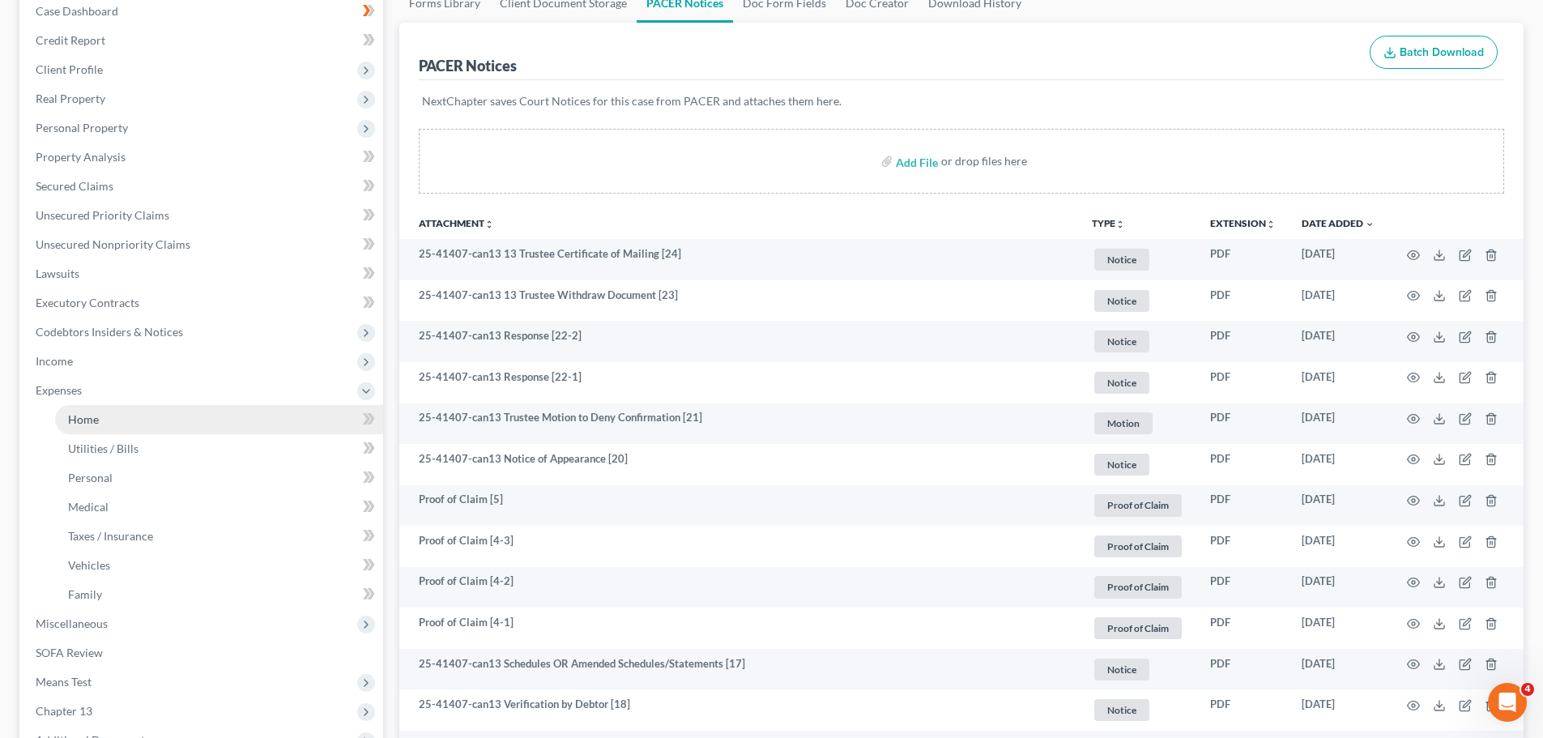
click at [141, 433] on link "Home" at bounding box center [219, 419] width 328 height 29
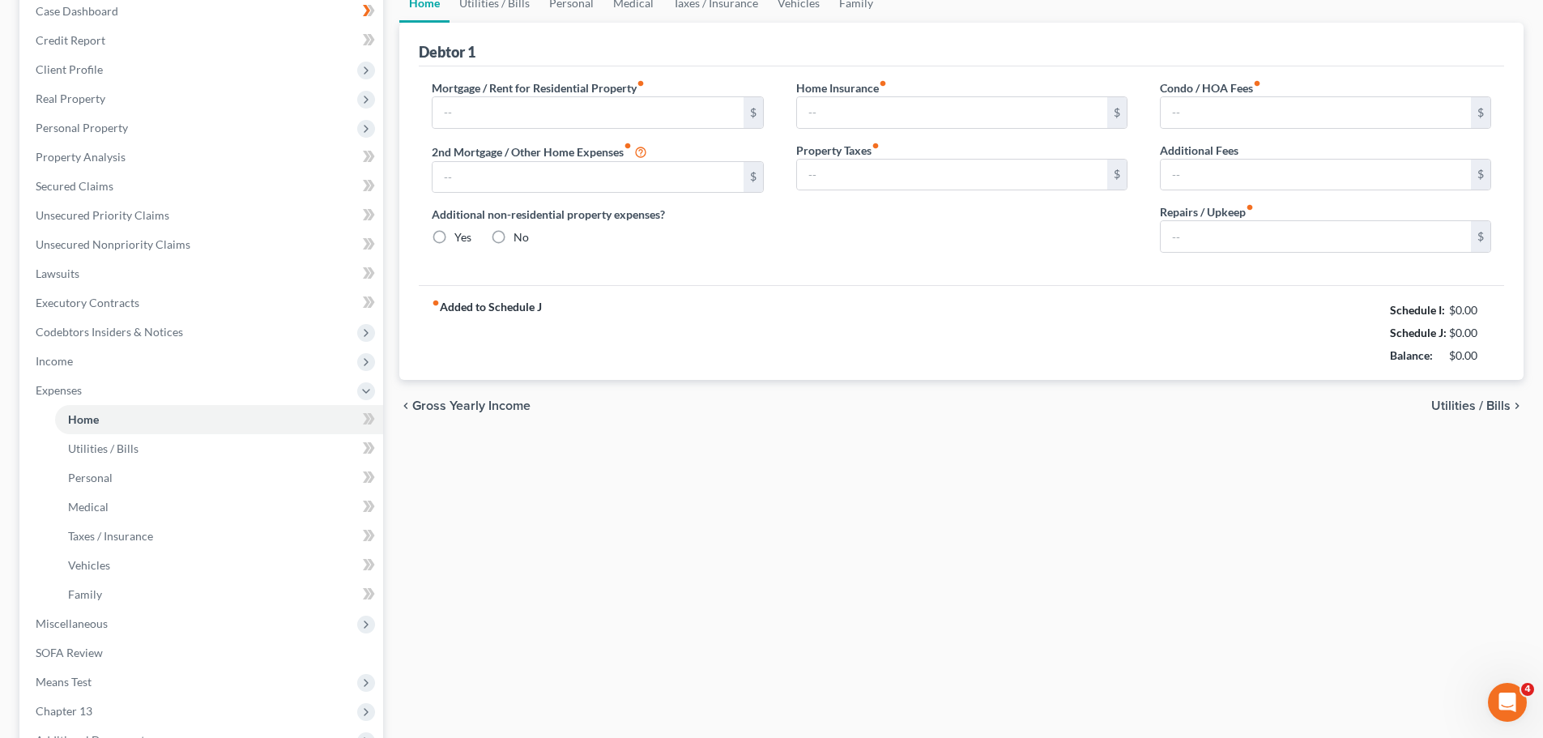
scroll to position [27, 0]
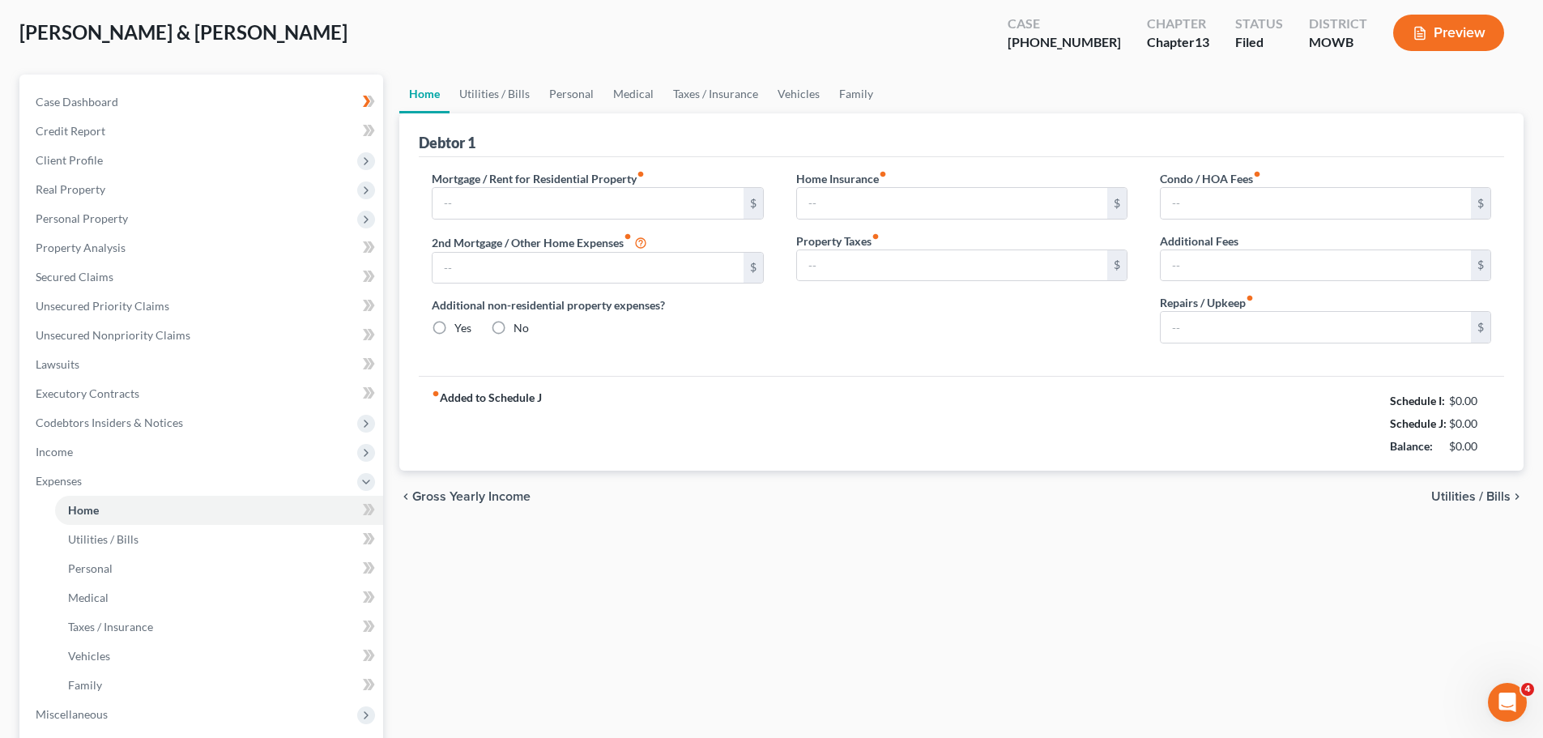
type input "2,517.00"
type input "0.00"
radio input "true"
type input "0.00"
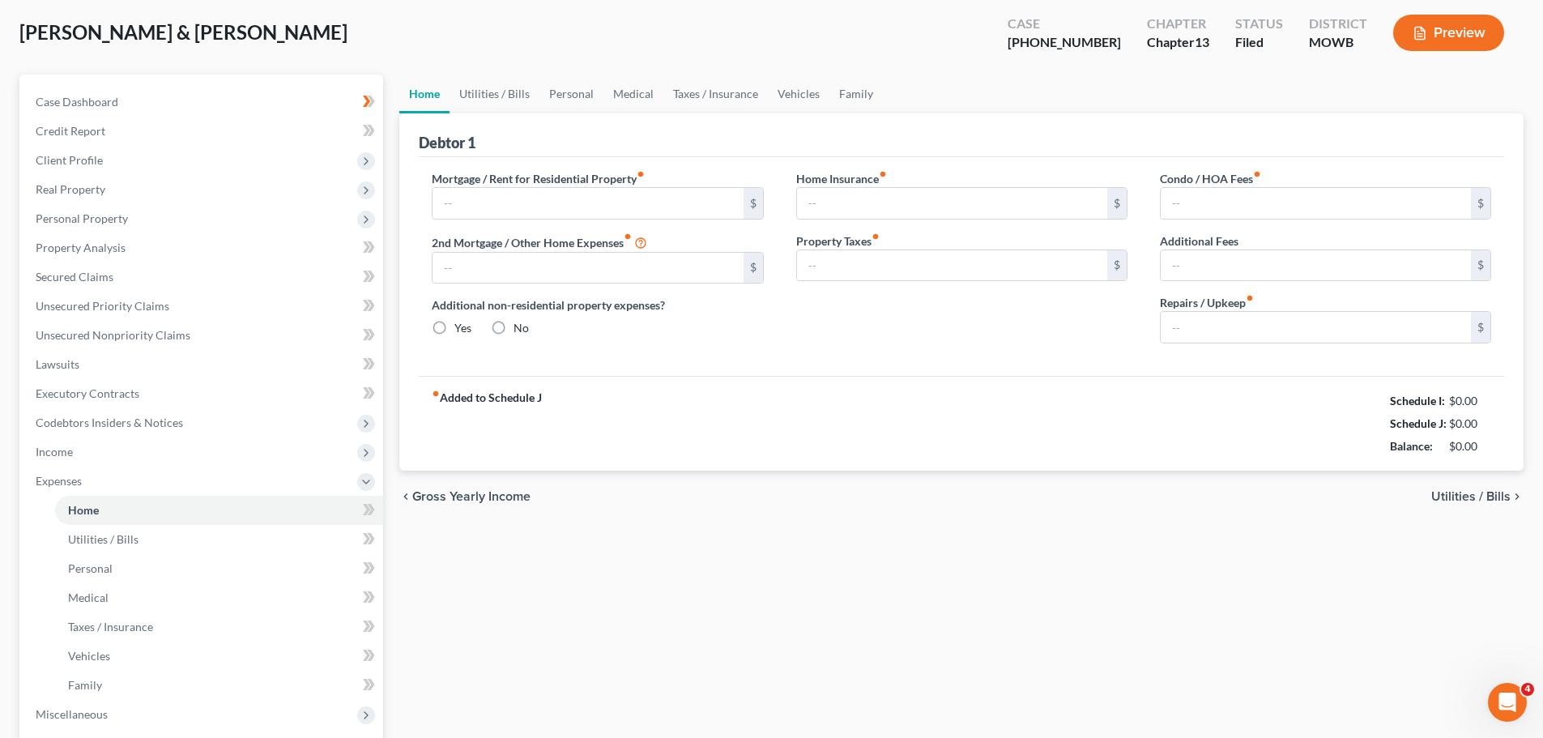
type input "0.00"
type input "400.00"
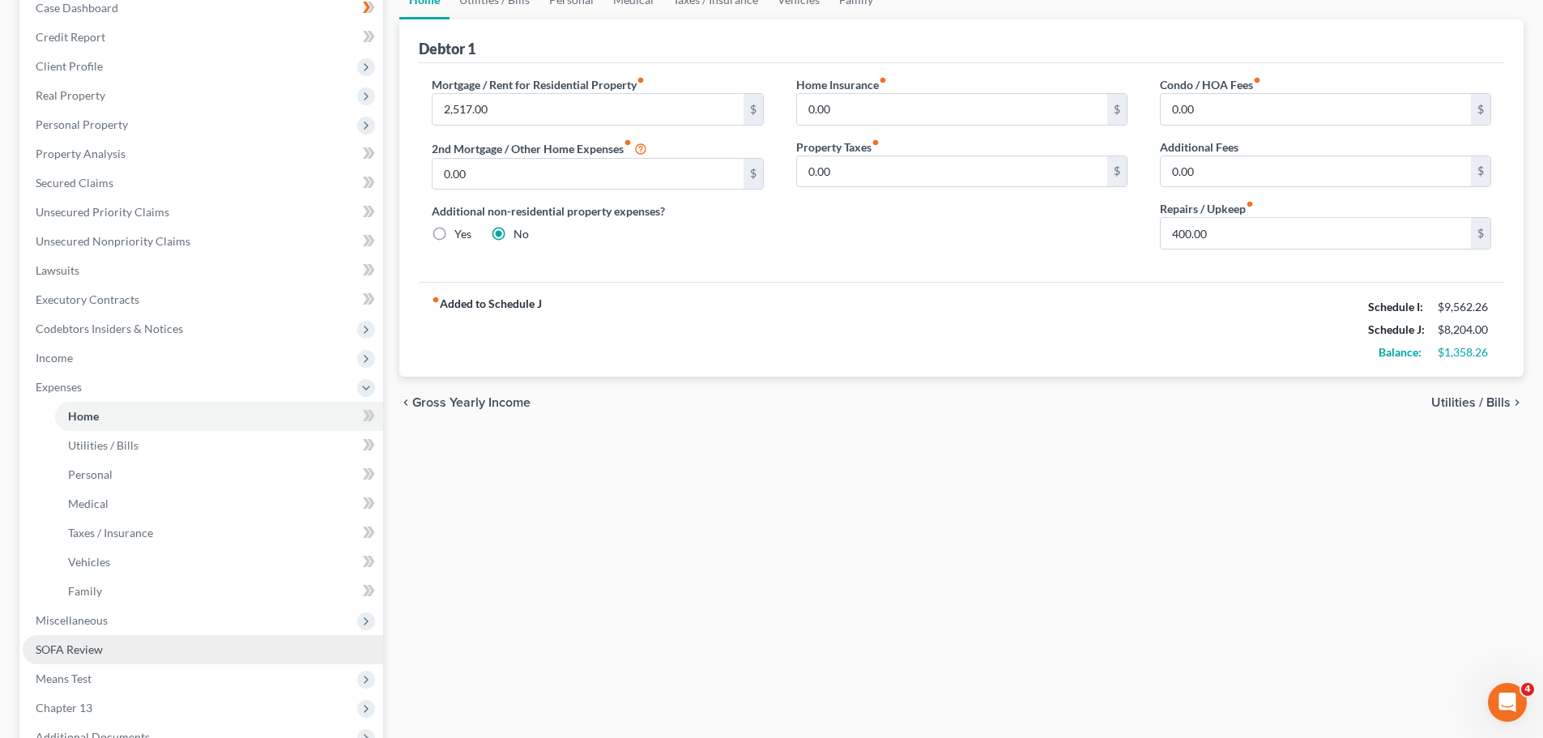
scroll to position [386, 0]
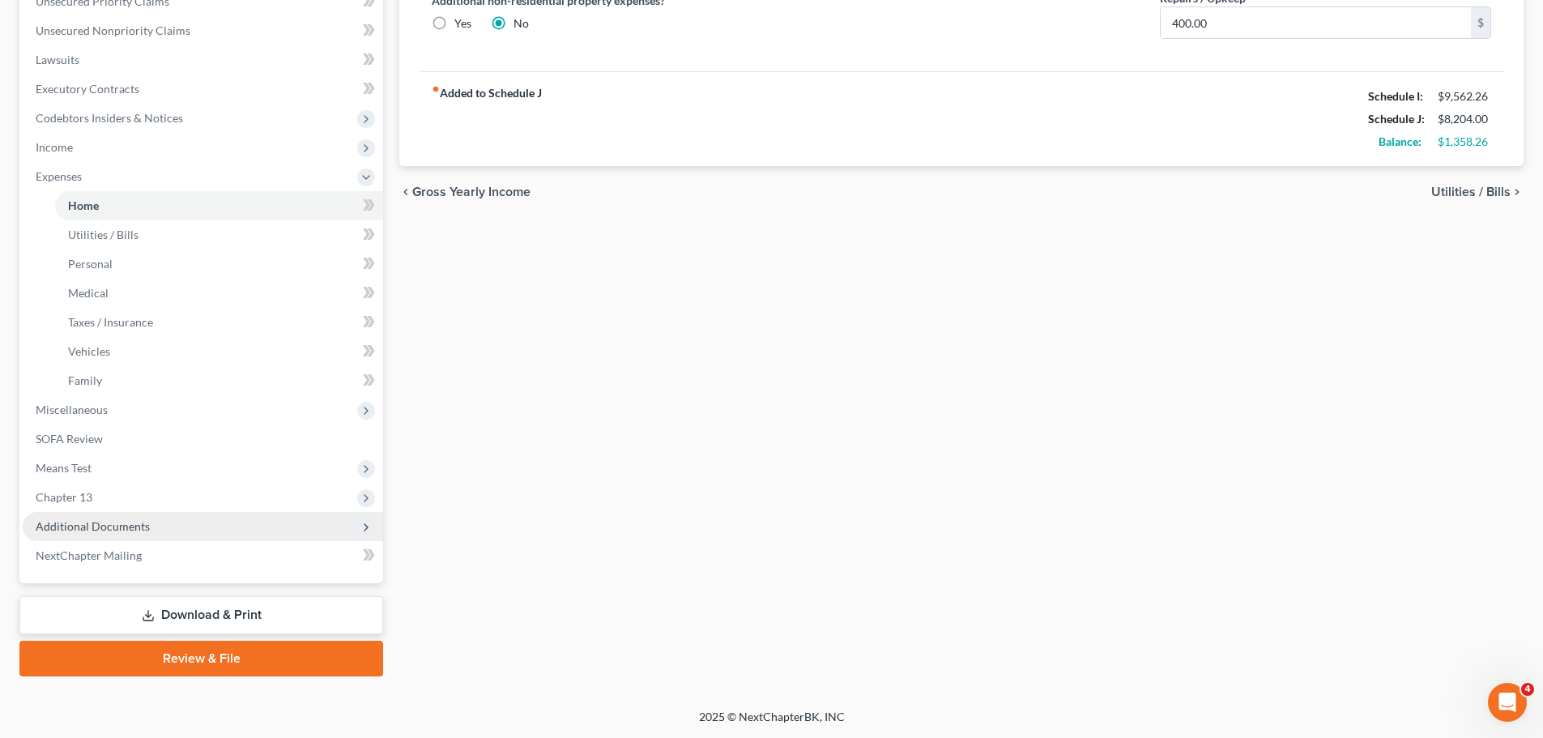
click at [125, 526] on span "Additional Documents" at bounding box center [93, 526] width 114 height 14
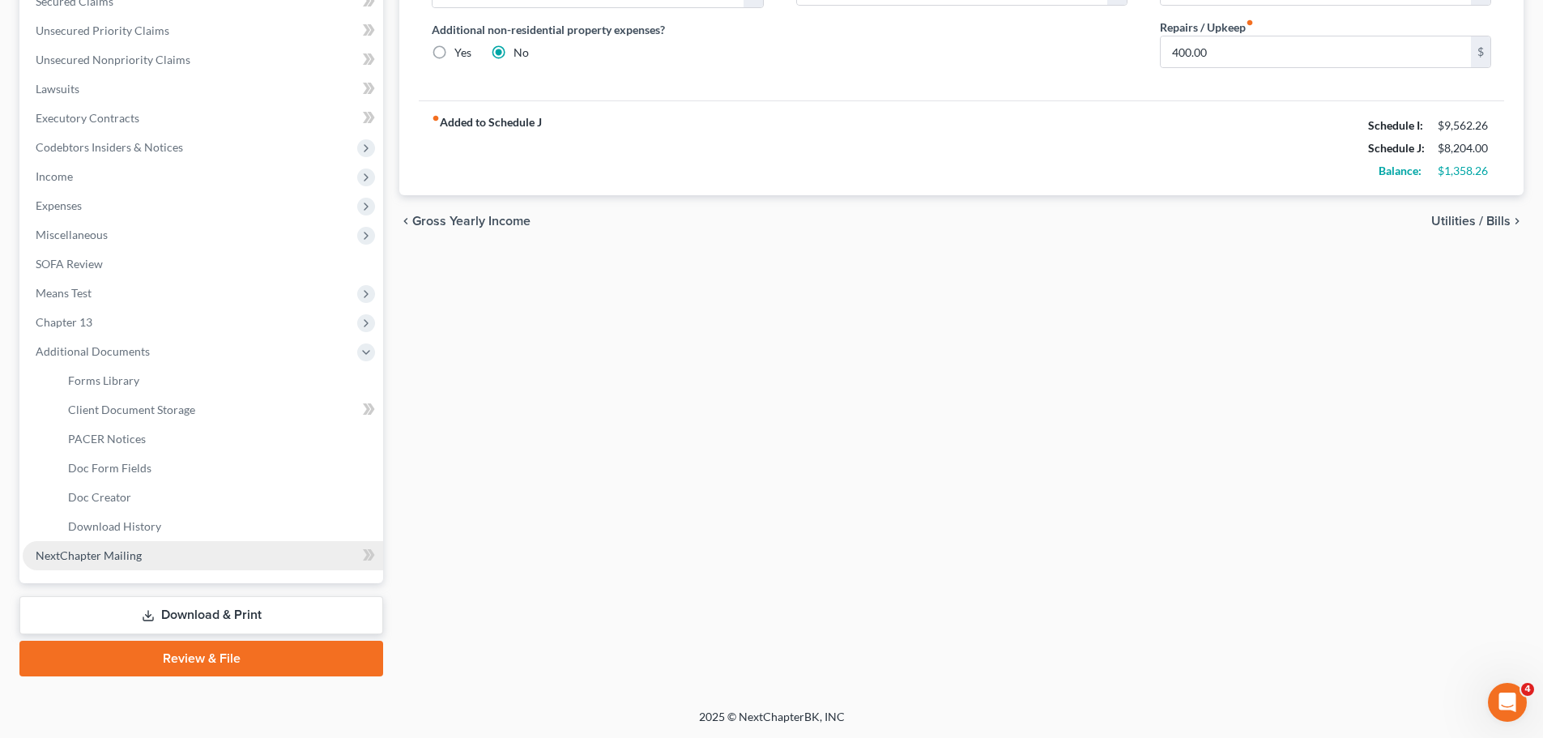
scroll to position [356, 0]
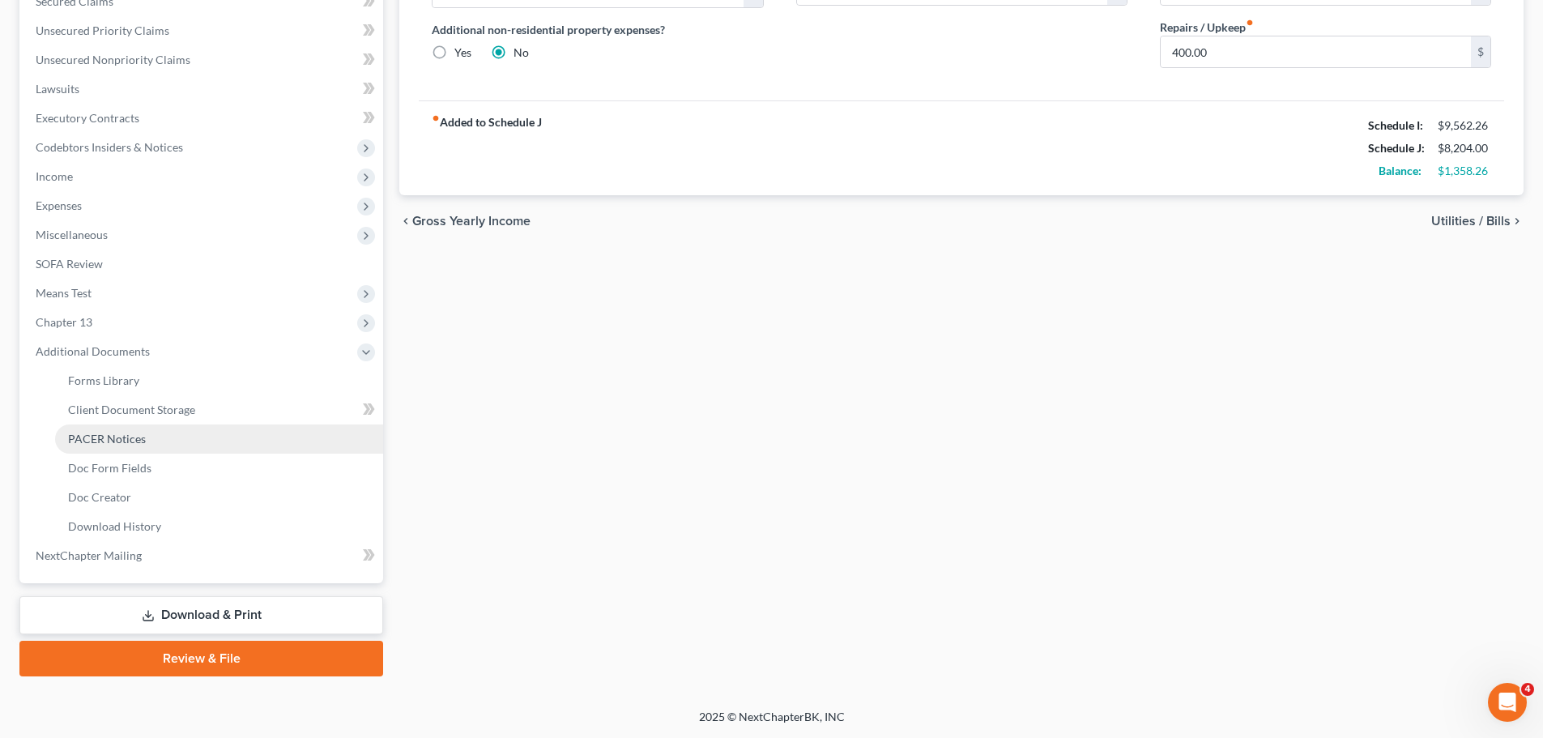
click at [119, 450] on link "PACER Notices" at bounding box center [219, 438] width 328 height 29
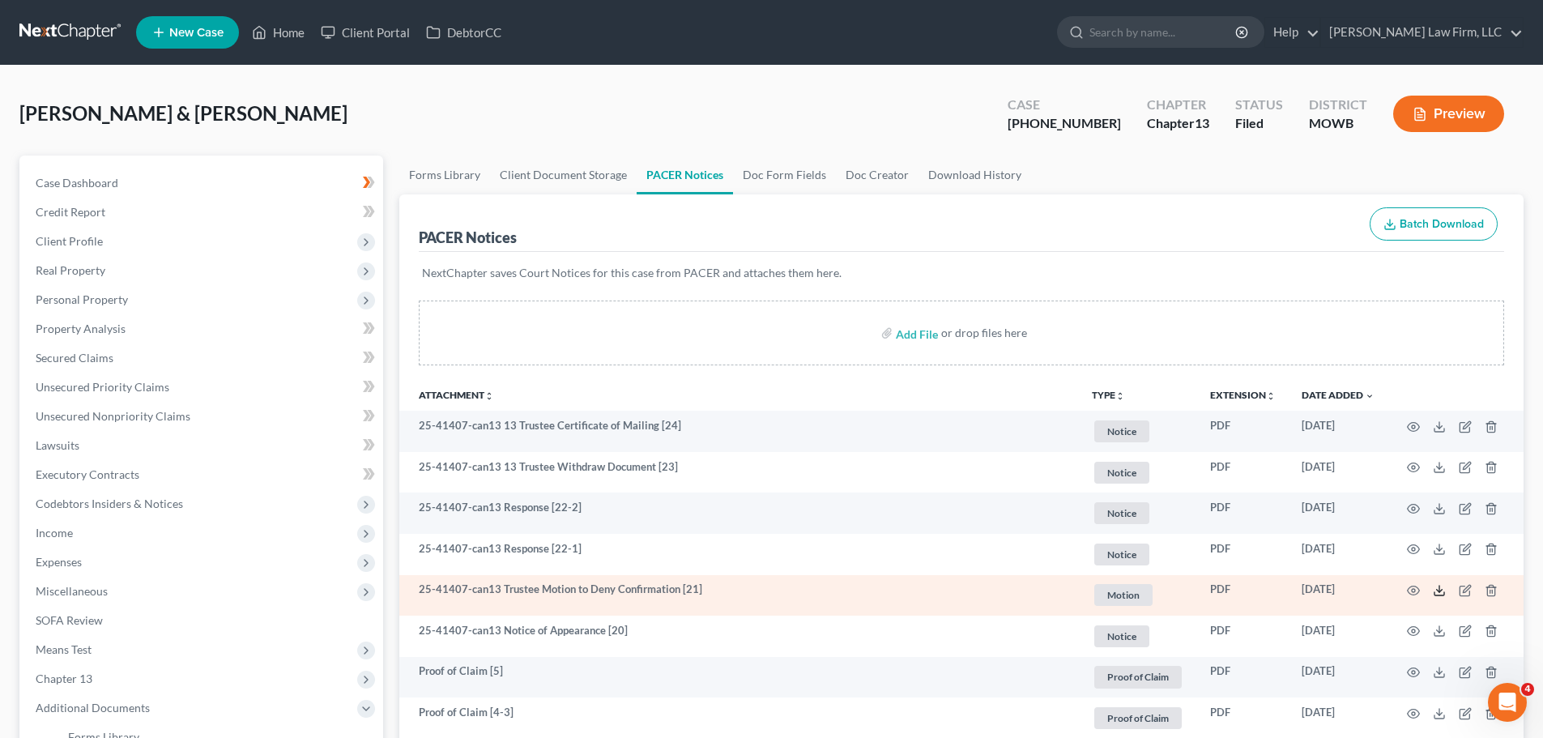
click at [1438, 591] on icon at bounding box center [1439, 590] width 13 height 13
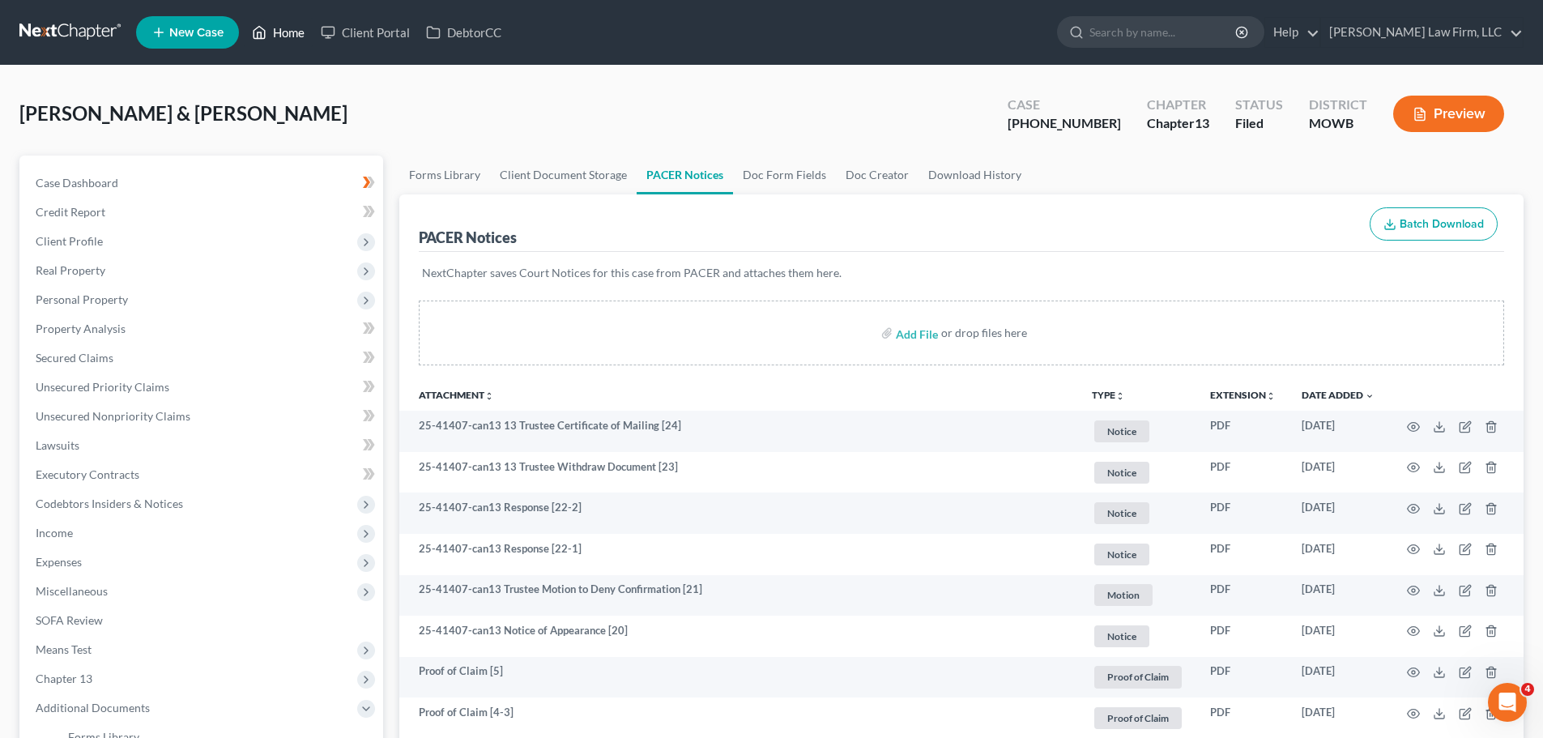
click at [287, 21] on link "Home" at bounding box center [278, 32] width 69 height 29
